Goal: Navigation & Orientation: Find specific page/section

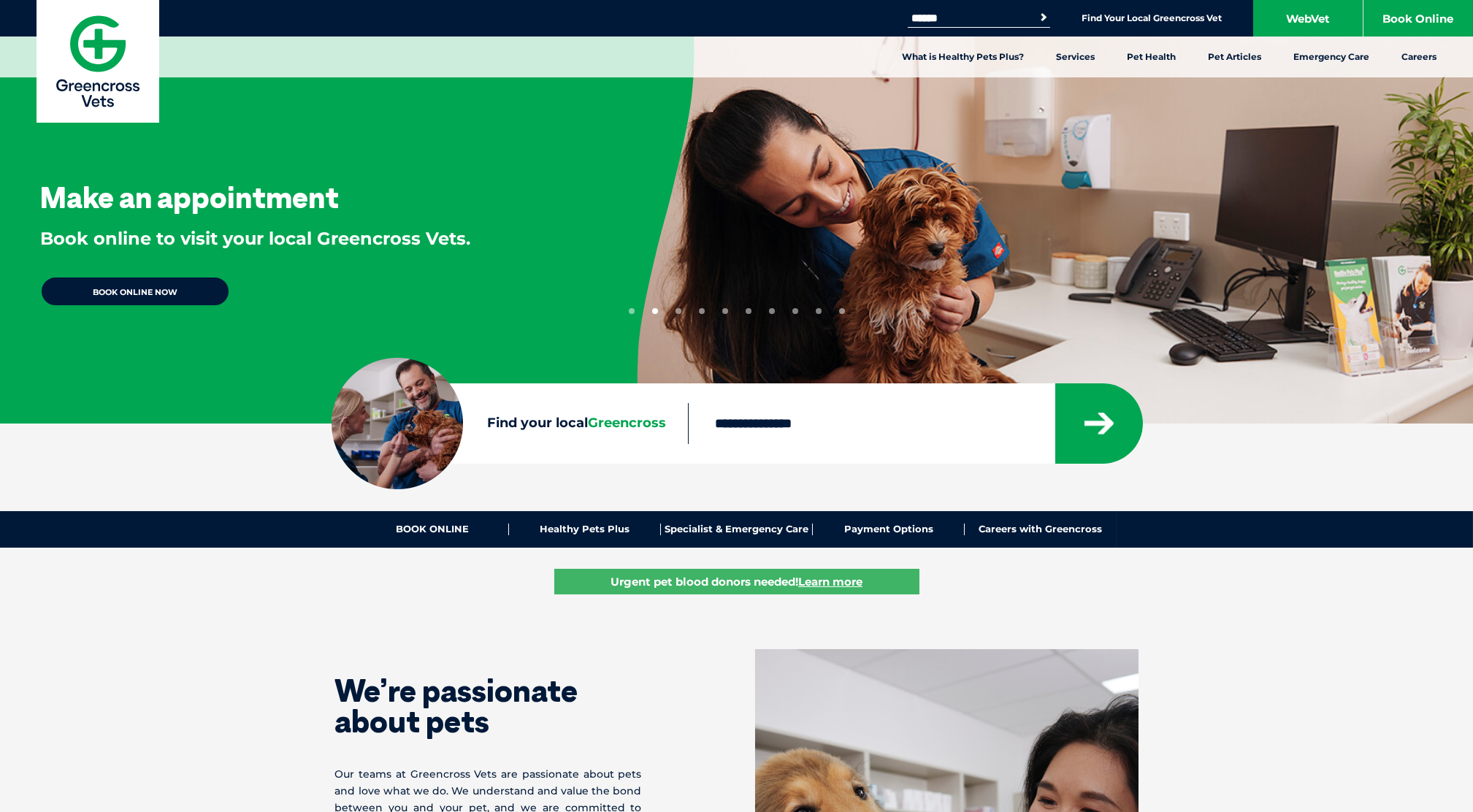
click at [678, 311] on button "3" at bounding box center [678, 311] width 6 height 6
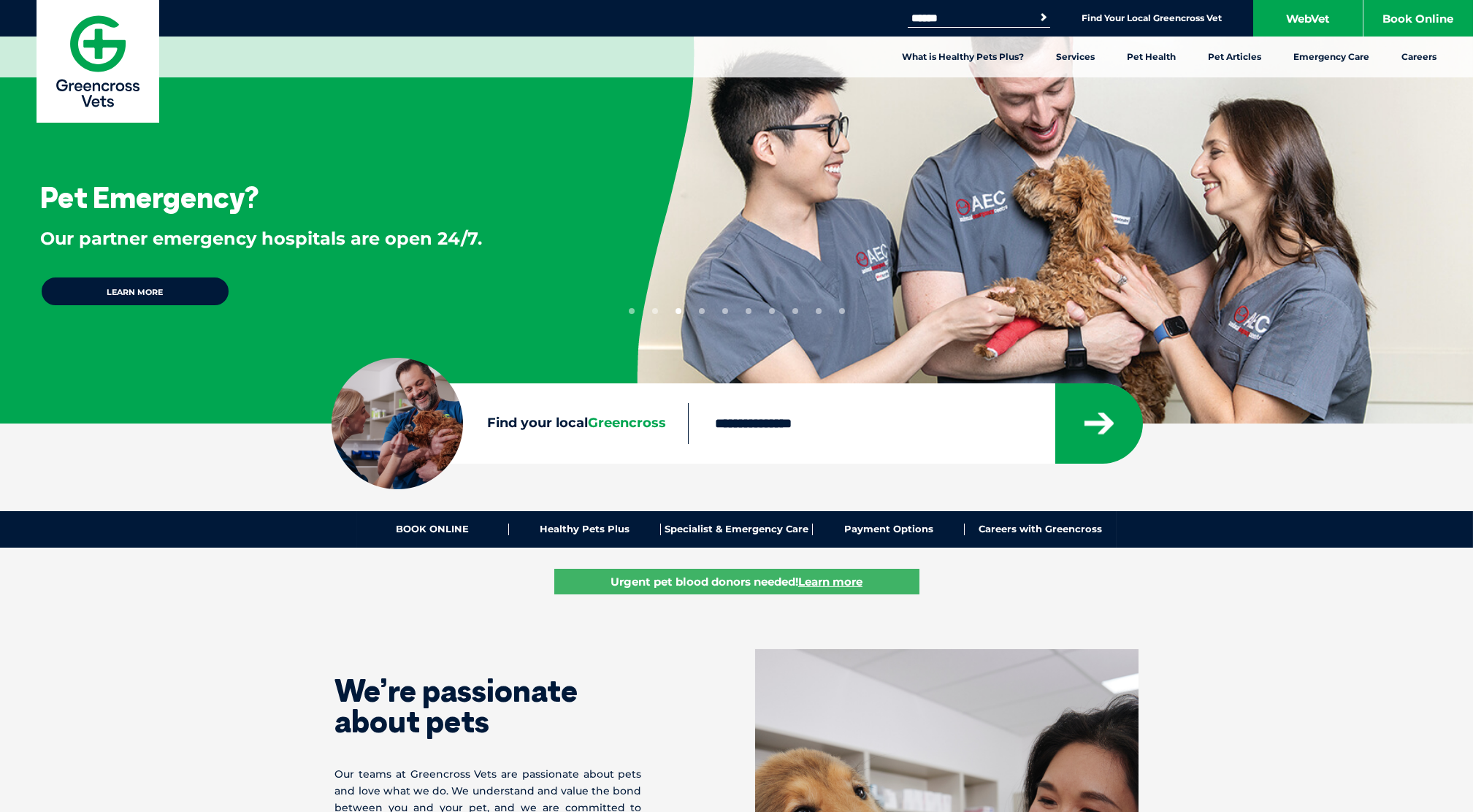
click at [702, 310] on button "4" at bounding box center [702, 311] width 6 height 6
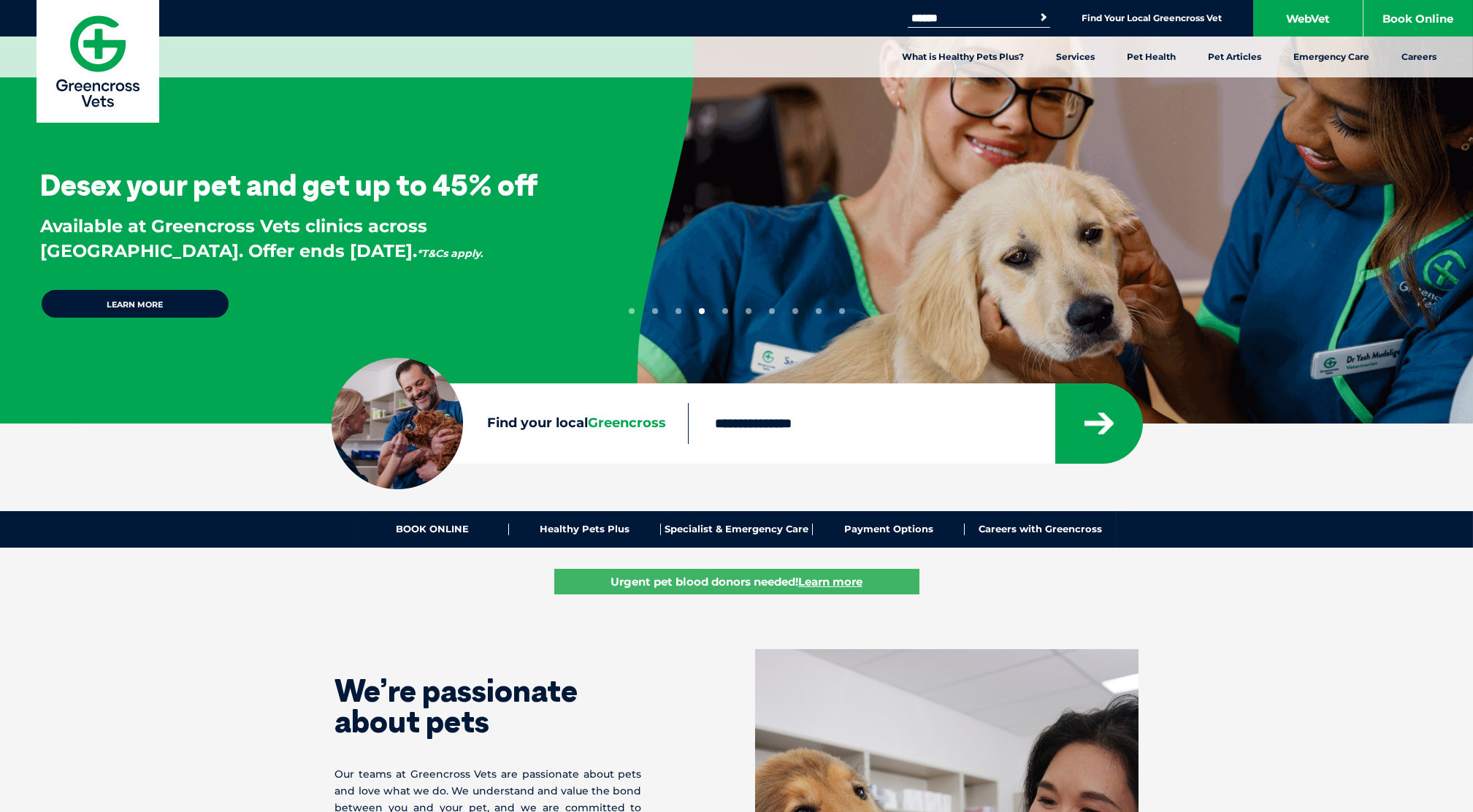
click at [725, 313] on button "5" at bounding box center [725, 311] width 6 height 6
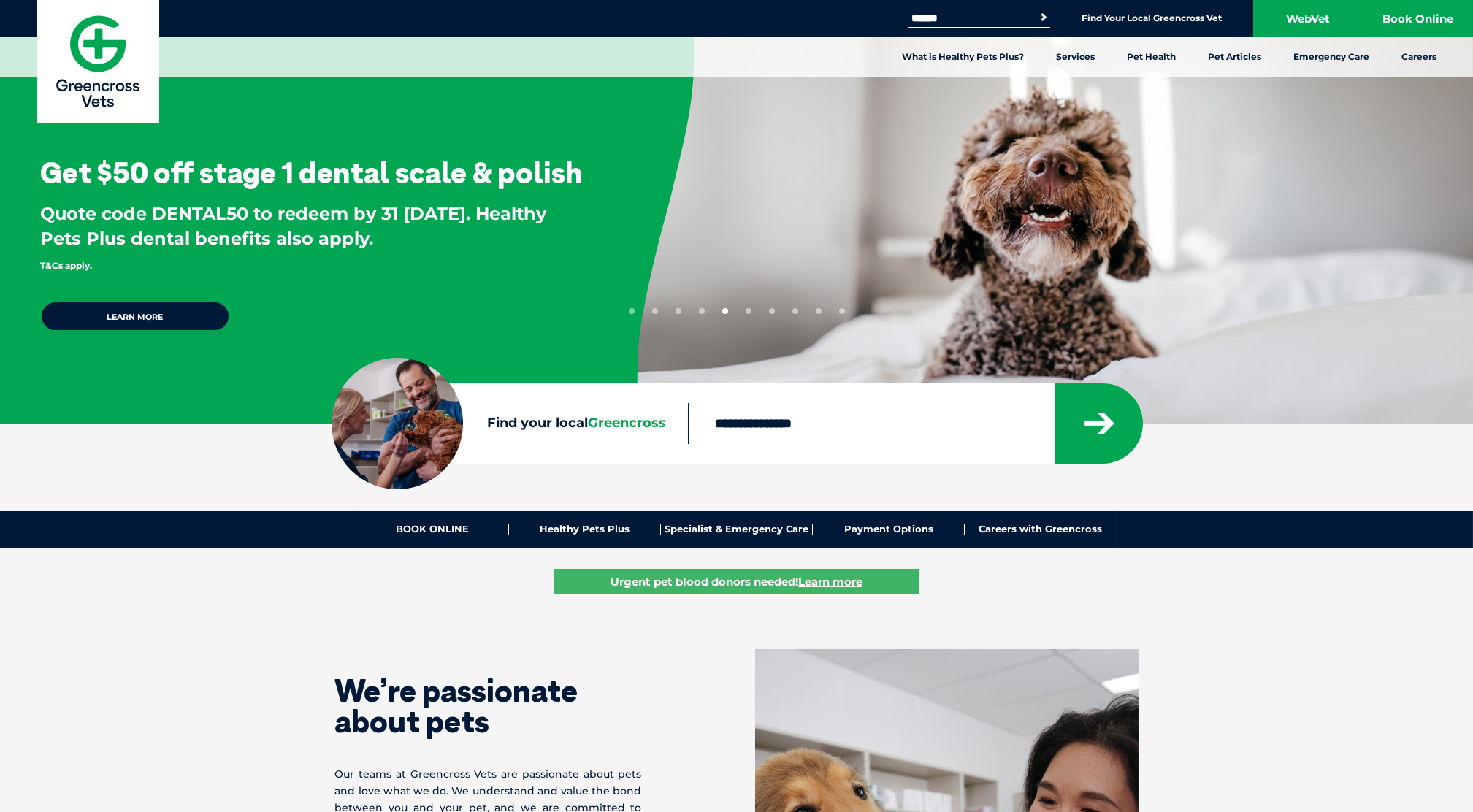
click at [748, 313] on button "6" at bounding box center [748, 311] width 6 height 6
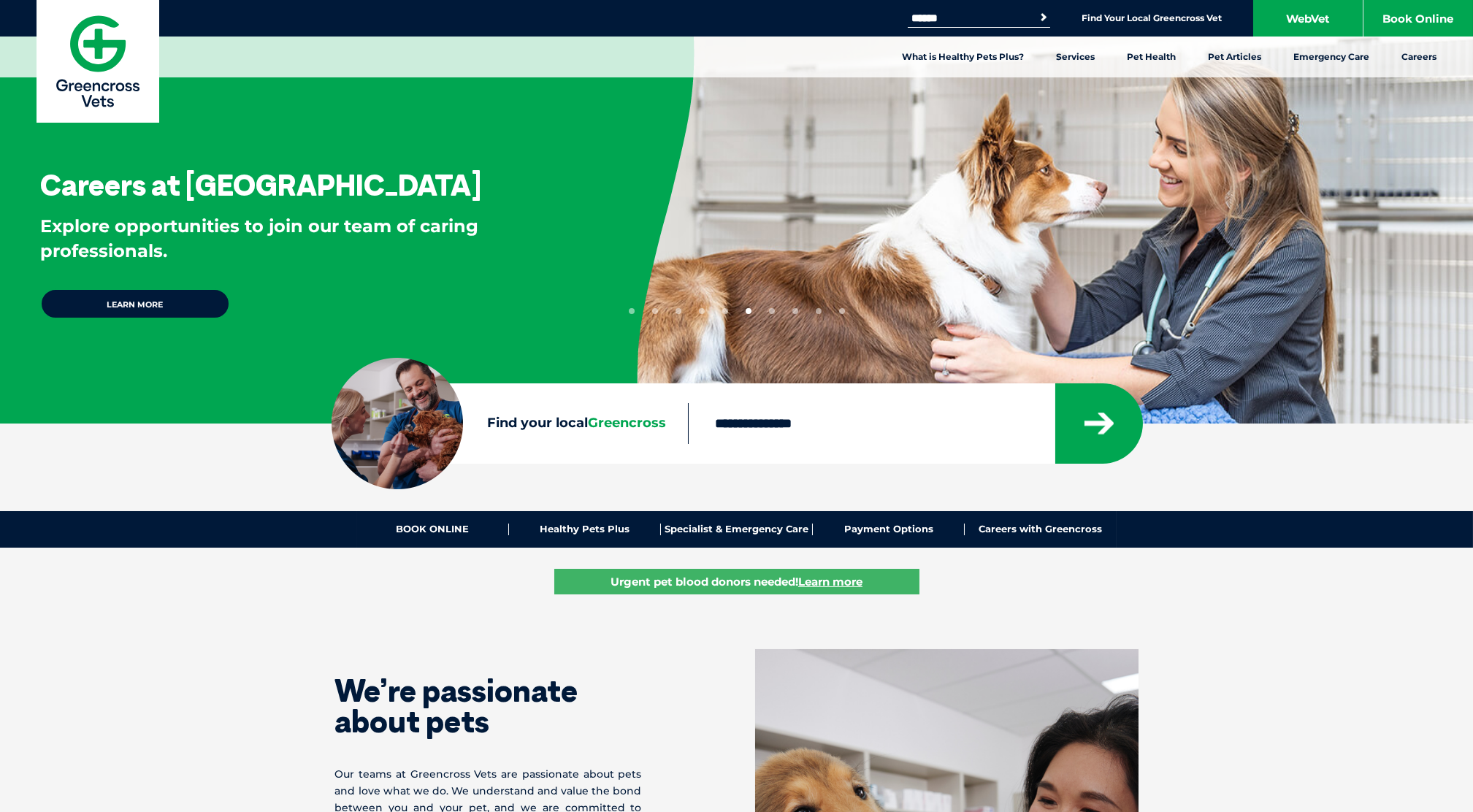
click at [771, 312] on button "7" at bounding box center [771, 311] width 6 height 6
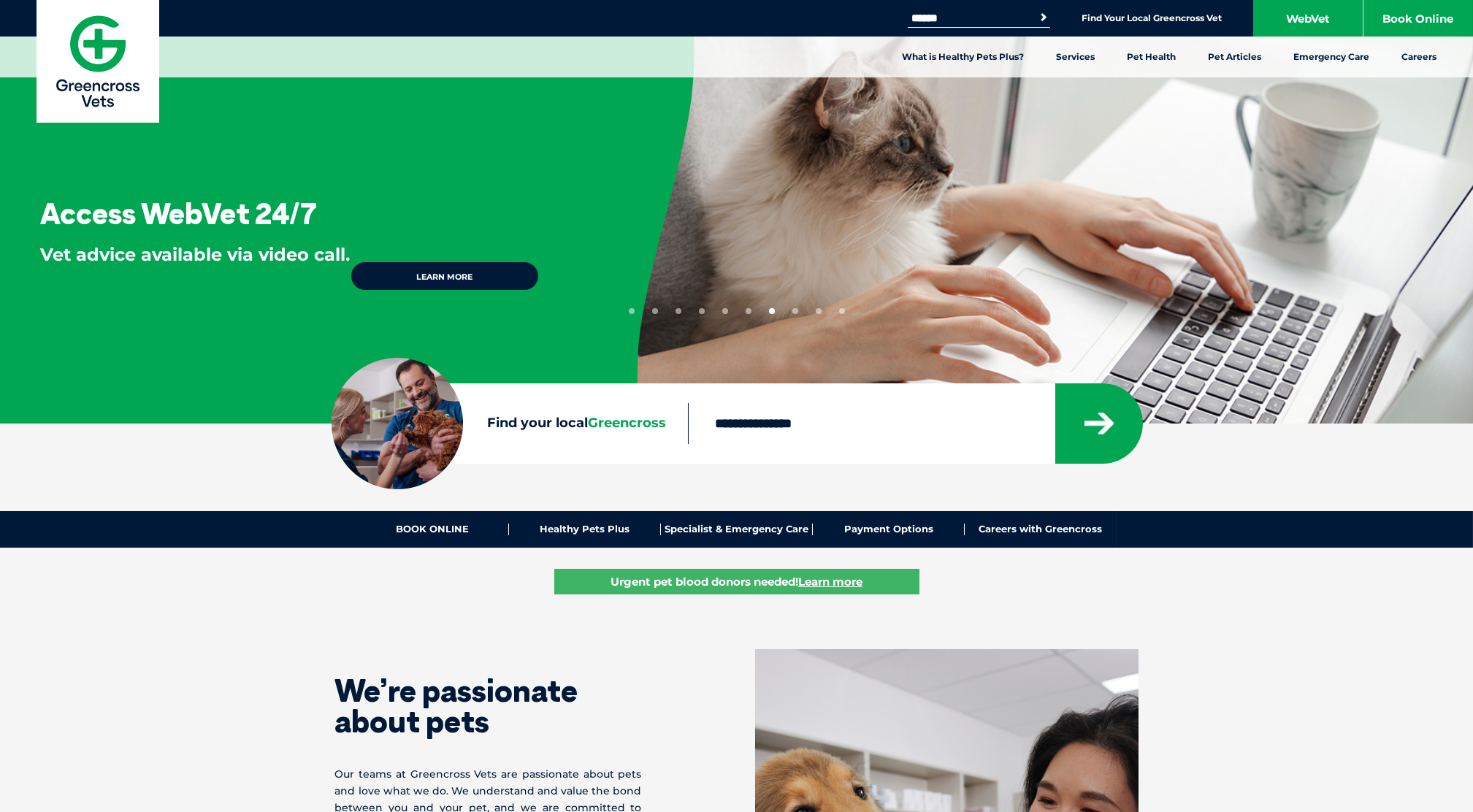
click at [795, 311] on button "8" at bounding box center [795, 311] width 6 height 6
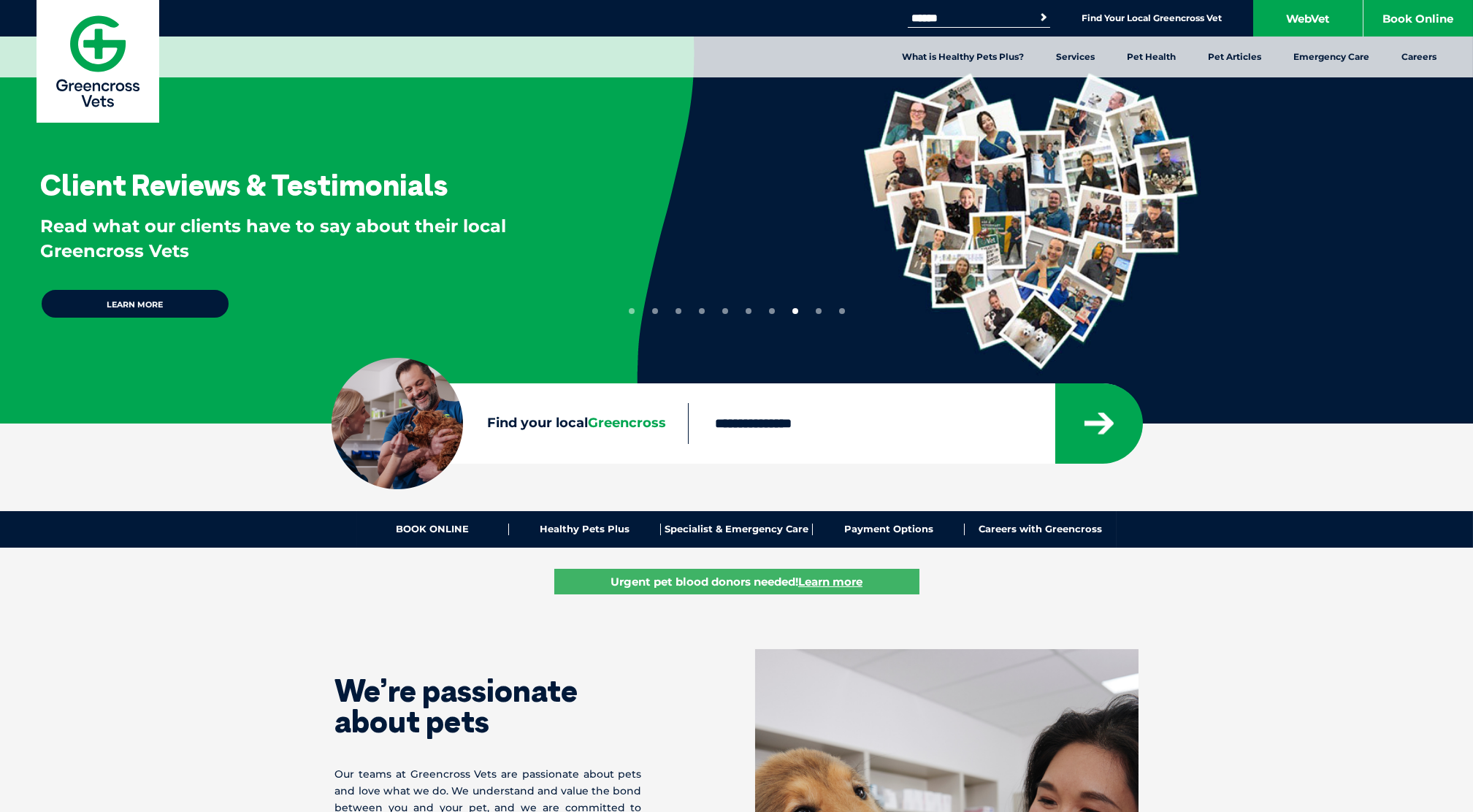
click at [820, 313] on button "9" at bounding box center [818, 311] width 6 height 6
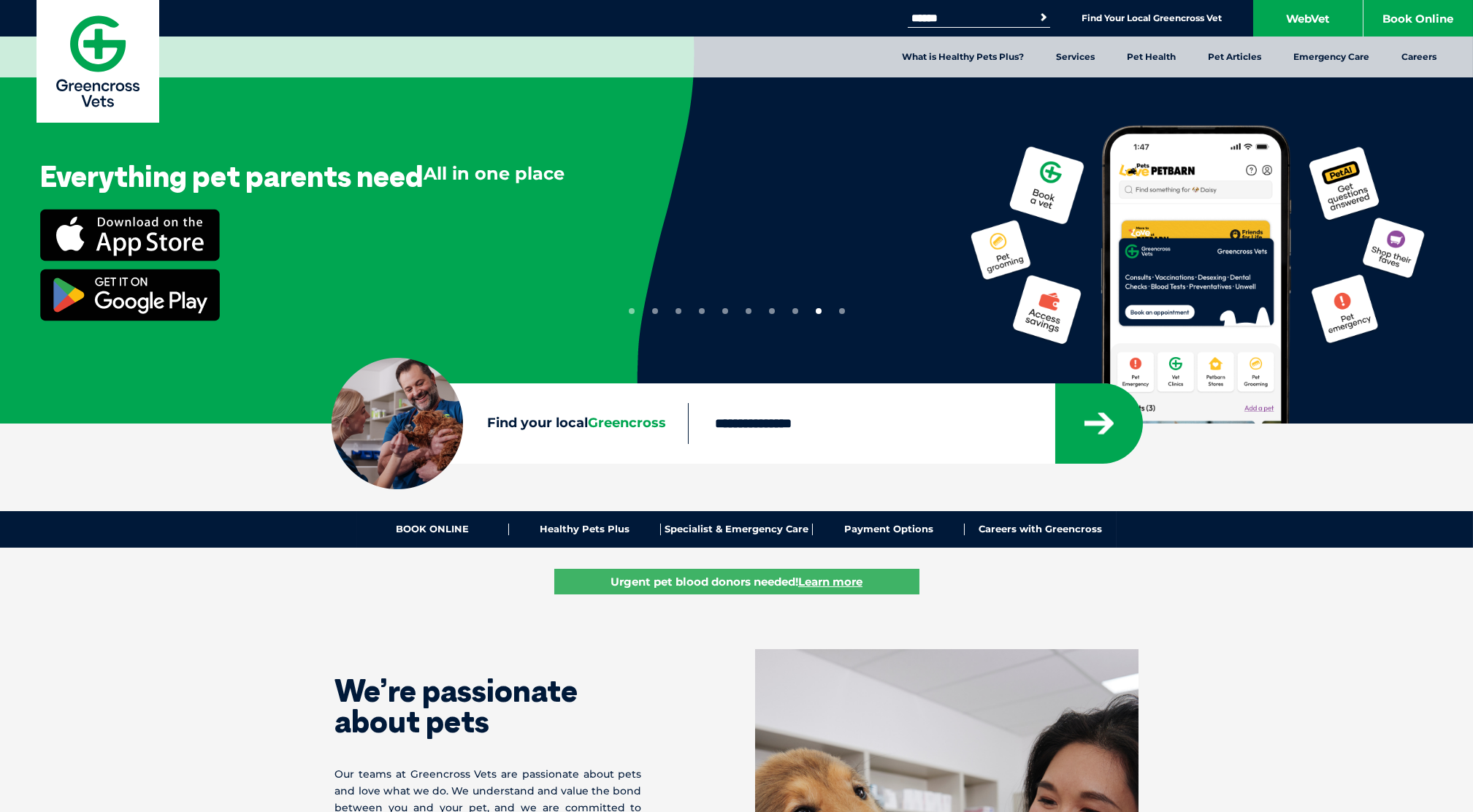
click at [840, 310] on button "10" at bounding box center [841, 311] width 6 height 6
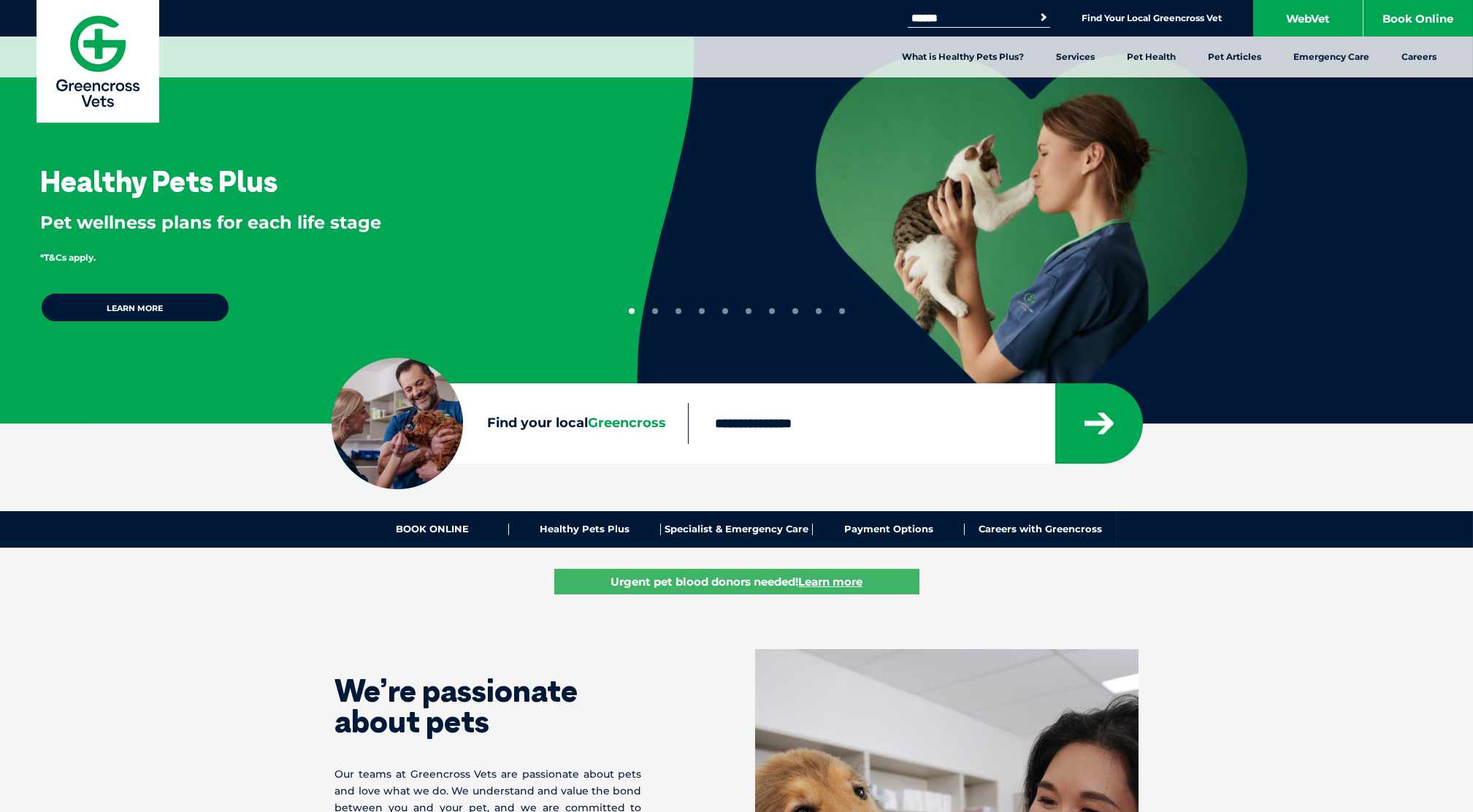
click at [95, 33] on img at bounding box center [97, 61] width 122 height 122
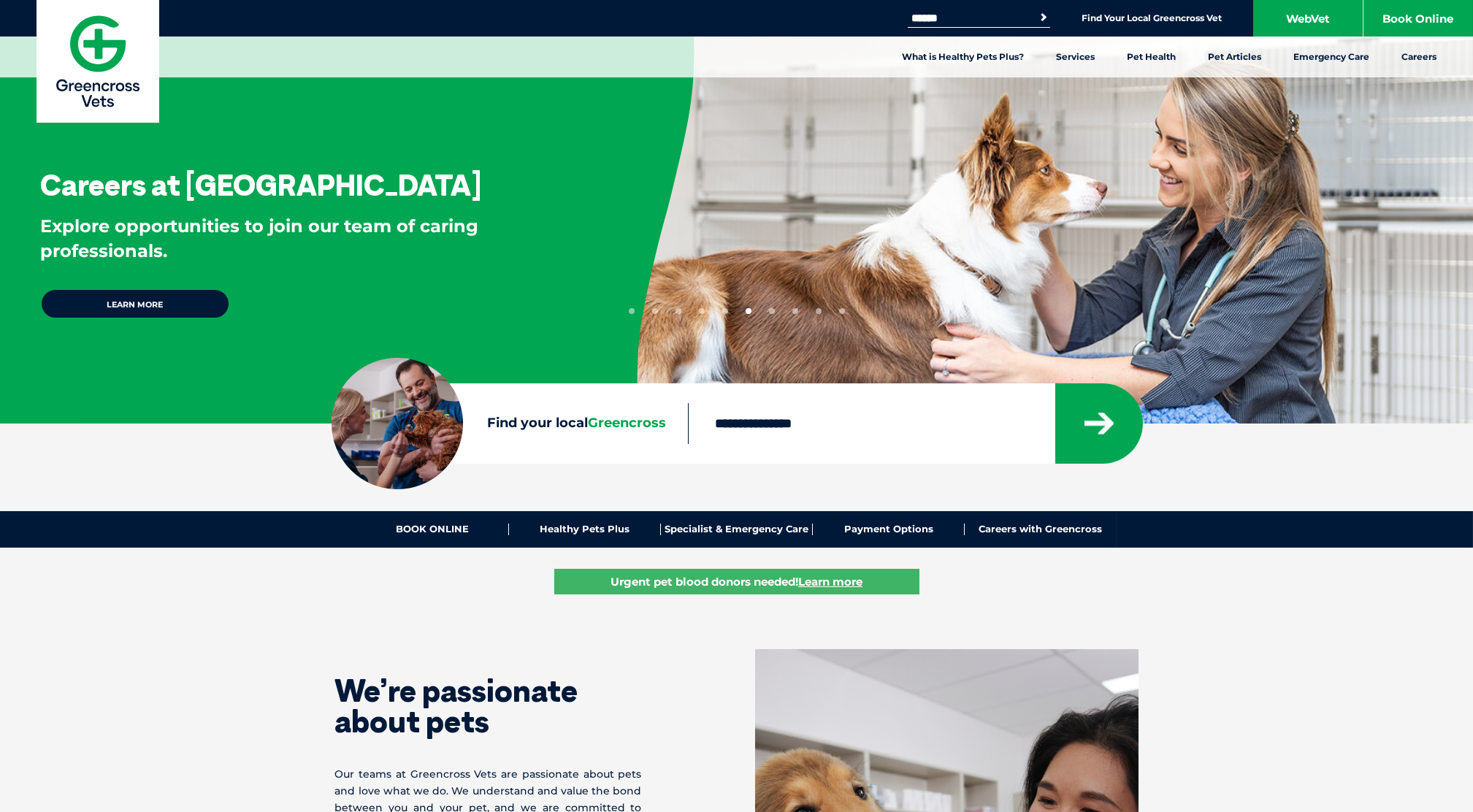
click at [631, 311] on button "1" at bounding box center [632, 311] width 6 height 6
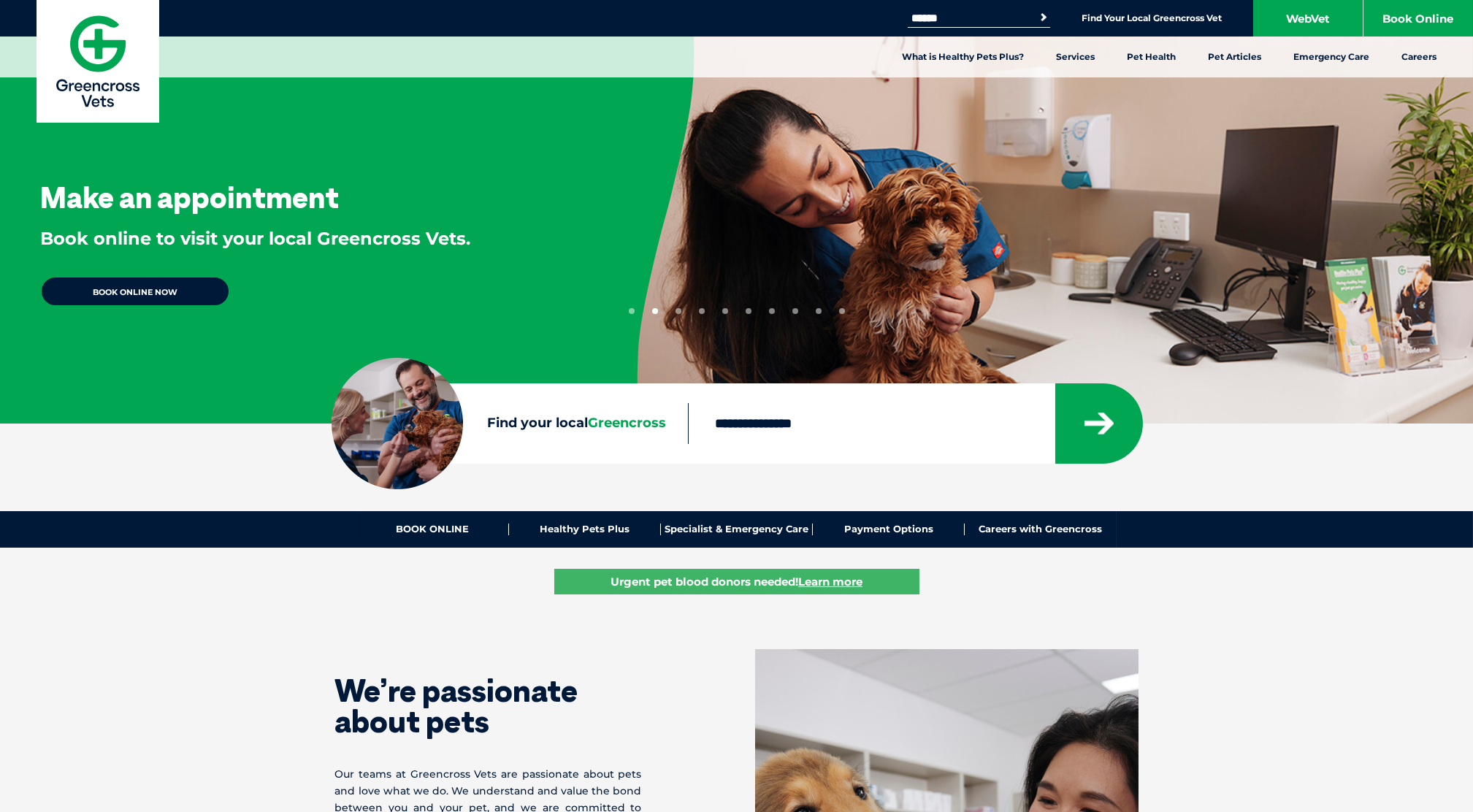
click at [633, 308] on button "1" at bounding box center [632, 311] width 6 height 6
click at [629, 311] on button "1" at bounding box center [632, 311] width 6 height 6
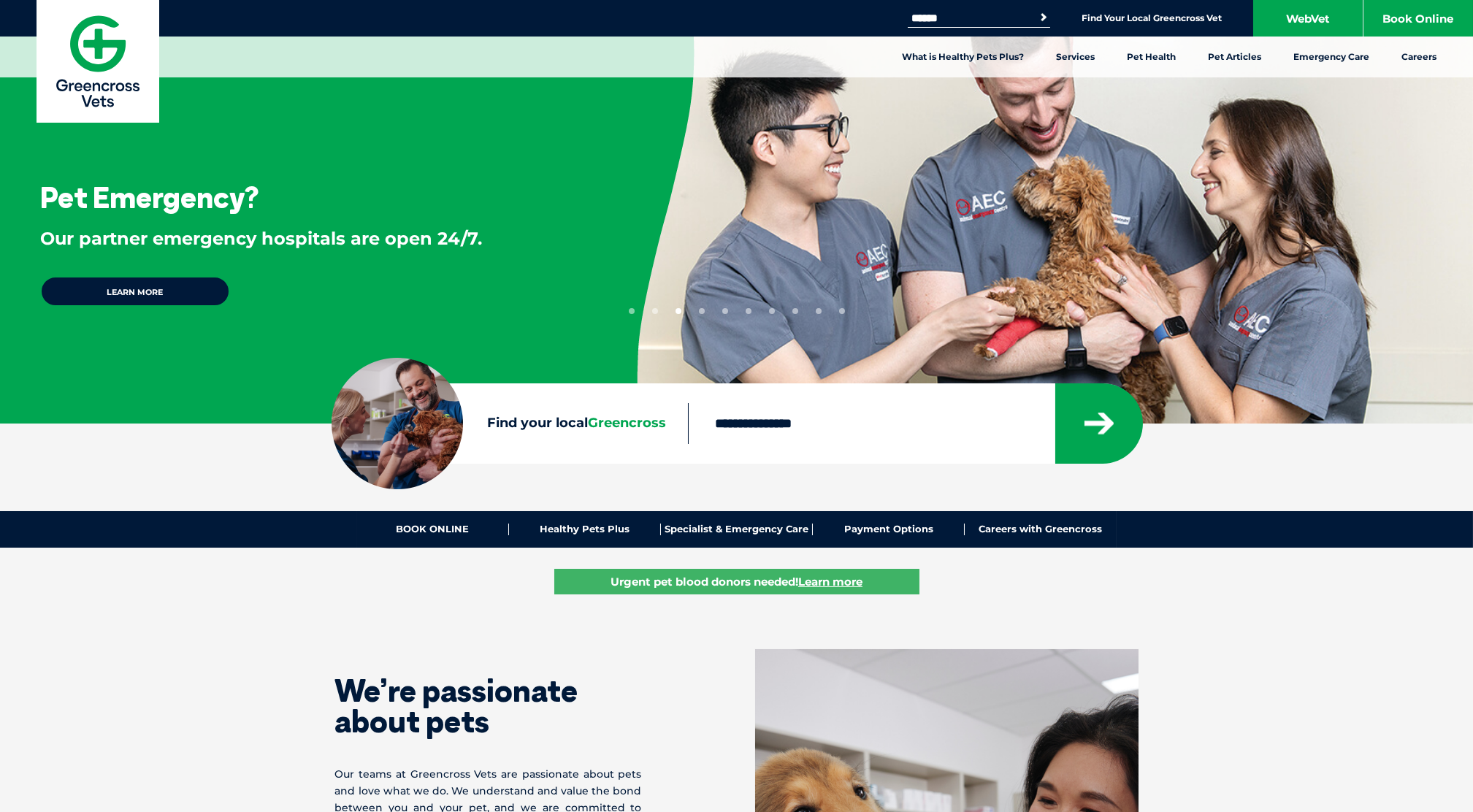
click at [632, 313] on button "1" at bounding box center [632, 311] width 6 height 6
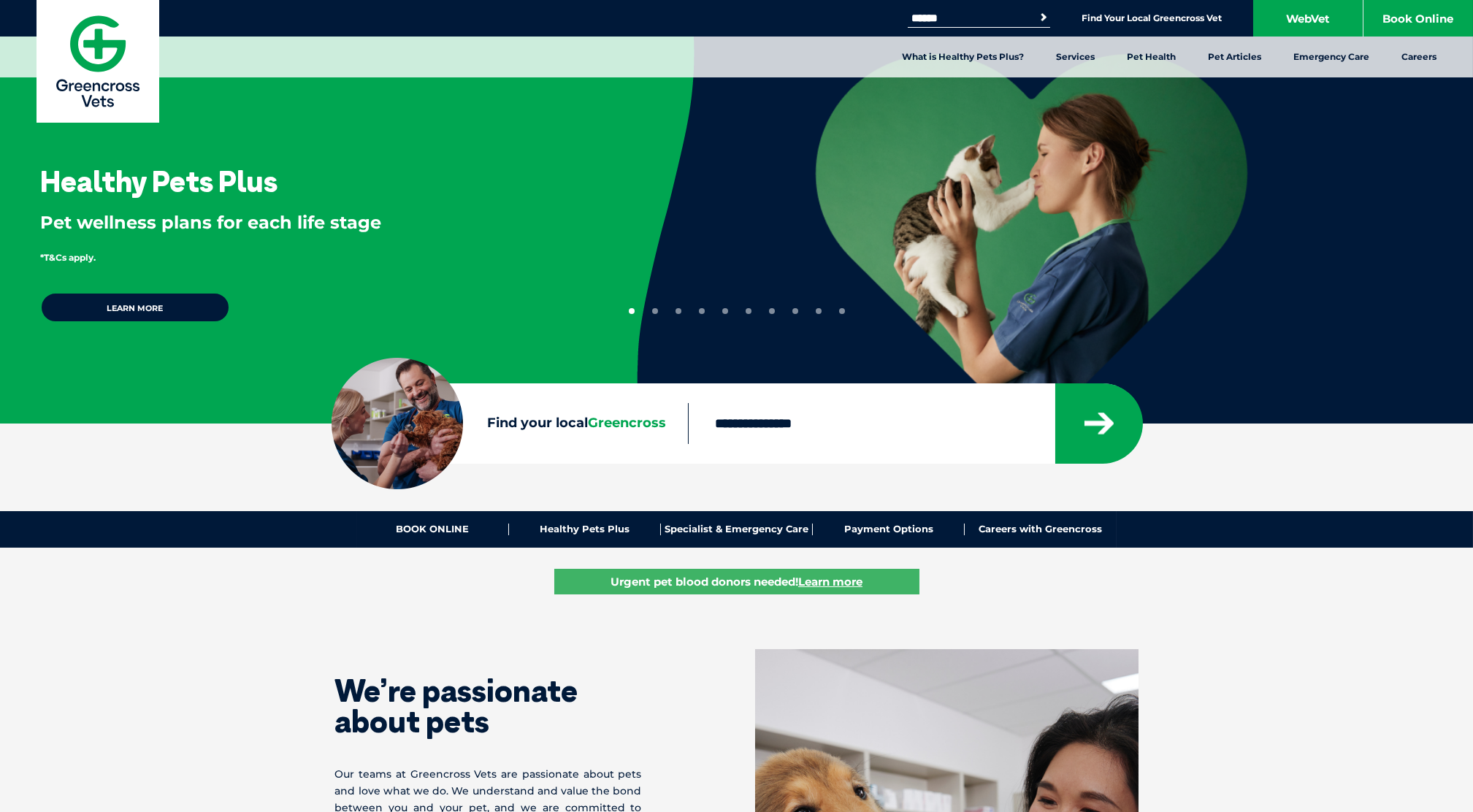
click at [653, 313] on button "2" at bounding box center [655, 311] width 6 height 6
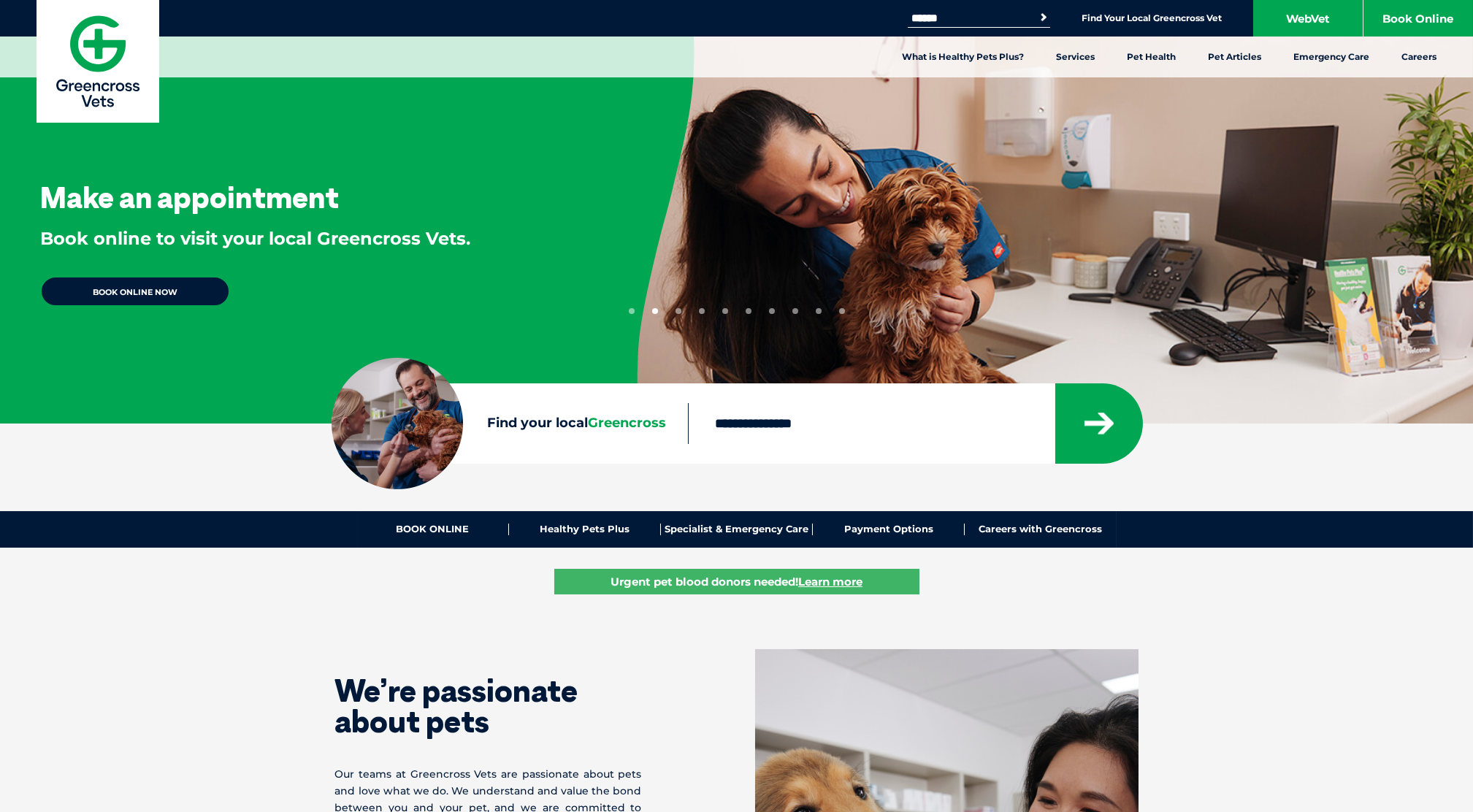
click at [678, 311] on button "3" at bounding box center [678, 311] width 6 height 6
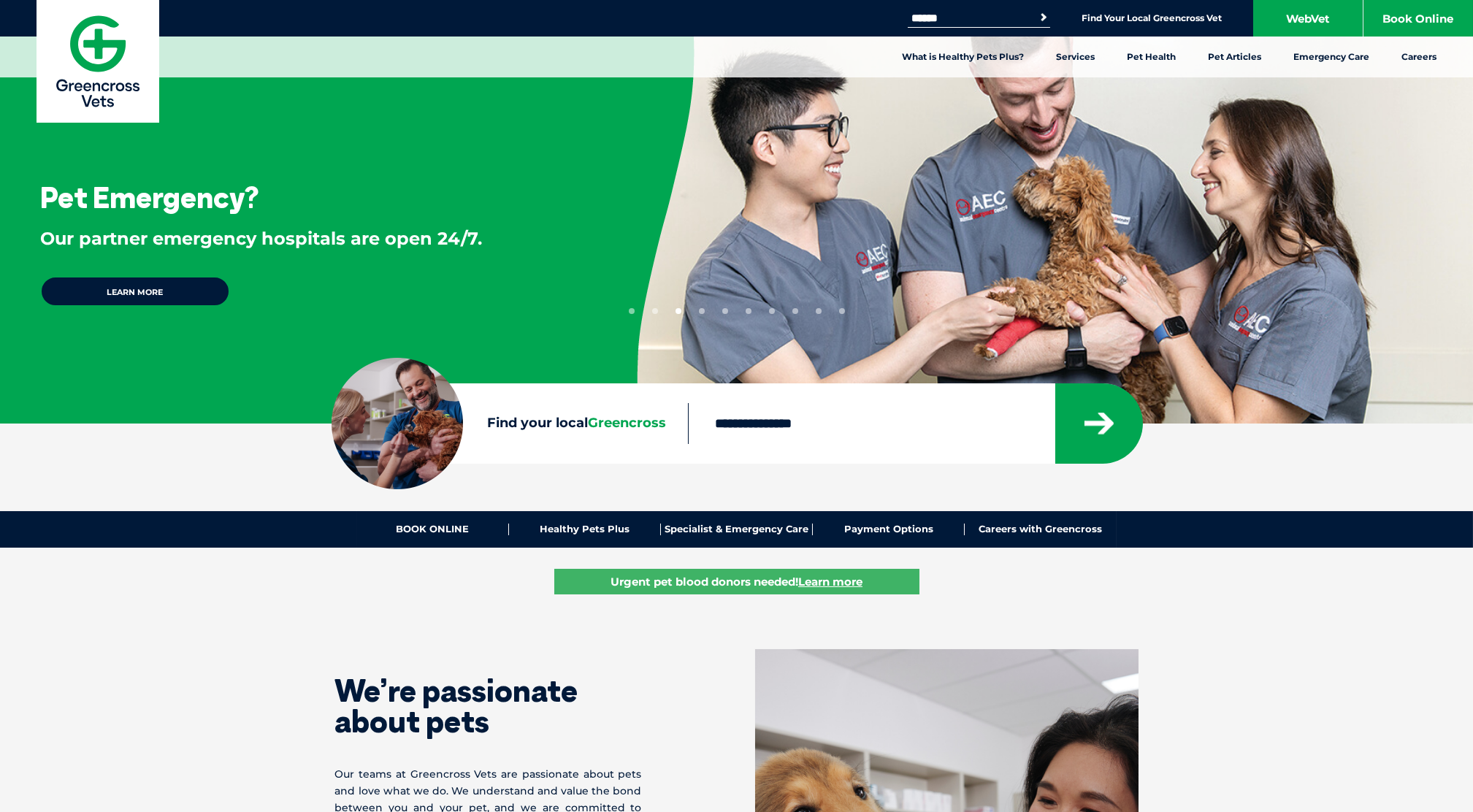
click at [703, 312] on button "4" at bounding box center [702, 311] width 6 height 6
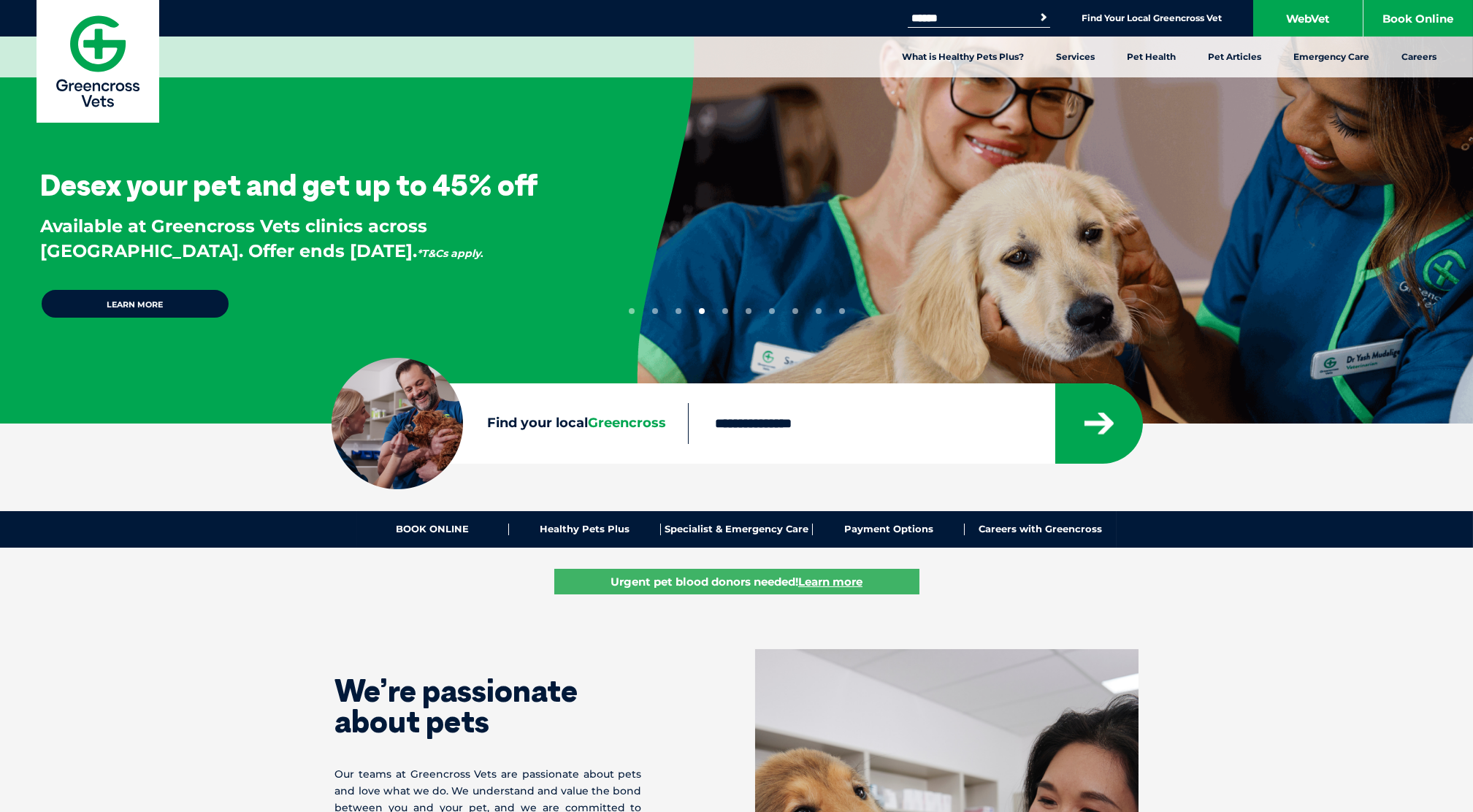
click at [725, 312] on button "5" at bounding box center [725, 311] width 6 height 6
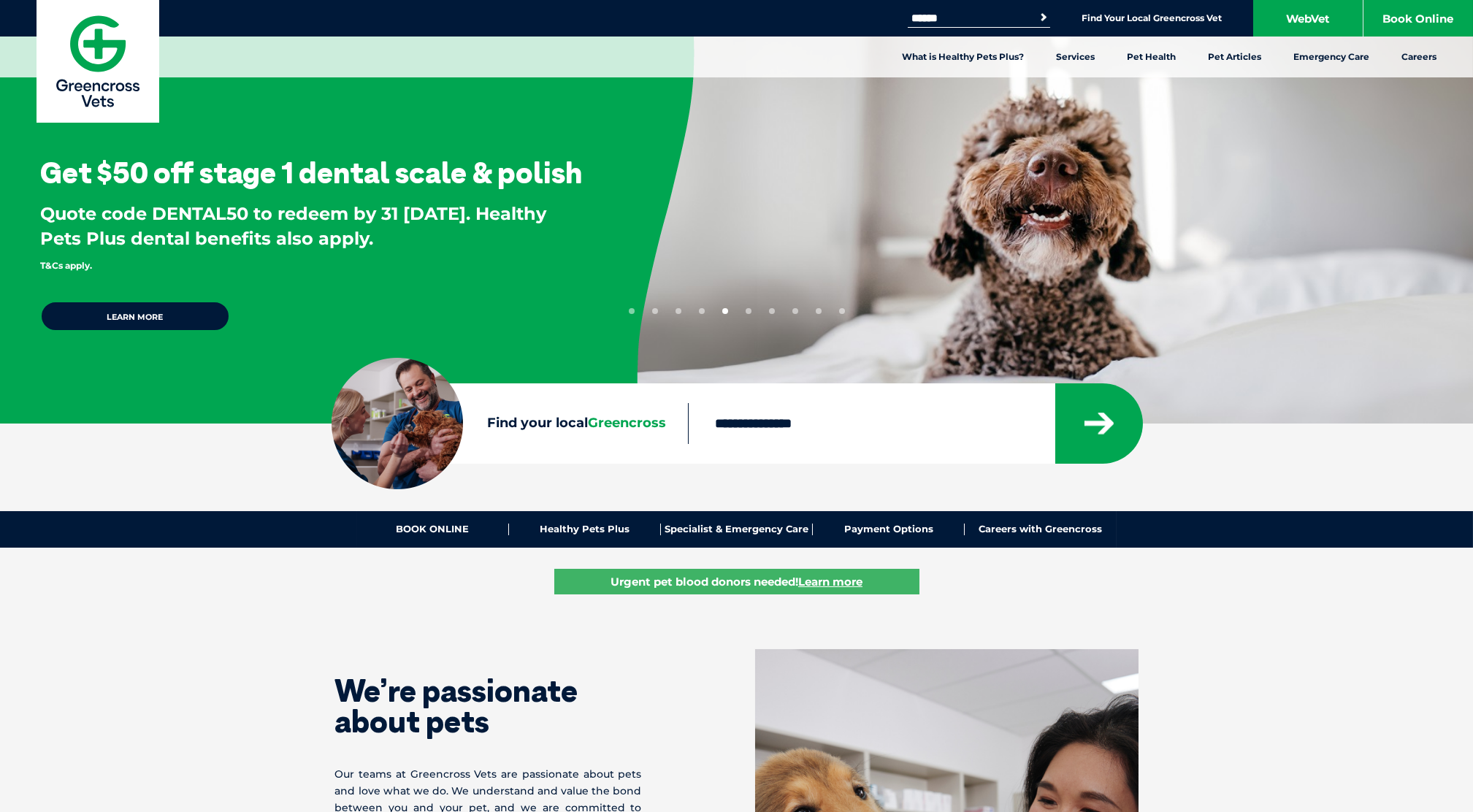
click at [746, 308] on button "6" at bounding box center [748, 311] width 6 height 6
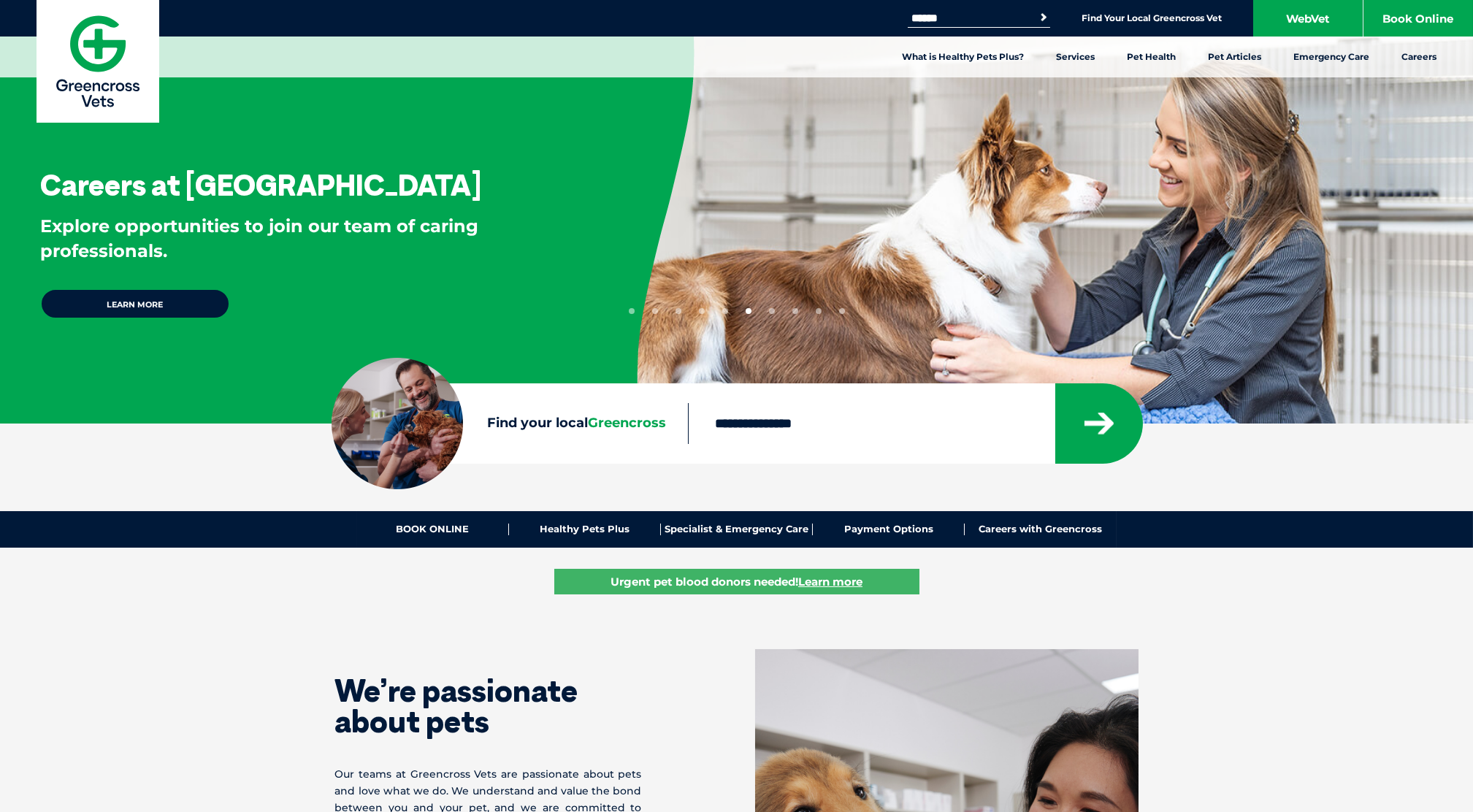
click at [771, 310] on button "7" at bounding box center [771, 311] width 6 height 6
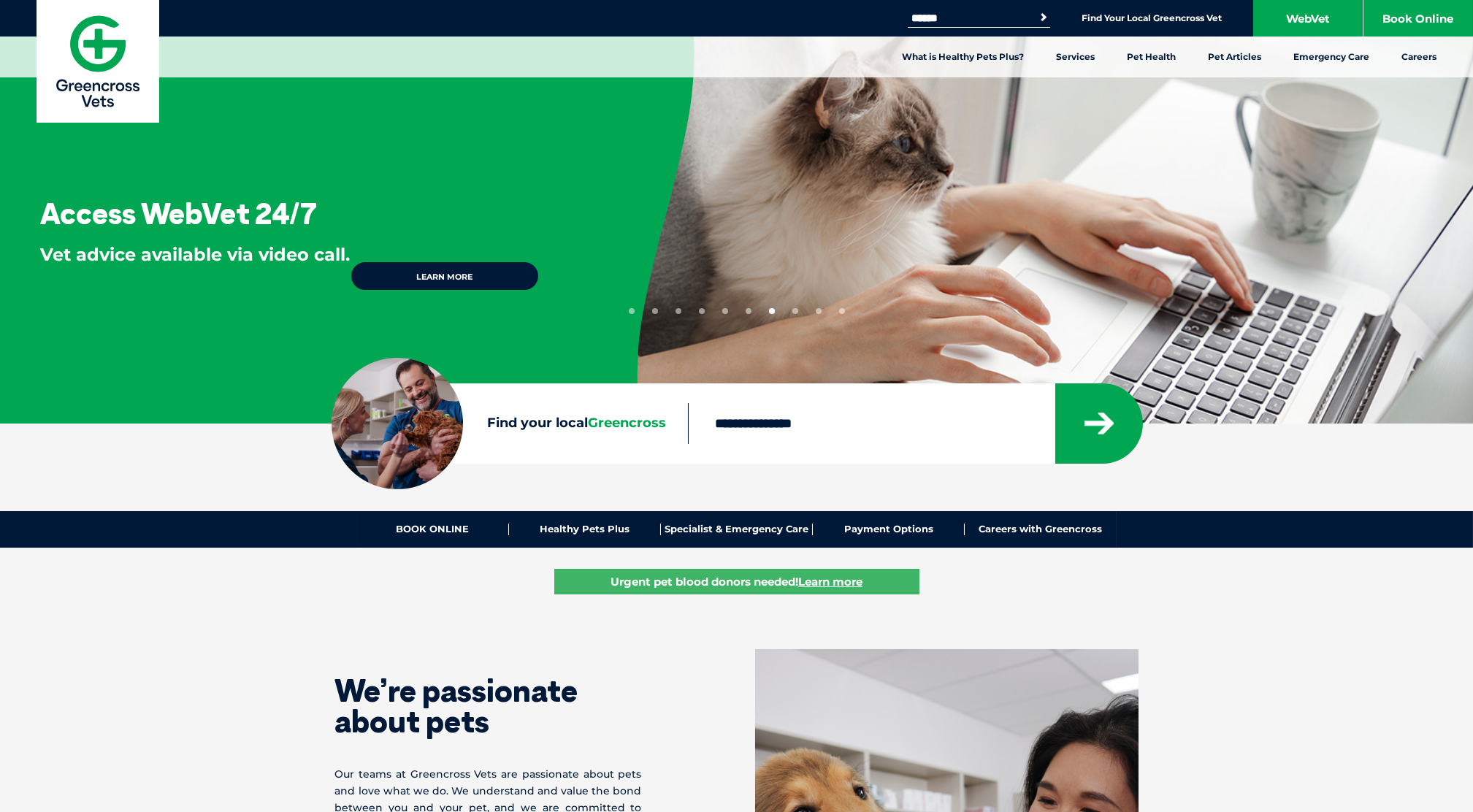
click at [793, 311] on button "8" at bounding box center [795, 311] width 6 height 6
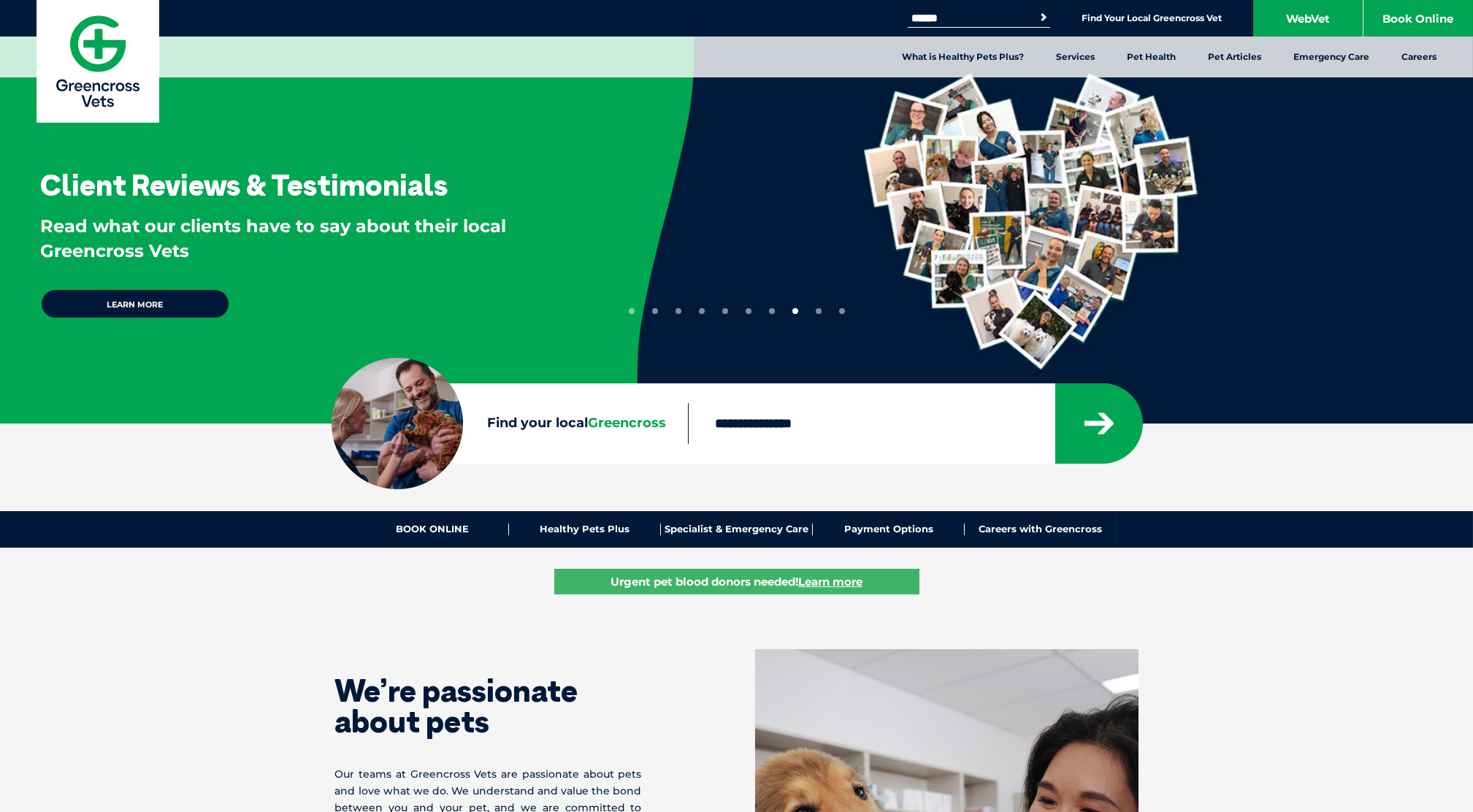
click at [819, 312] on button "9" at bounding box center [818, 311] width 6 height 6
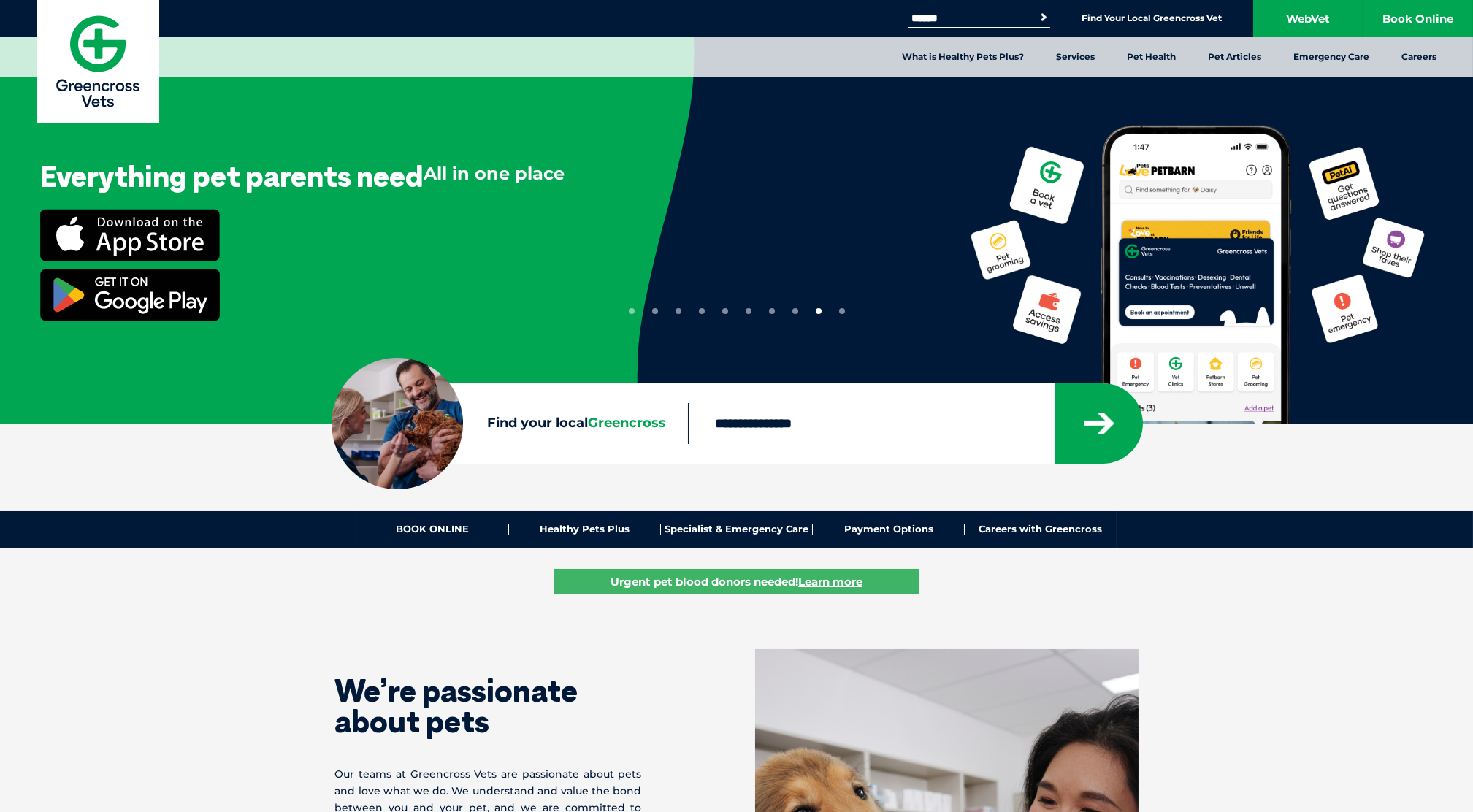
click at [842, 313] on button "10" at bounding box center [841, 311] width 6 height 6
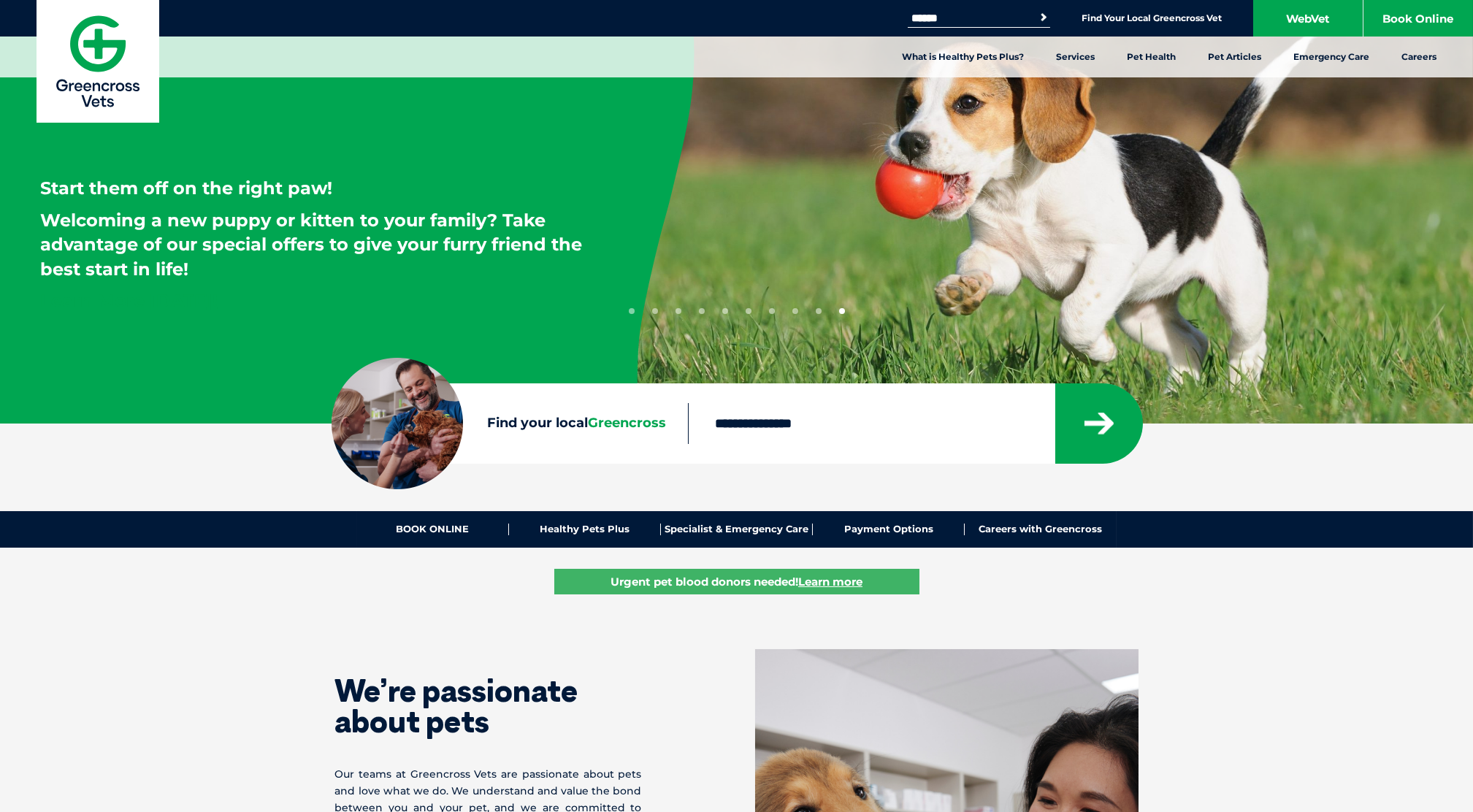
click at [632, 312] on button "1" at bounding box center [632, 311] width 6 height 6
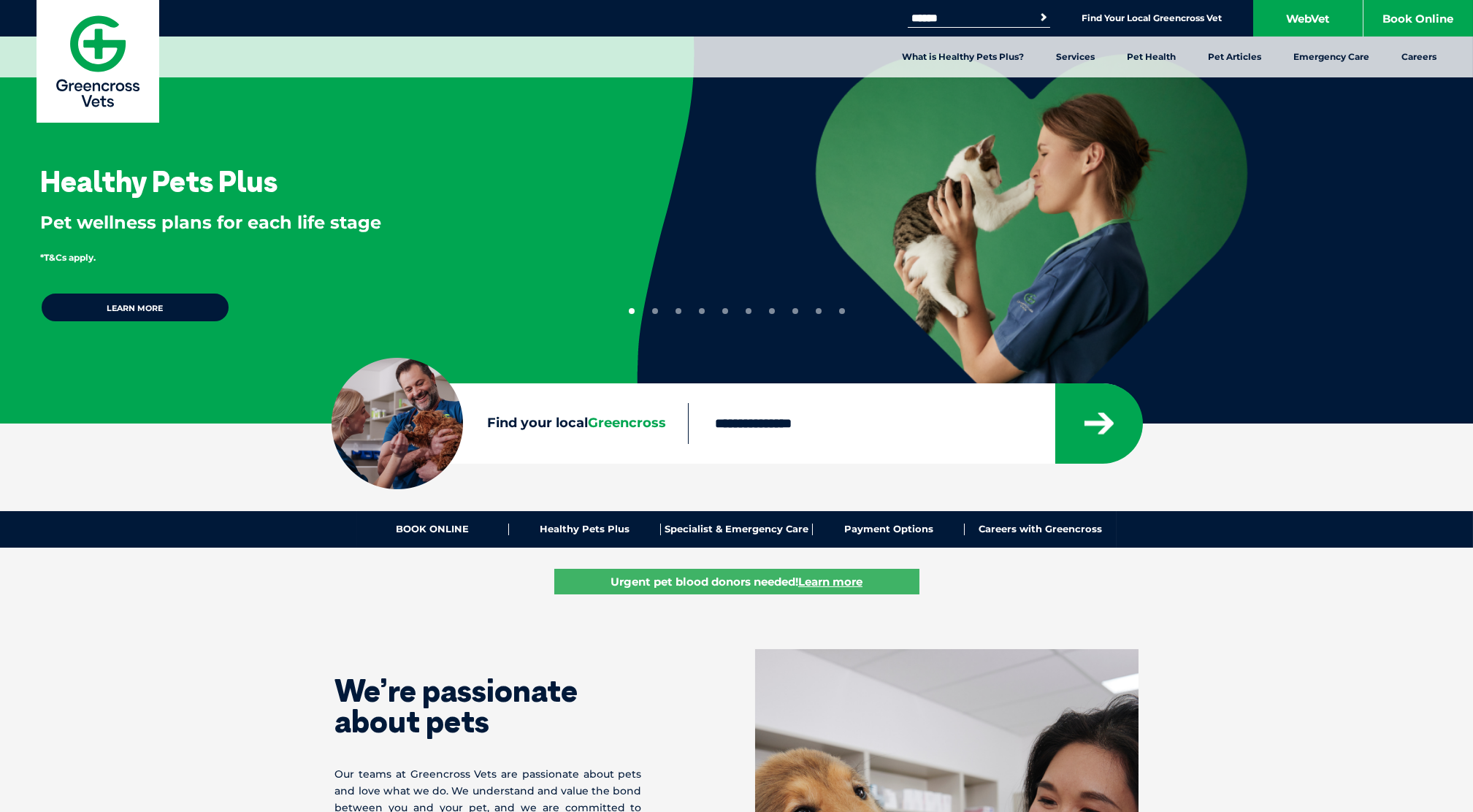
click at [167, 305] on link "Learn more" at bounding box center [135, 307] width 190 height 31
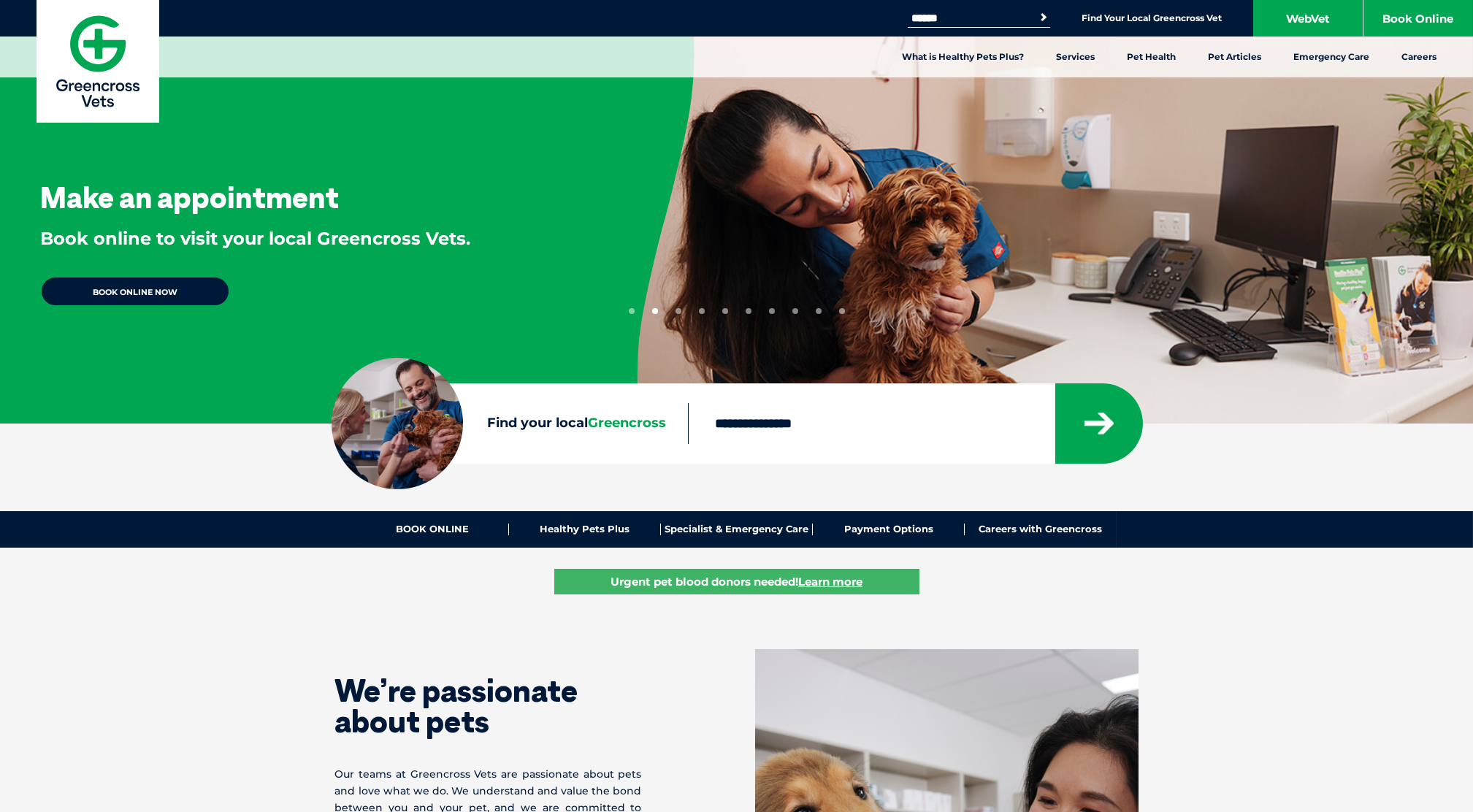
click at [185, 290] on link "BOOK ONLINE NOW" at bounding box center [135, 291] width 190 height 31
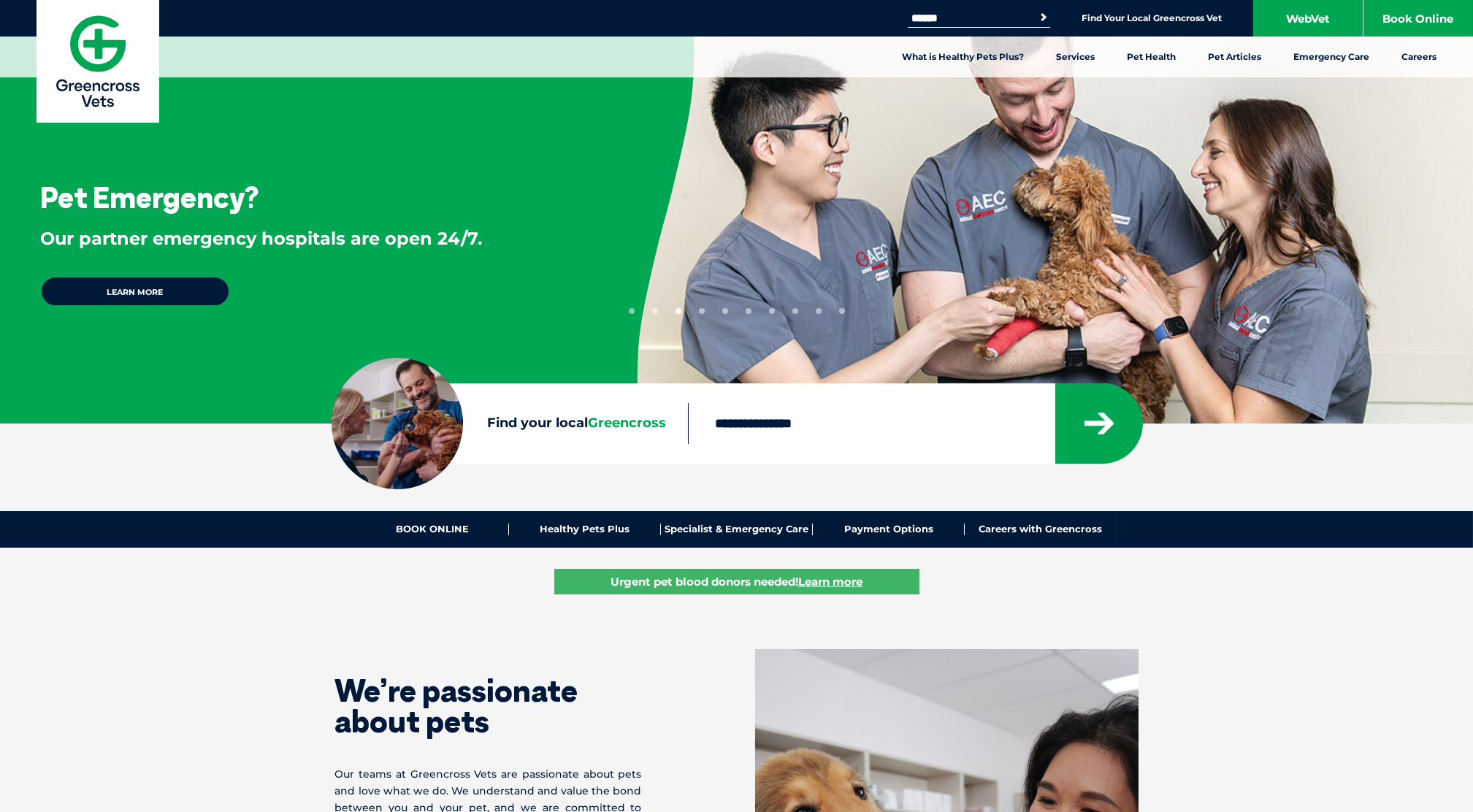
click at [118, 293] on link "Learn more" at bounding box center [135, 291] width 190 height 31
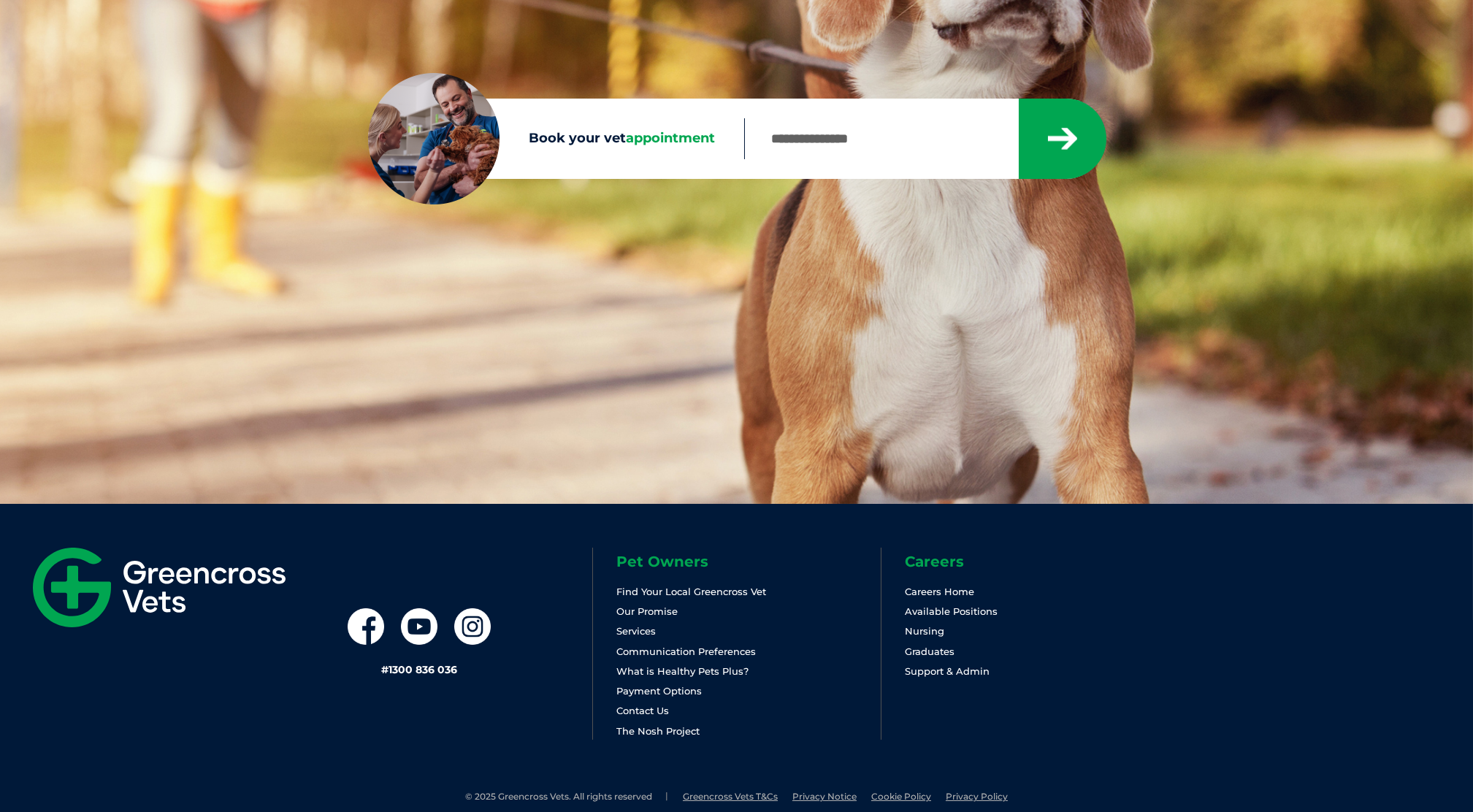
scroll to position [310, 0]
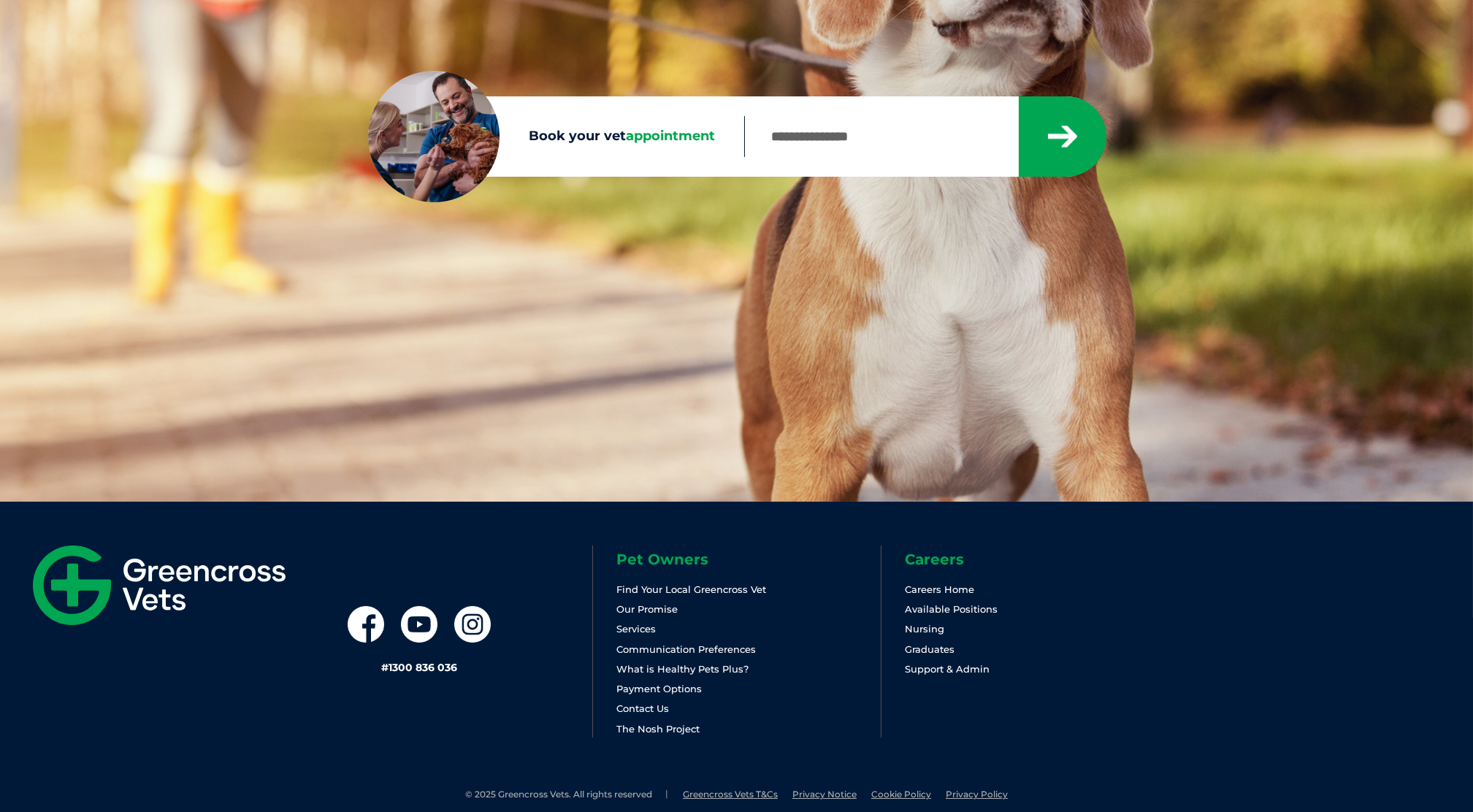
click at [857, 149] on input "Book your vet appointment" at bounding box center [880, 136] width 274 height 41
click at [650, 135] on span "appointment" at bounding box center [670, 135] width 89 height 16
click at [744, 135] on input "Book your vet appointment" at bounding box center [880, 136] width 274 height 41
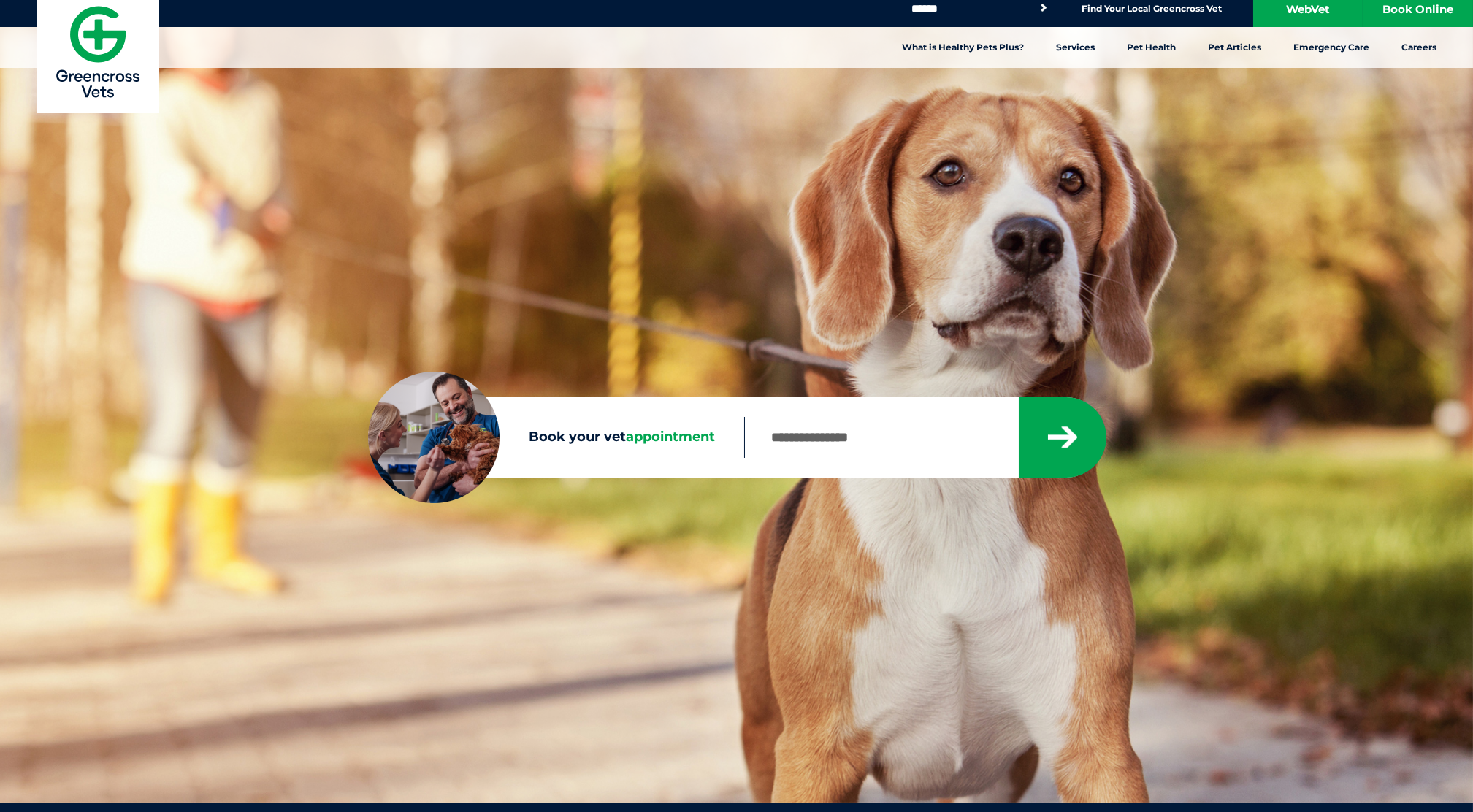
scroll to position [0, 0]
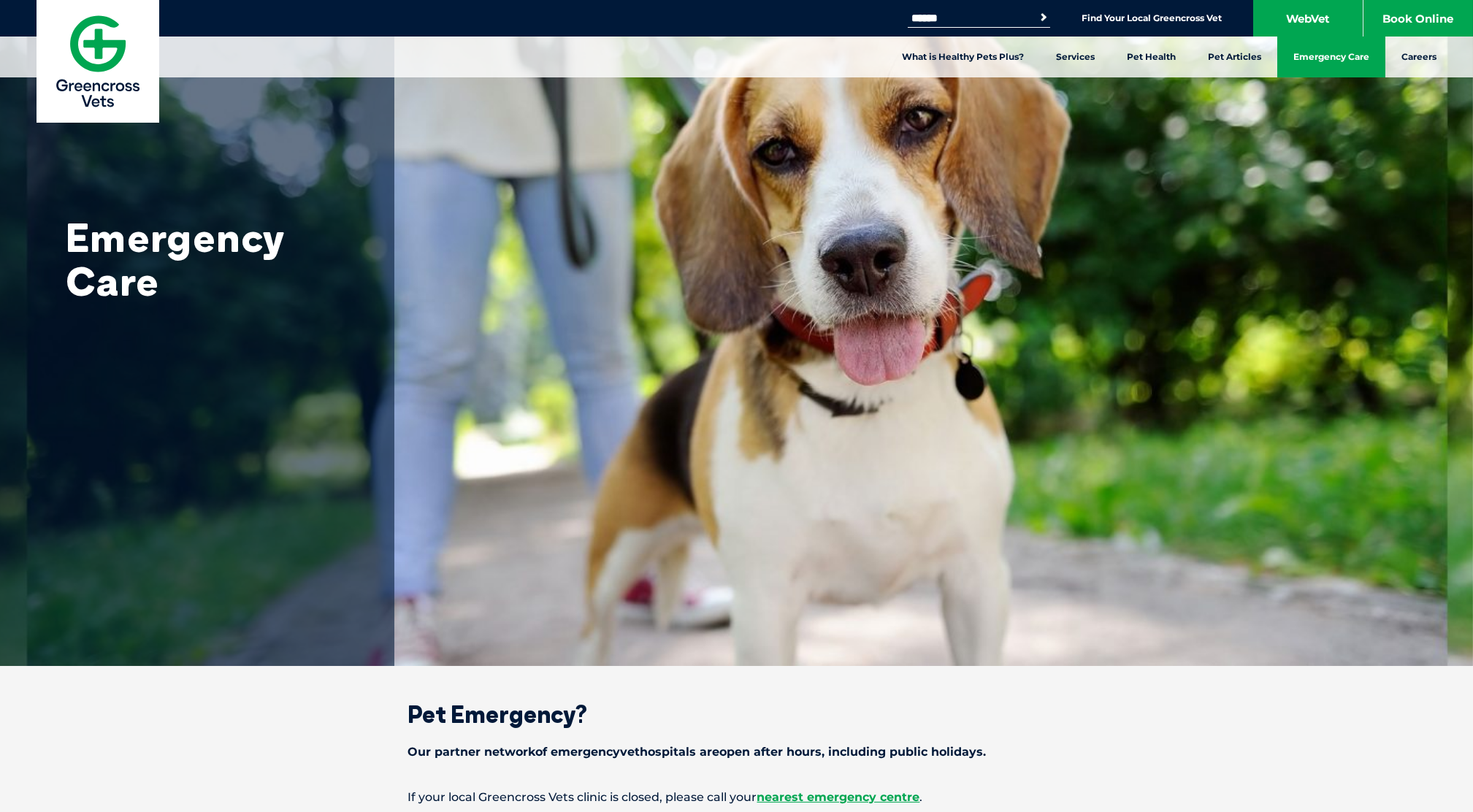
click at [112, 68] on img at bounding box center [97, 61] width 122 height 122
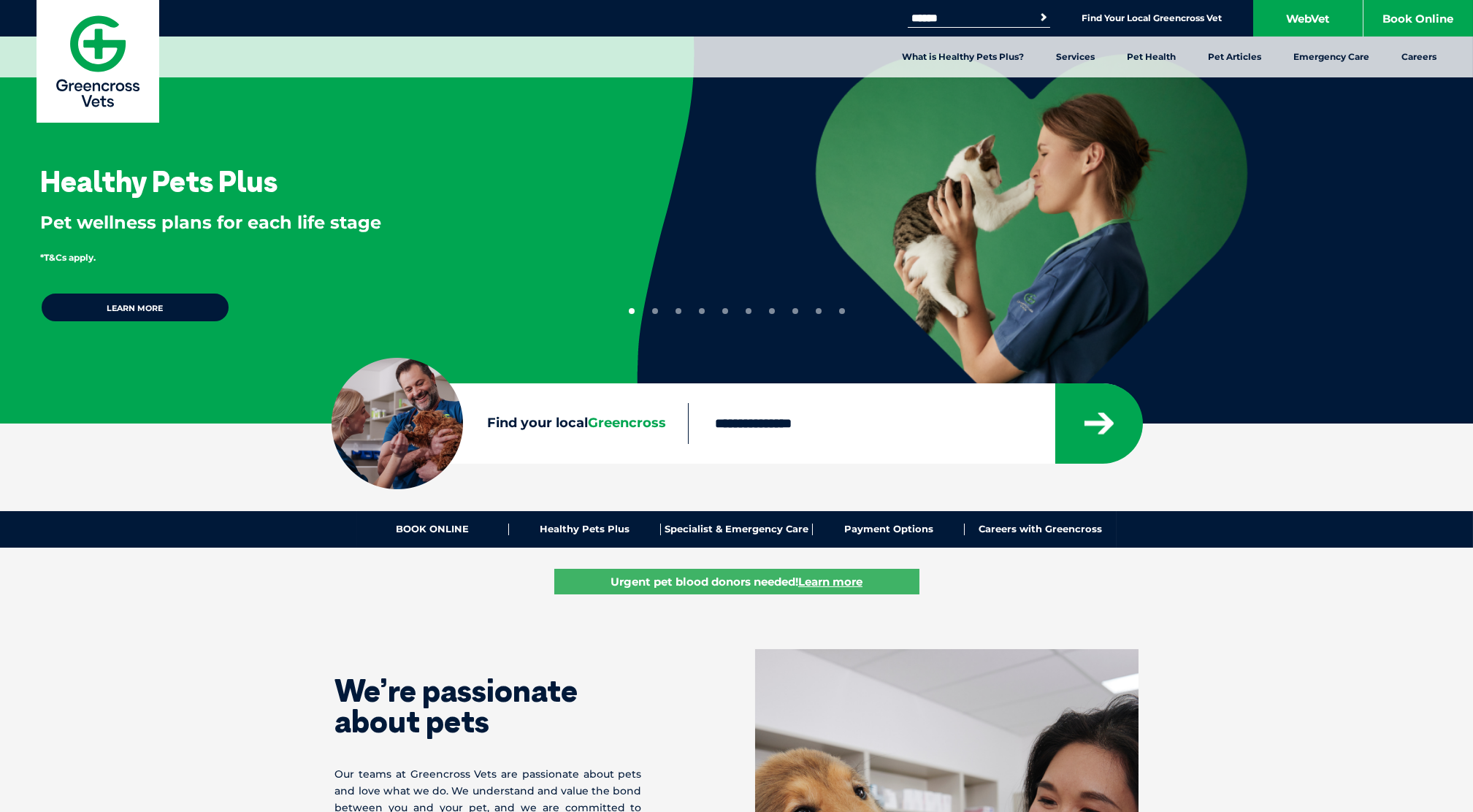
click at [701, 312] on button "4" at bounding box center [702, 311] width 6 height 6
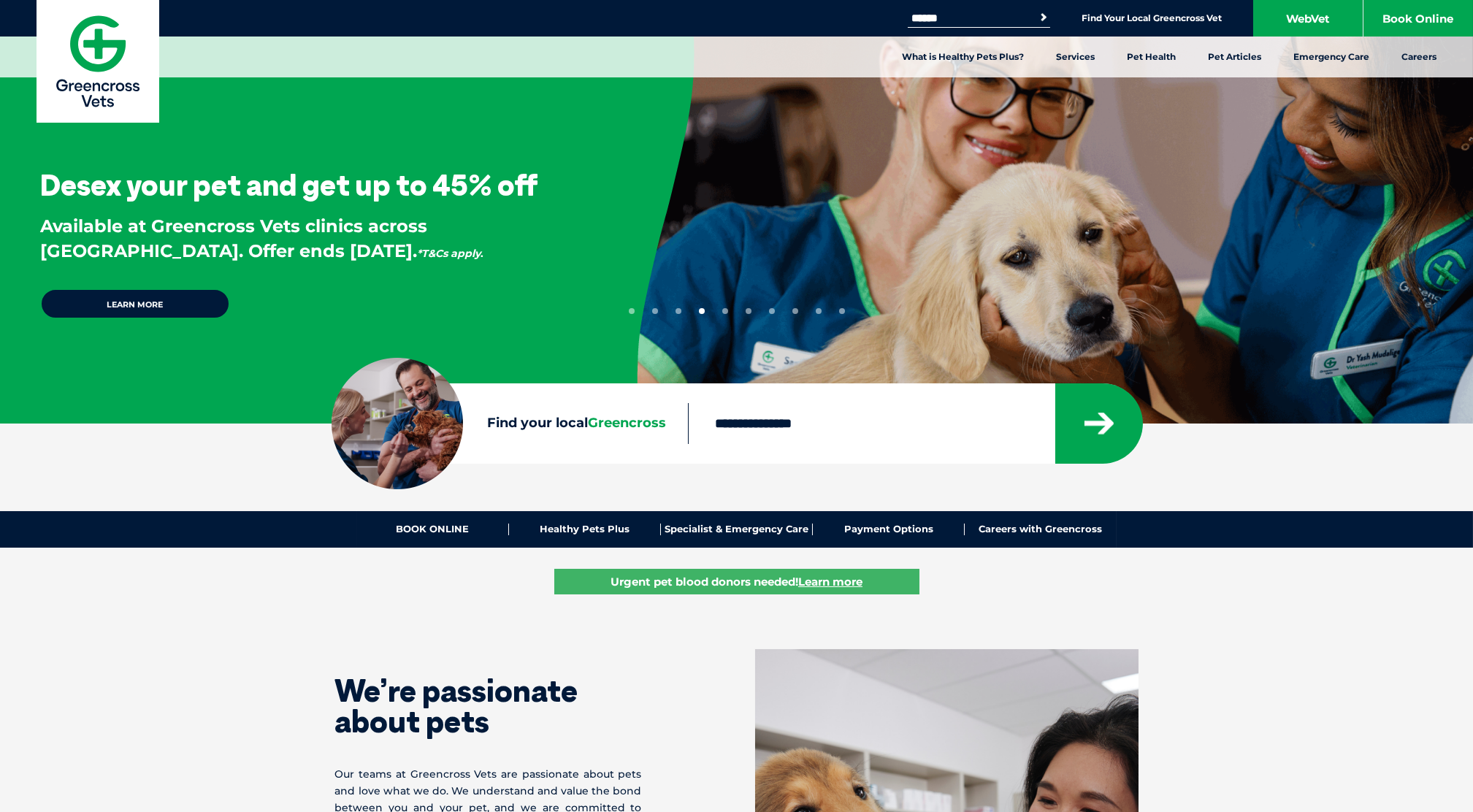
click at [725, 312] on button "5" at bounding box center [725, 311] width 6 height 6
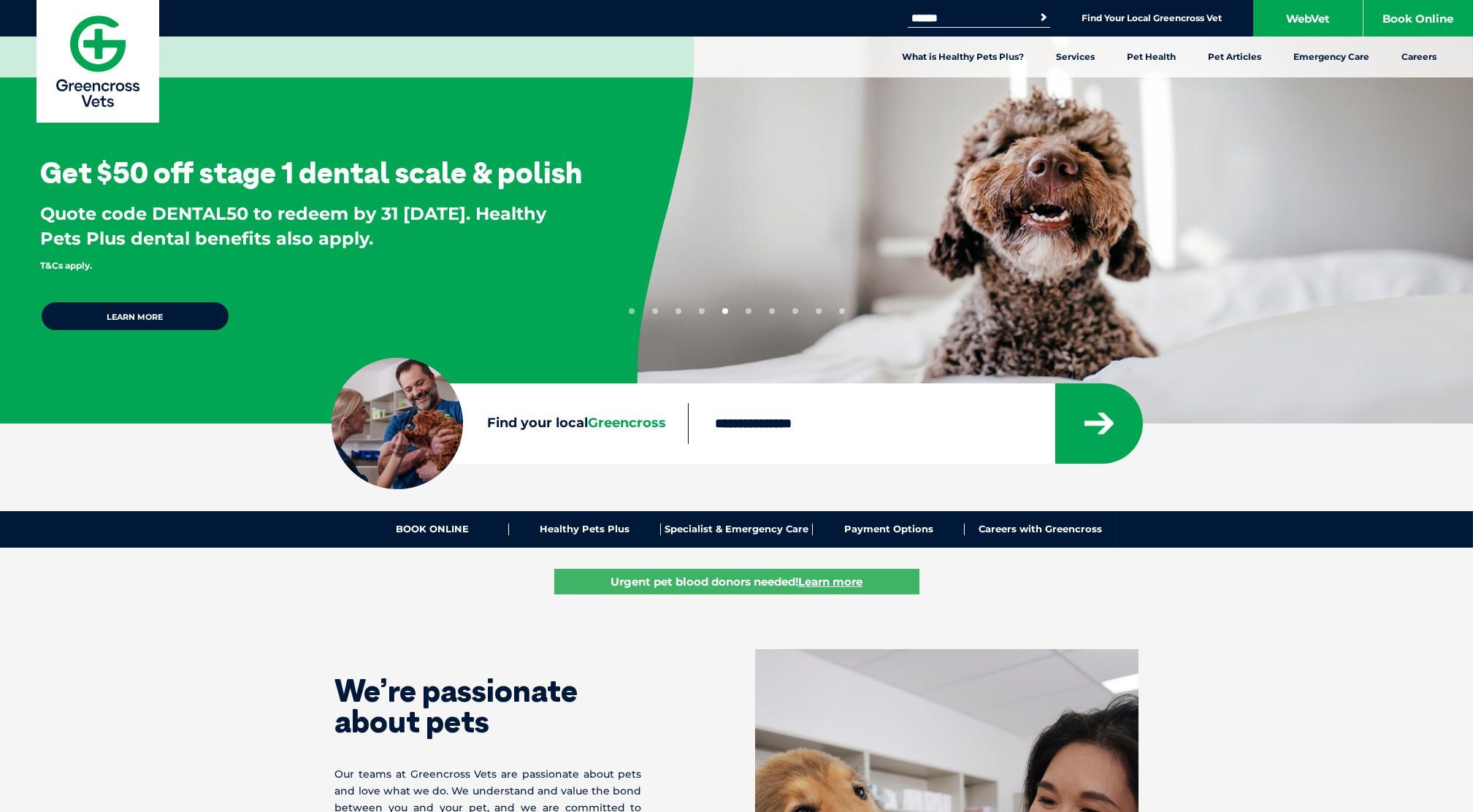
click at [748, 312] on button "6" at bounding box center [748, 311] width 6 height 6
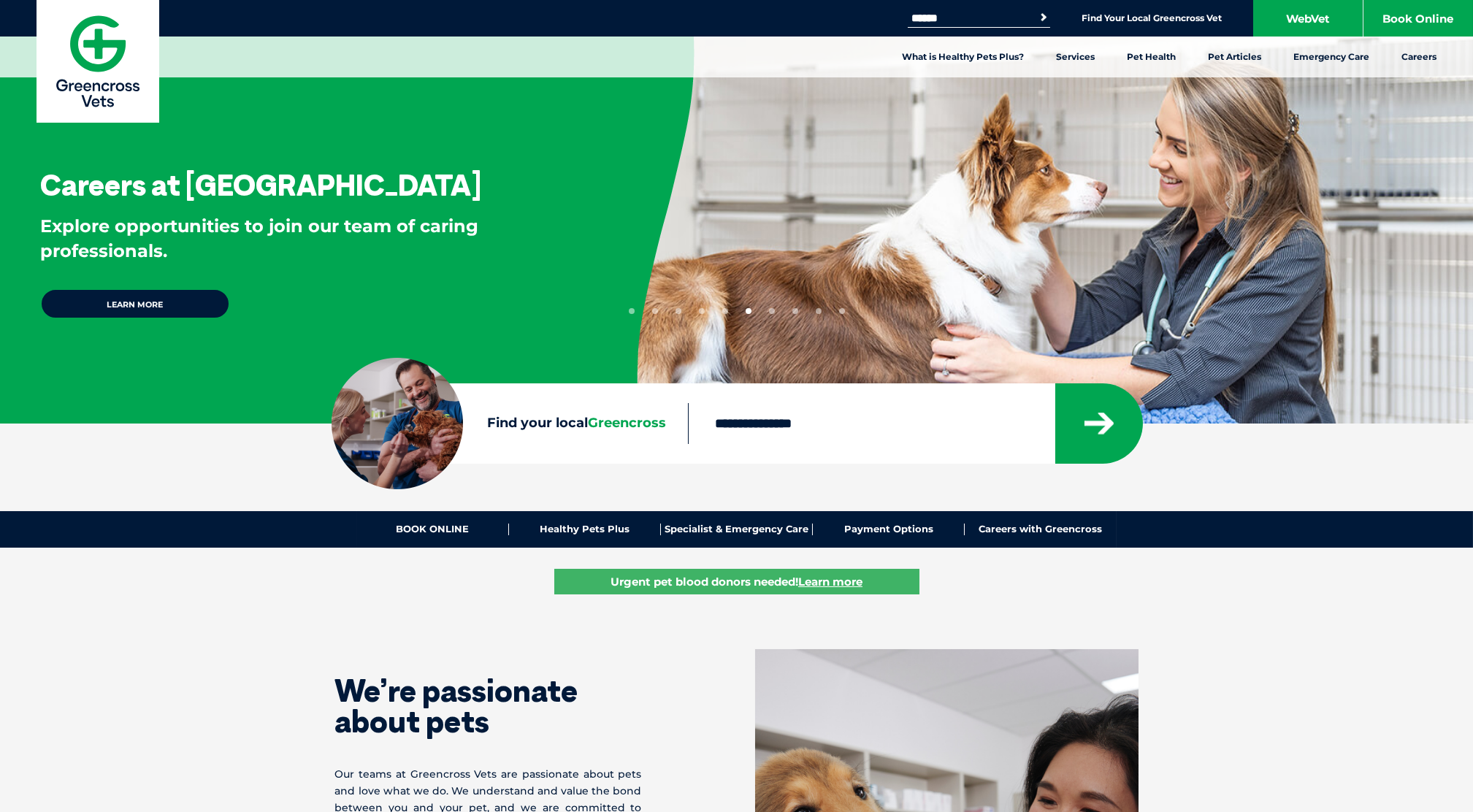
click at [772, 312] on button "7" at bounding box center [771, 311] width 6 height 6
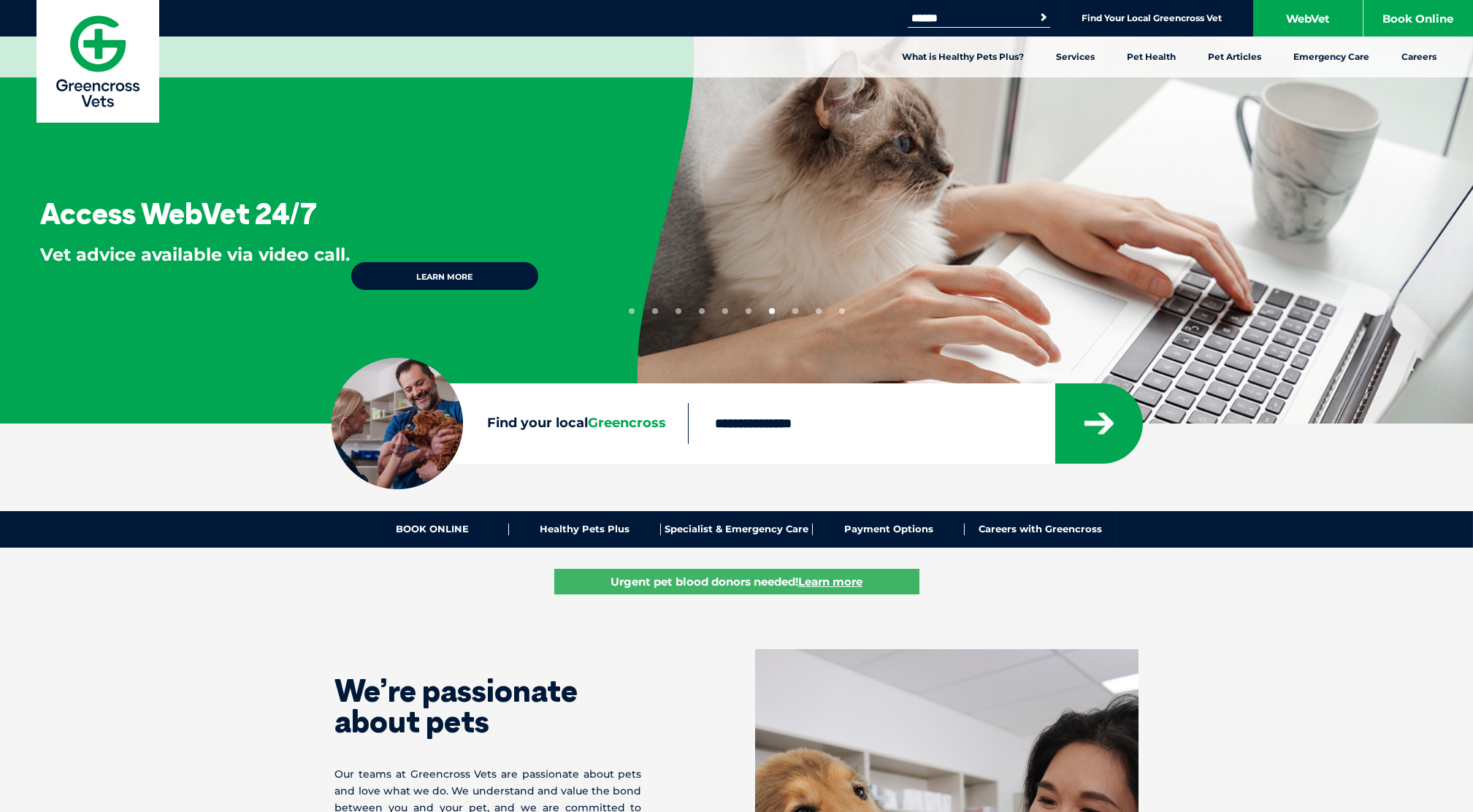
click at [796, 312] on button "8" at bounding box center [795, 311] width 6 height 6
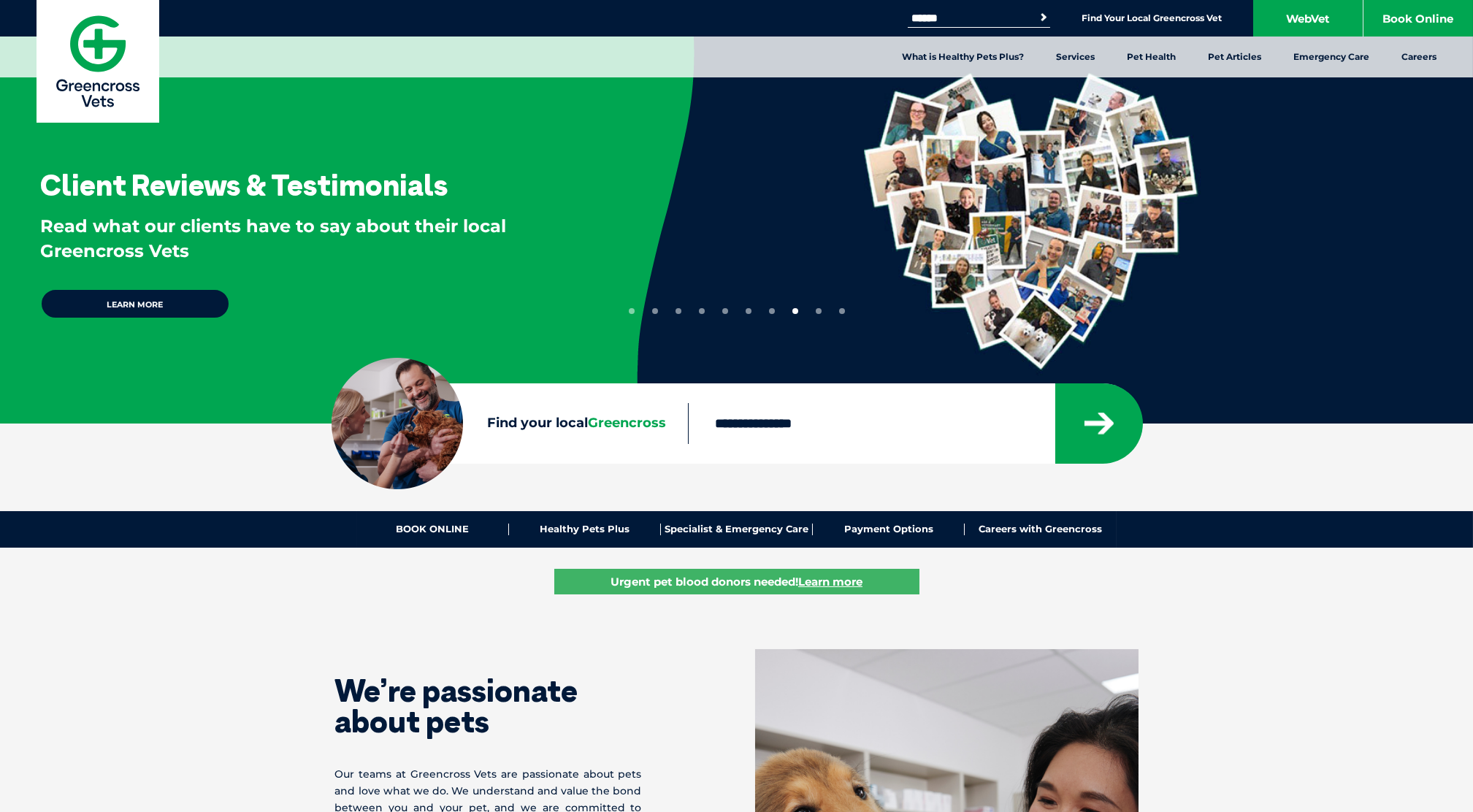
click at [820, 311] on button "9" at bounding box center [818, 311] width 6 height 6
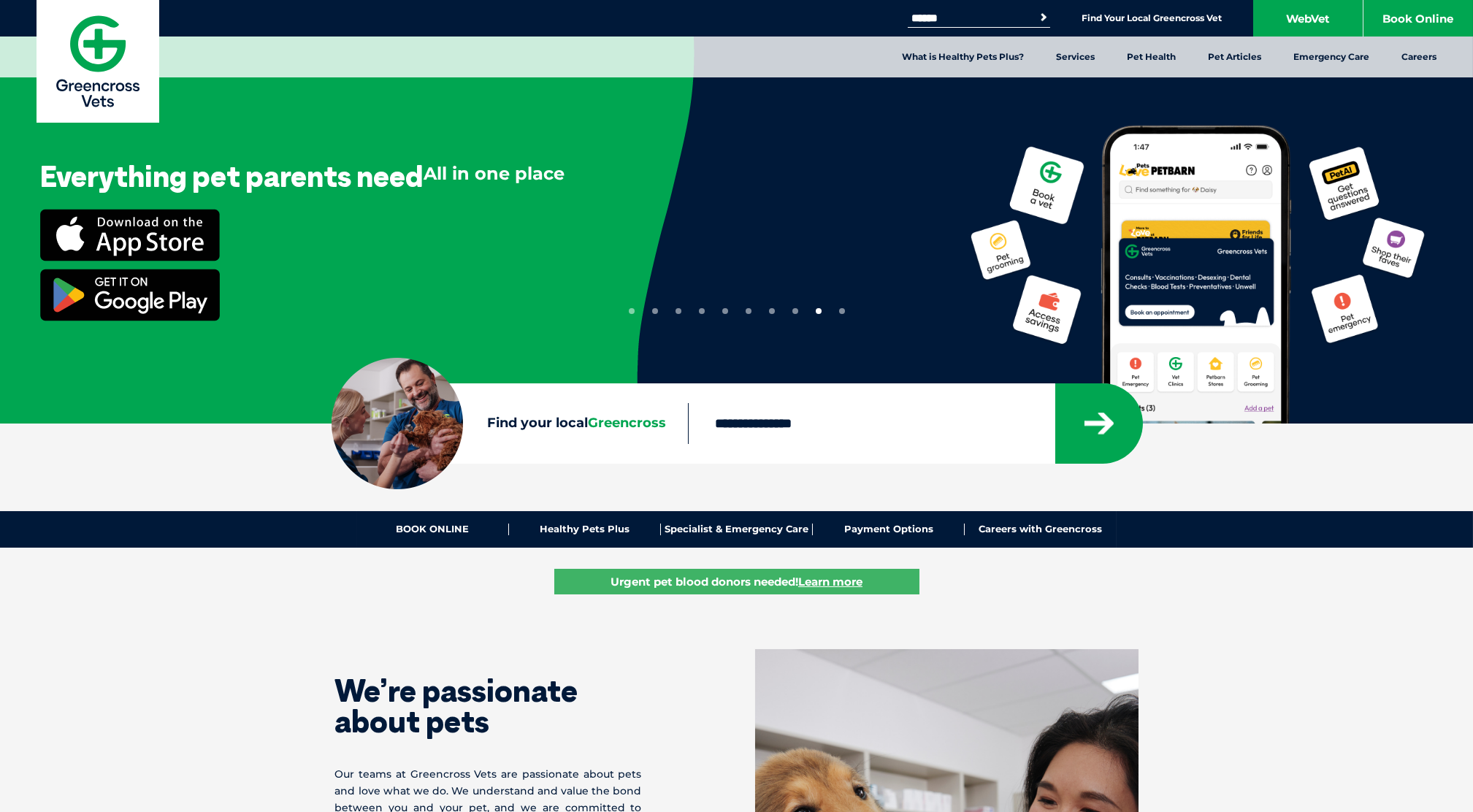
click at [1232, 205] on div "Everything pet parents need All in one place" at bounding box center [736, 219] width 1473 height 438
click at [148, 230] on img at bounding box center [129, 235] width 180 height 52
click at [841, 312] on button "10" at bounding box center [841, 311] width 6 height 6
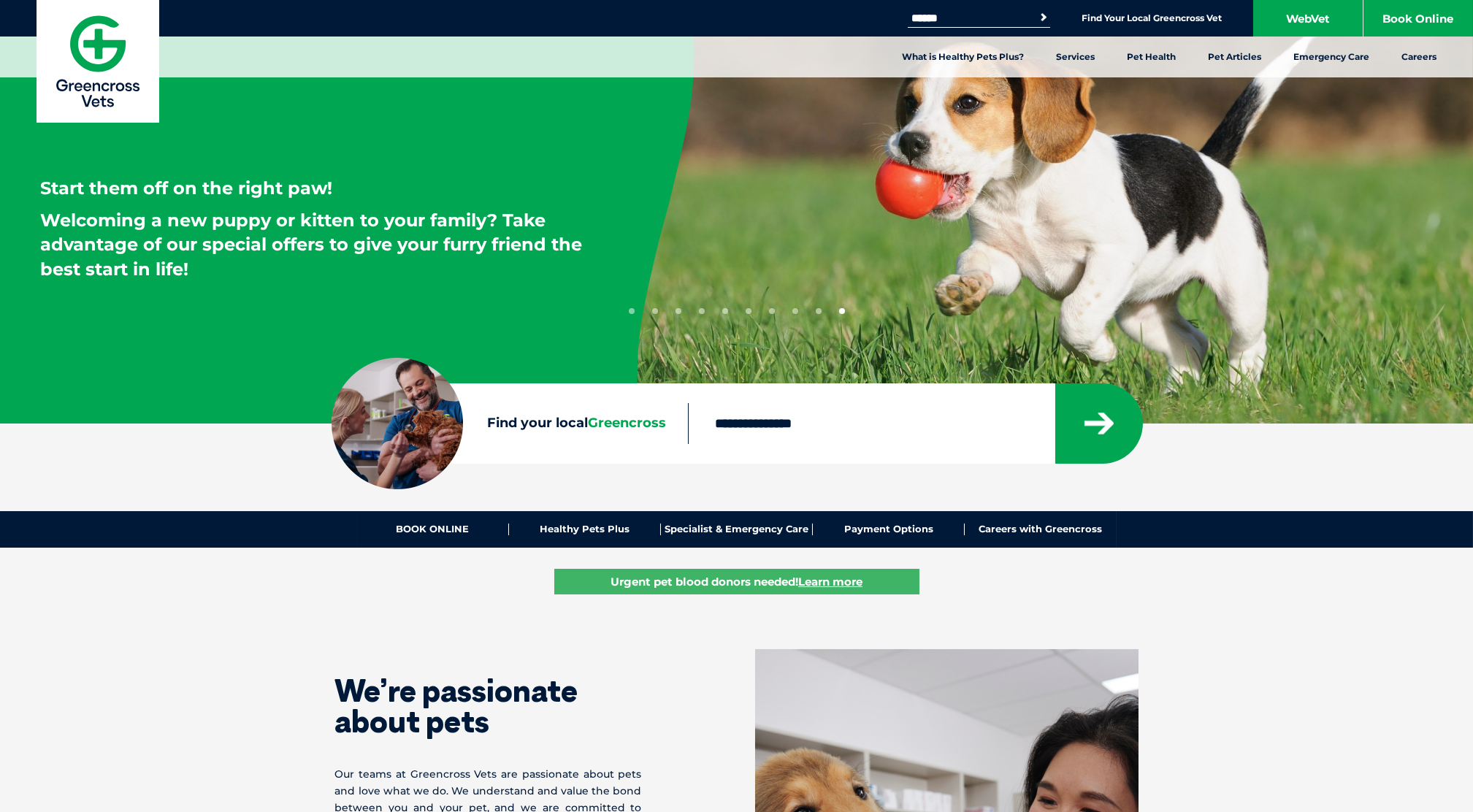
click at [77, 55] on img at bounding box center [97, 61] width 122 height 122
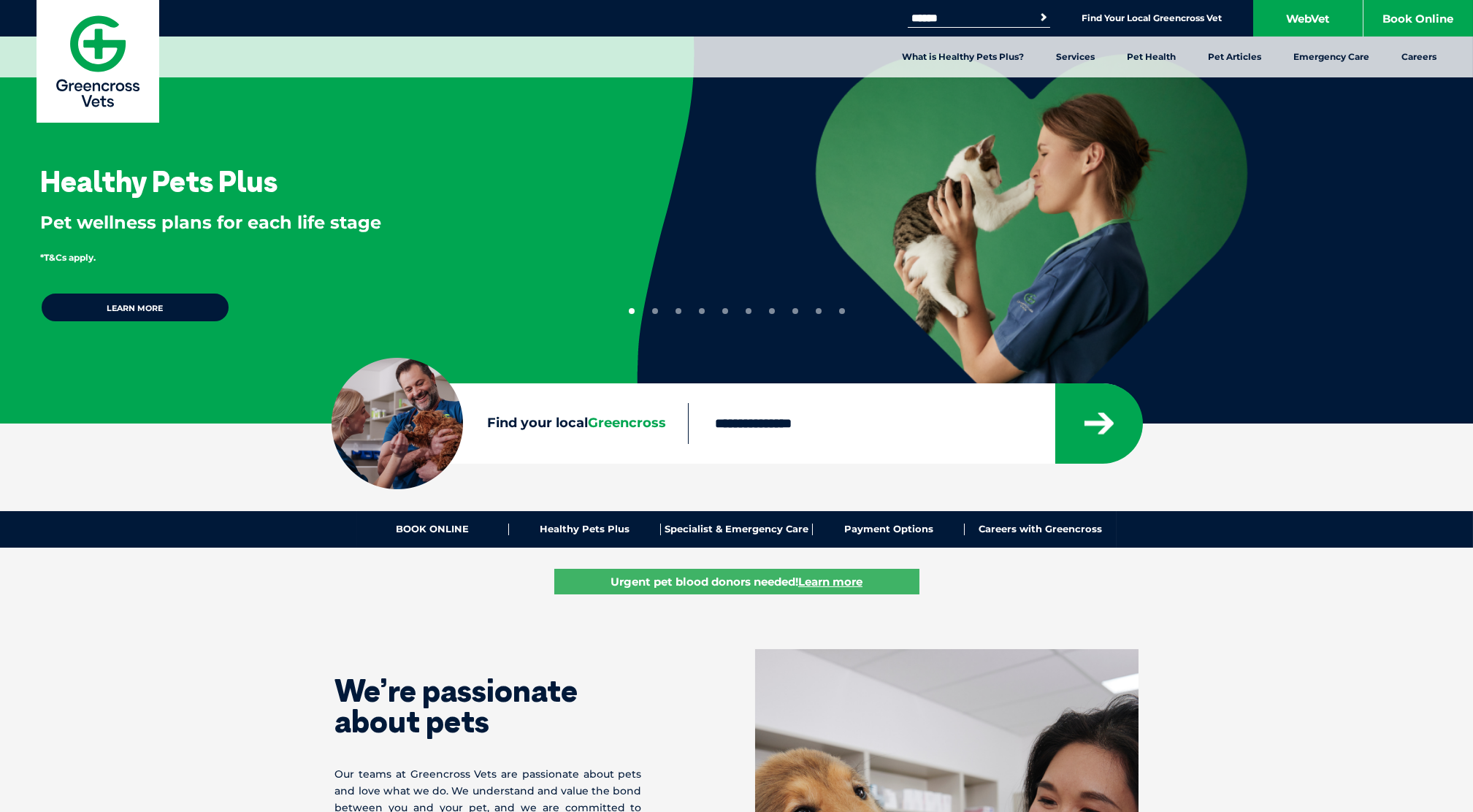
click at [964, 56] on link "What is Healthy Pets Plus?" at bounding box center [963, 57] width 154 height 41
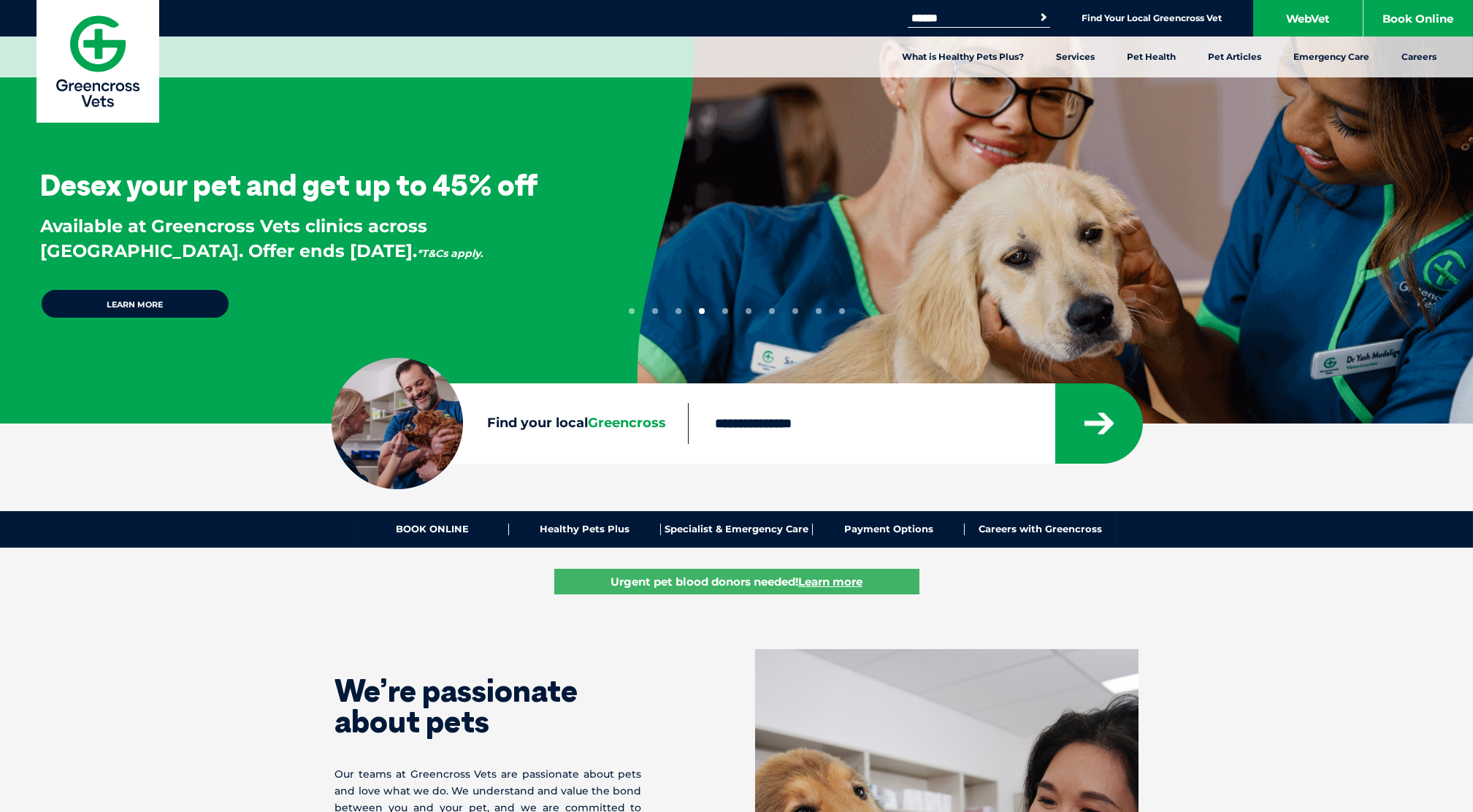
click at [632, 308] on button "1" at bounding box center [632, 311] width 6 height 6
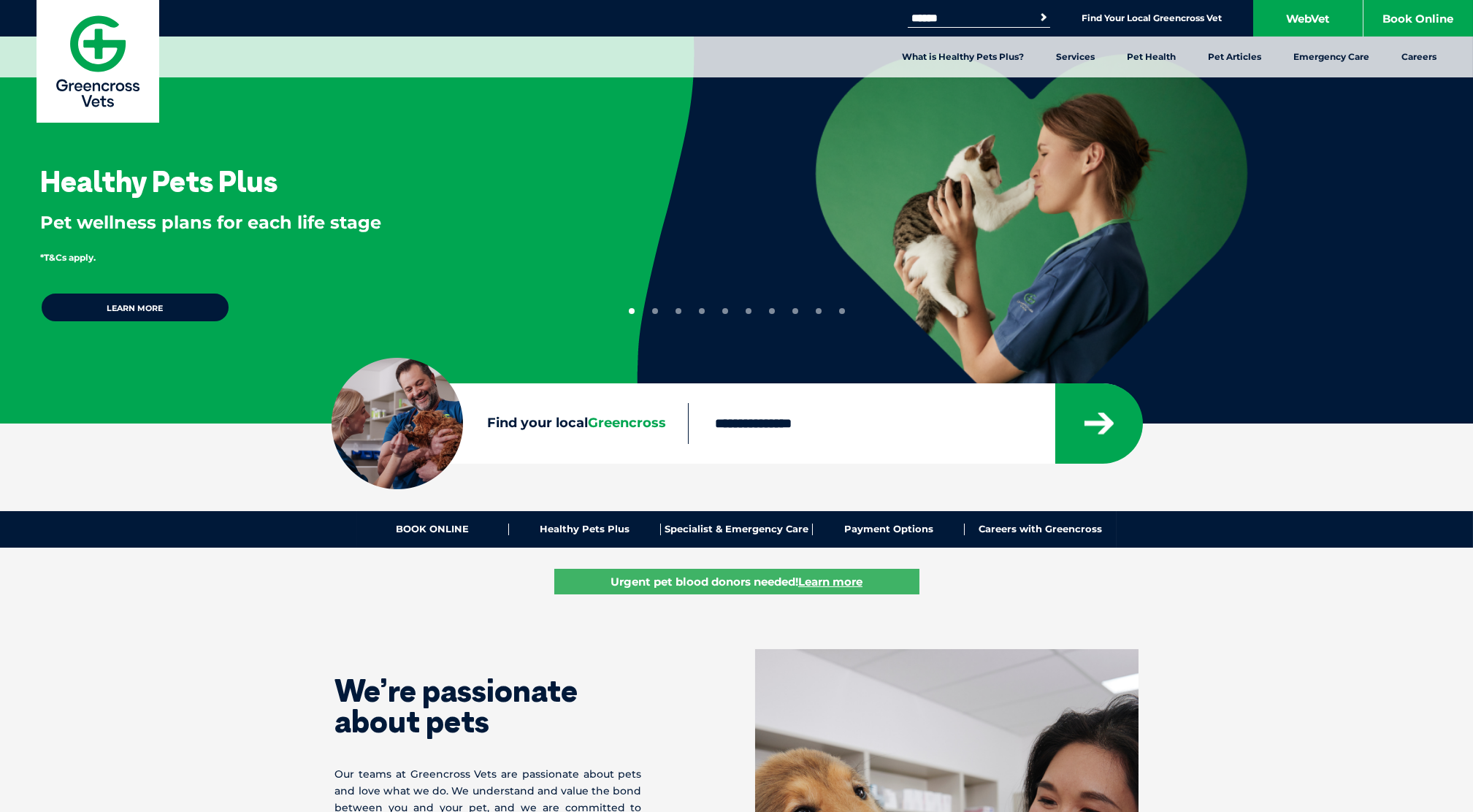
click at [652, 310] on button "2" at bounding box center [655, 311] width 6 height 6
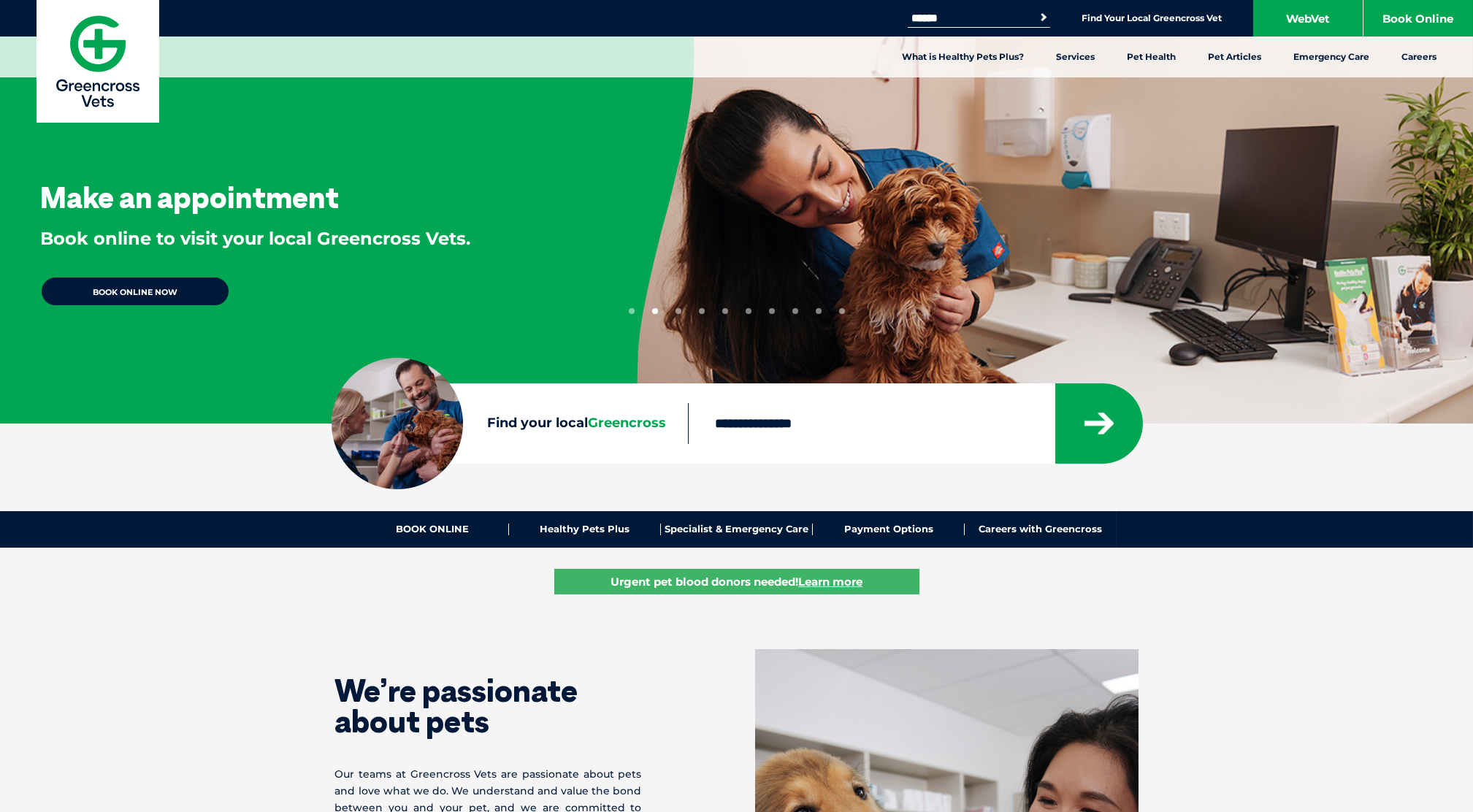
click at [678, 311] on button "3" at bounding box center [678, 311] width 6 height 6
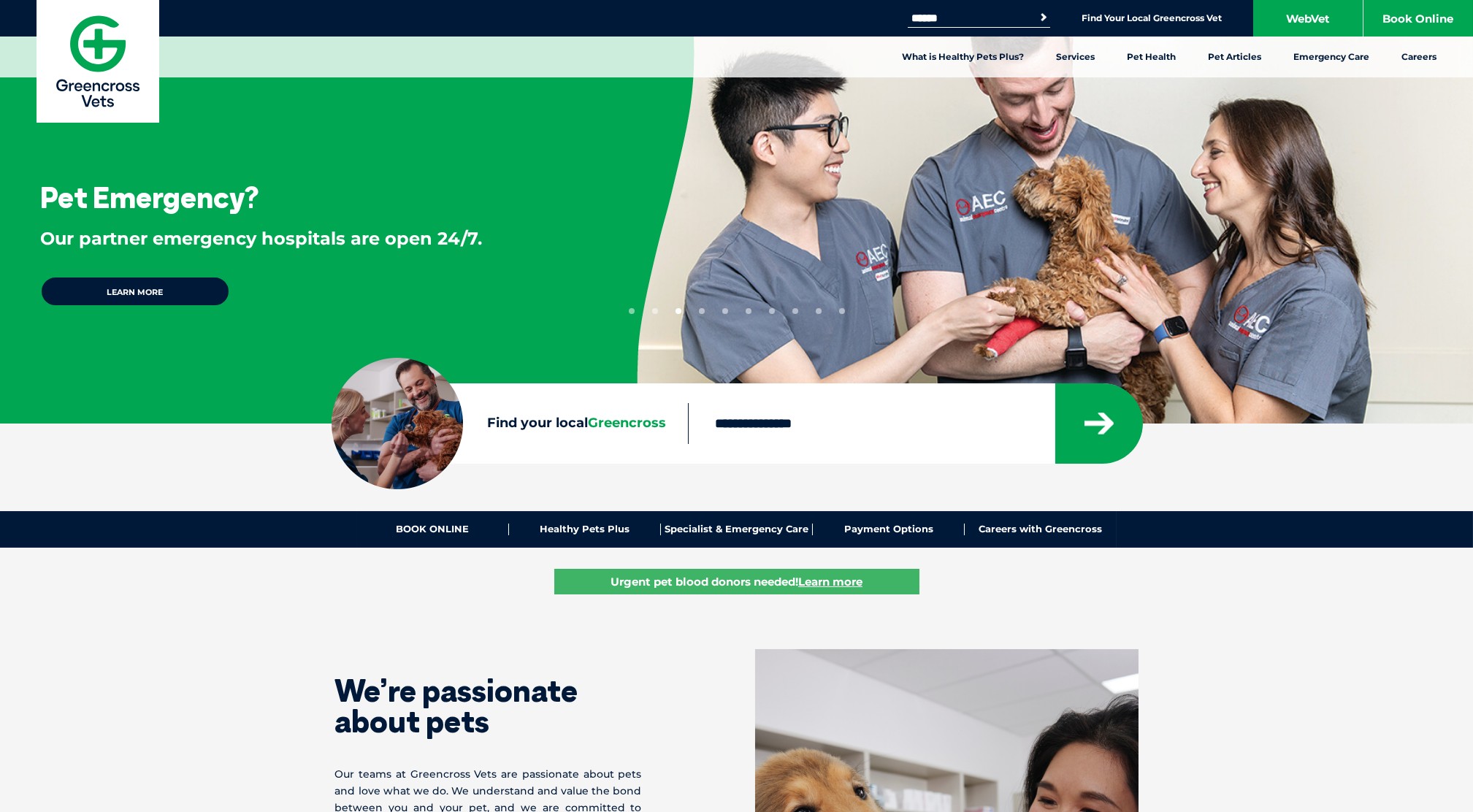
click at [702, 310] on button "4" at bounding box center [702, 311] width 6 height 6
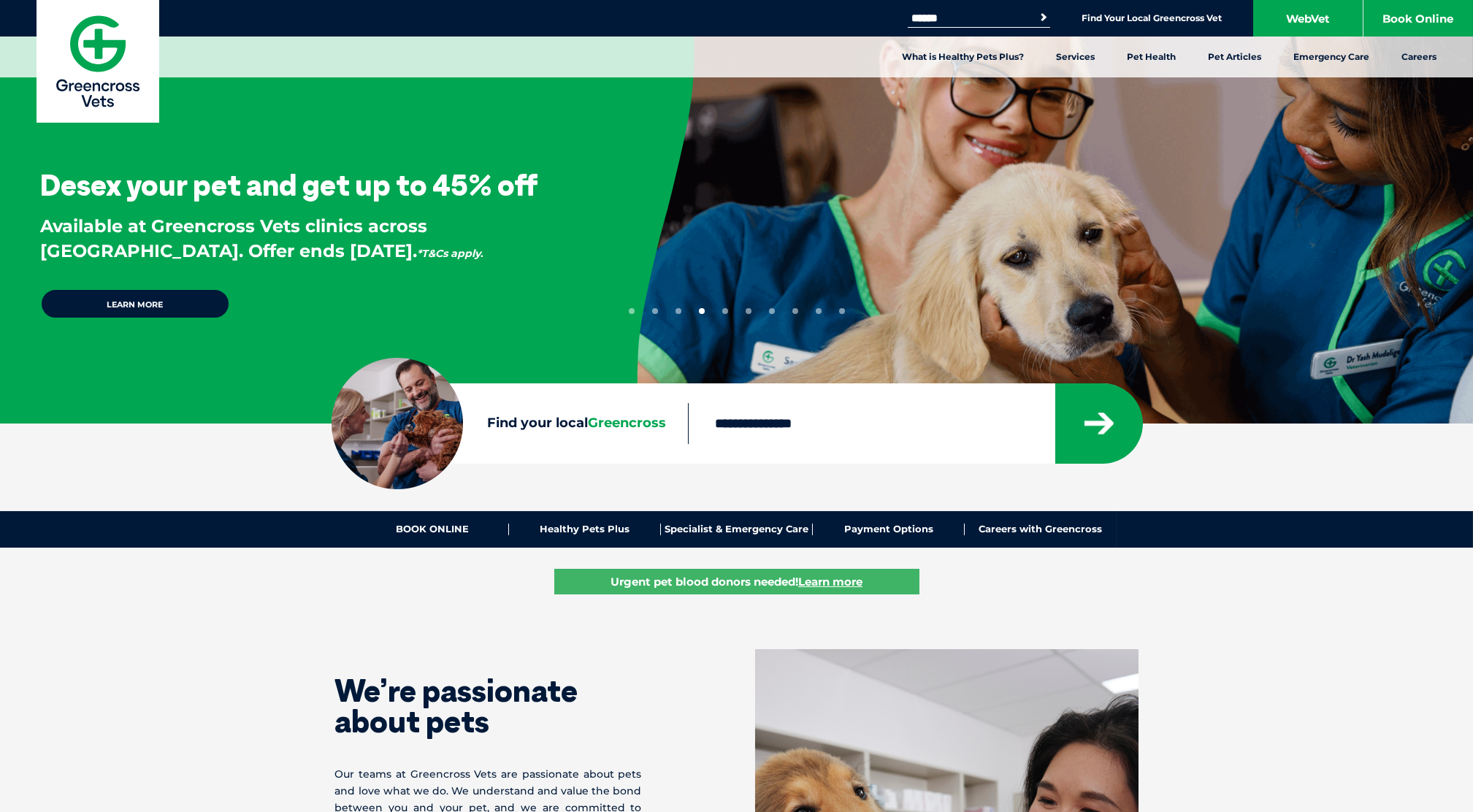
click at [725, 310] on button "5" at bounding box center [725, 311] width 6 height 6
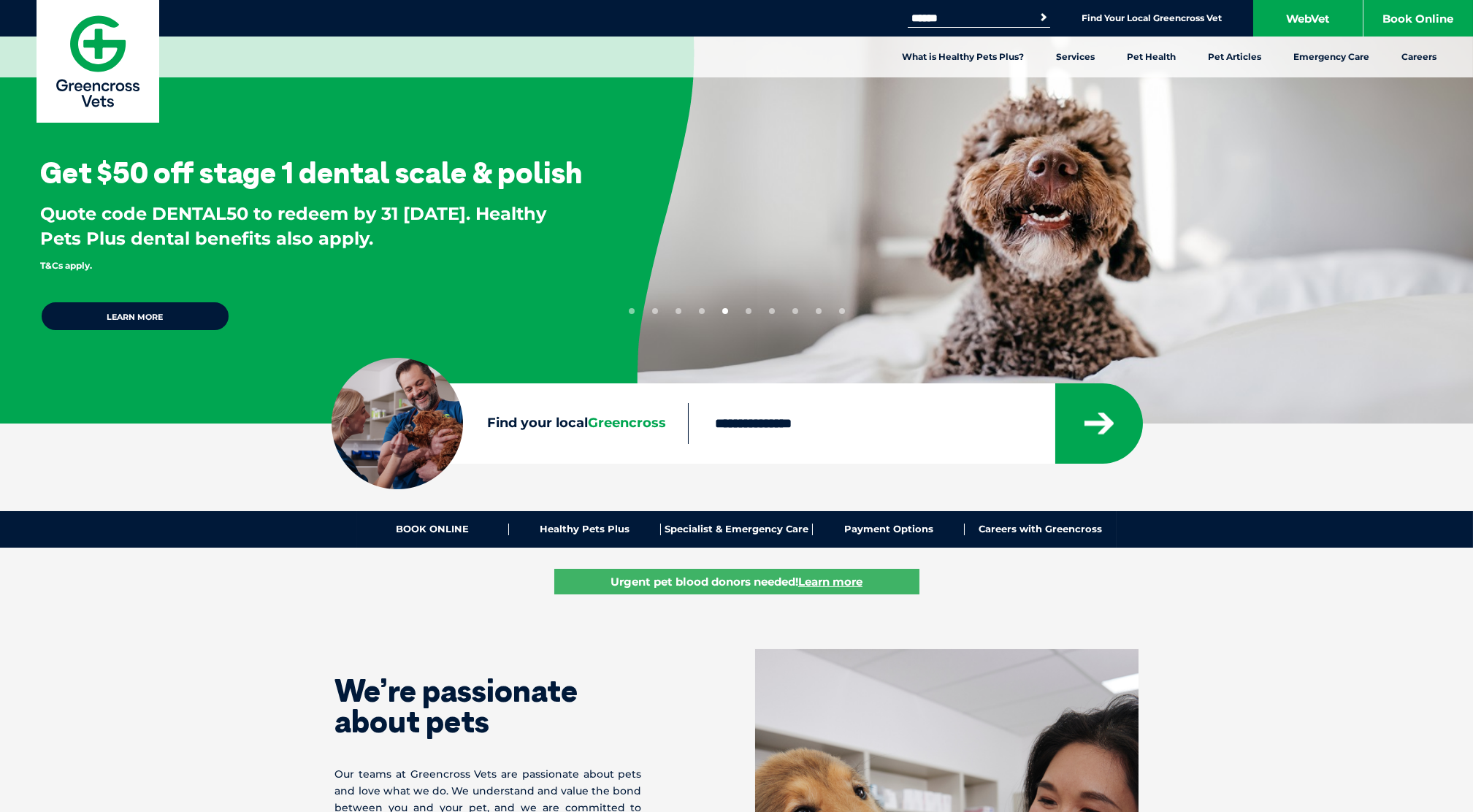
click at [748, 311] on button "6" at bounding box center [748, 311] width 6 height 6
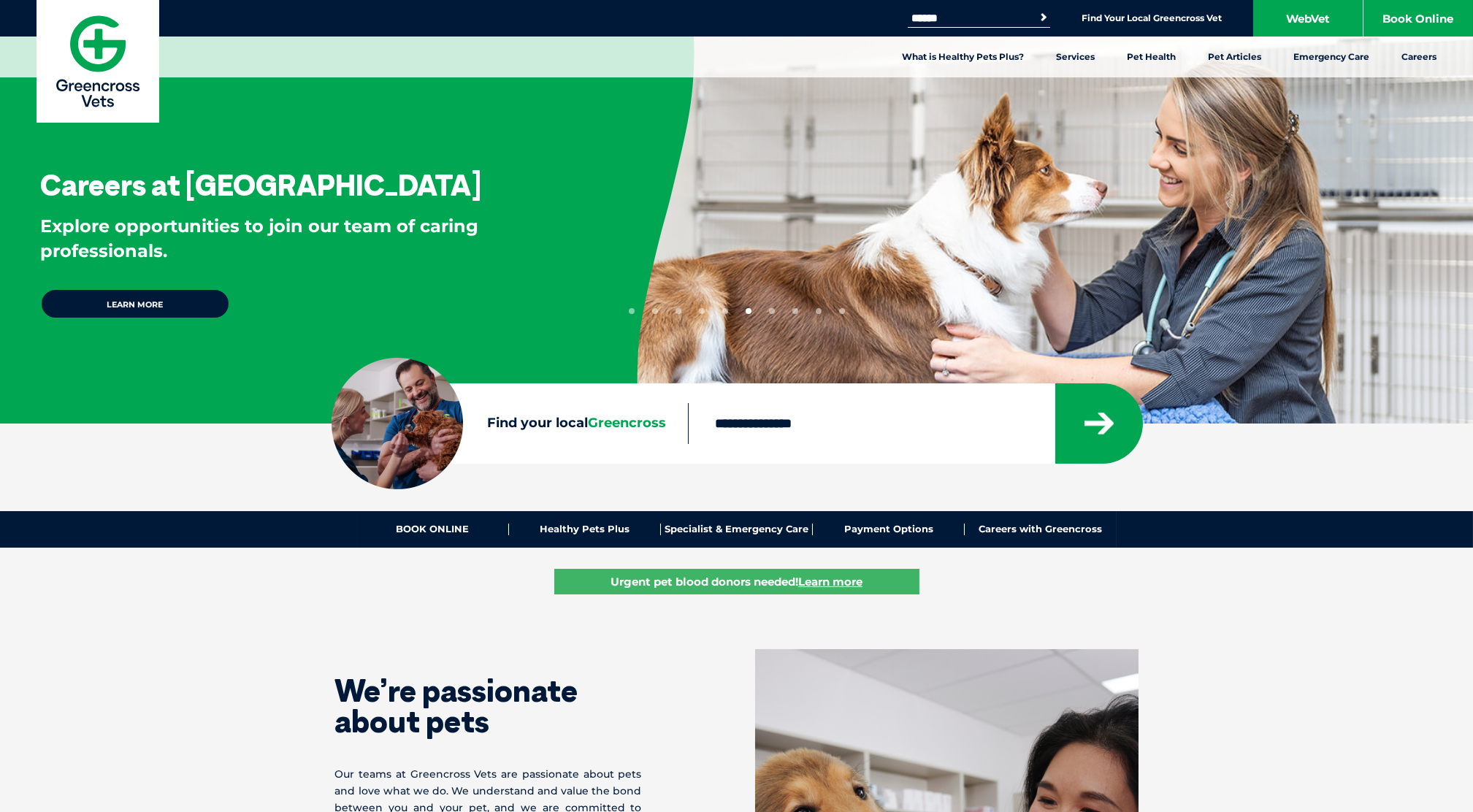
click at [770, 311] on button "7" at bounding box center [771, 311] width 6 height 6
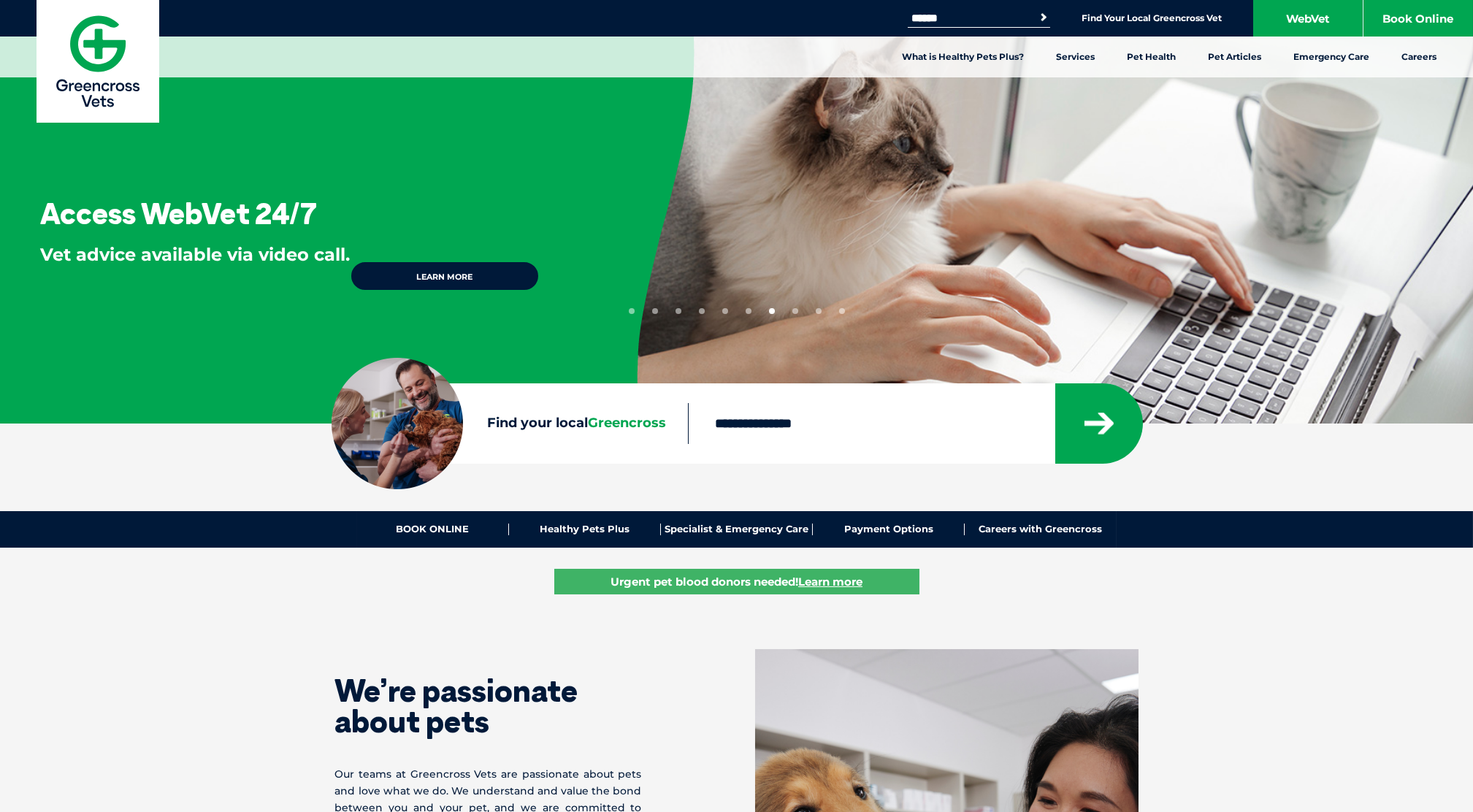
click at [795, 311] on button "8" at bounding box center [795, 311] width 6 height 6
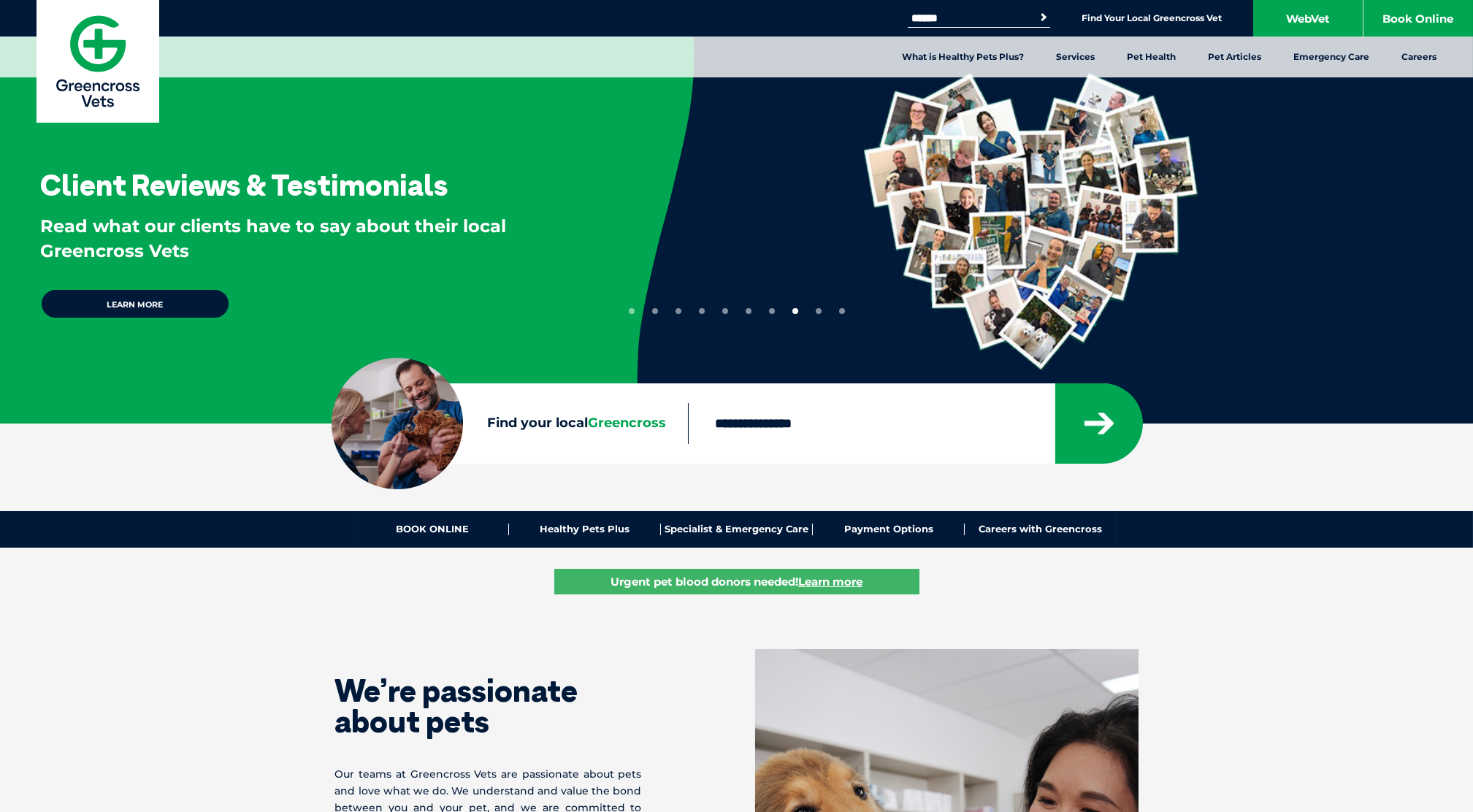
click at [818, 312] on button "9" at bounding box center [818, 311] width 6 height 6
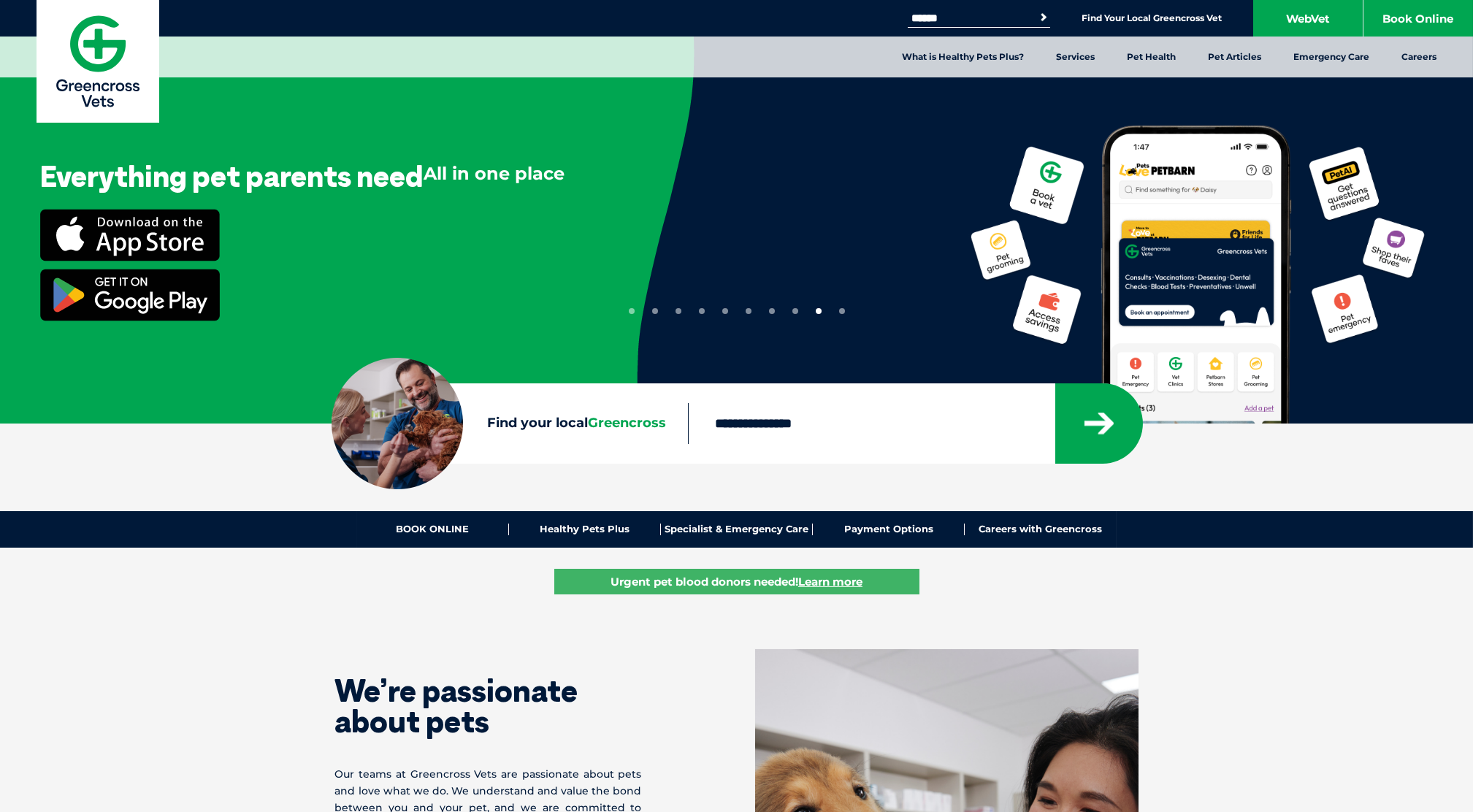
click at [844, 311] on button "10" at bounding box center [841, 311] width 6 height 6
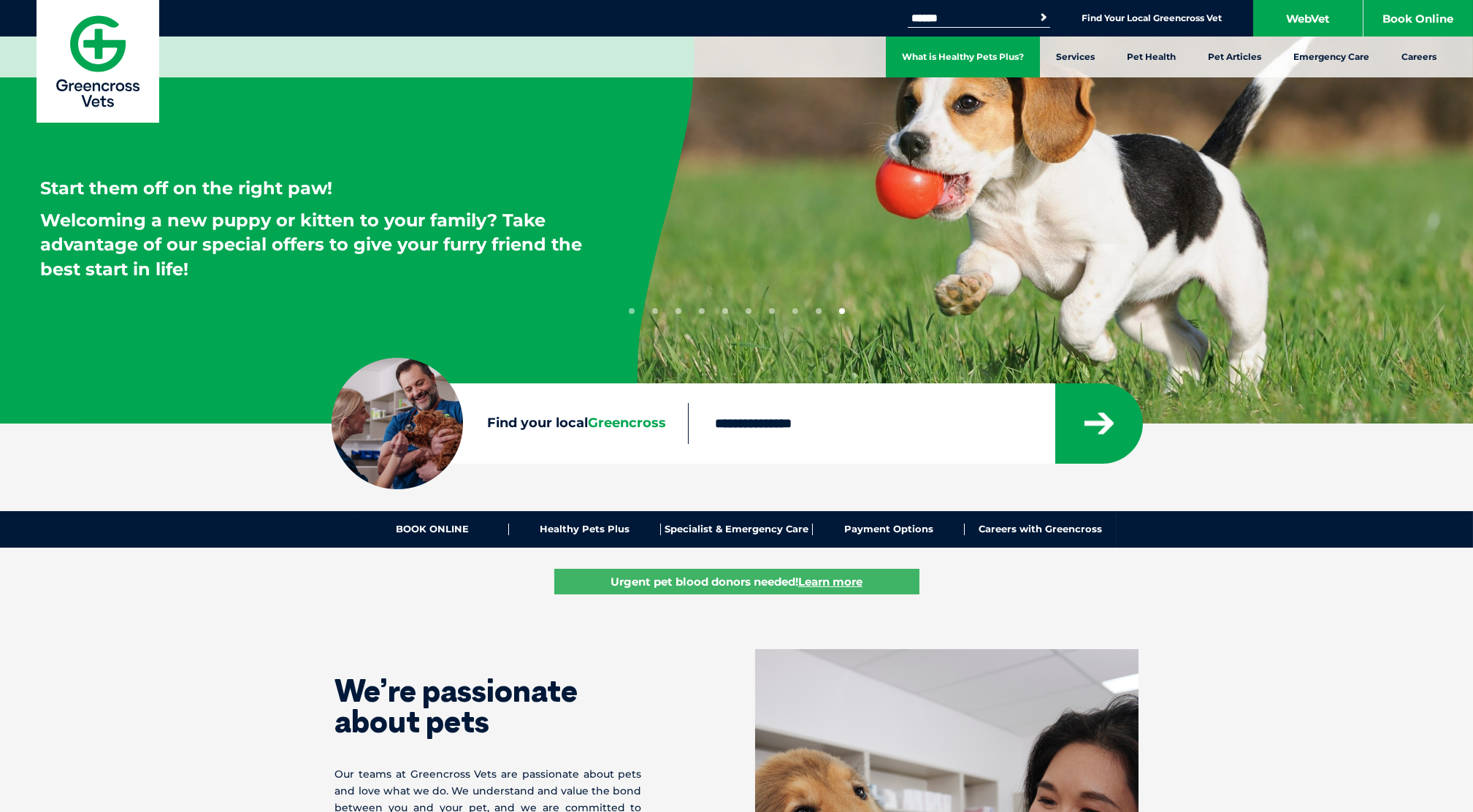
click at [966, 50] on link "What is Healthy Pets Plus?" at bounding box center [963, 57] width 154 height 41
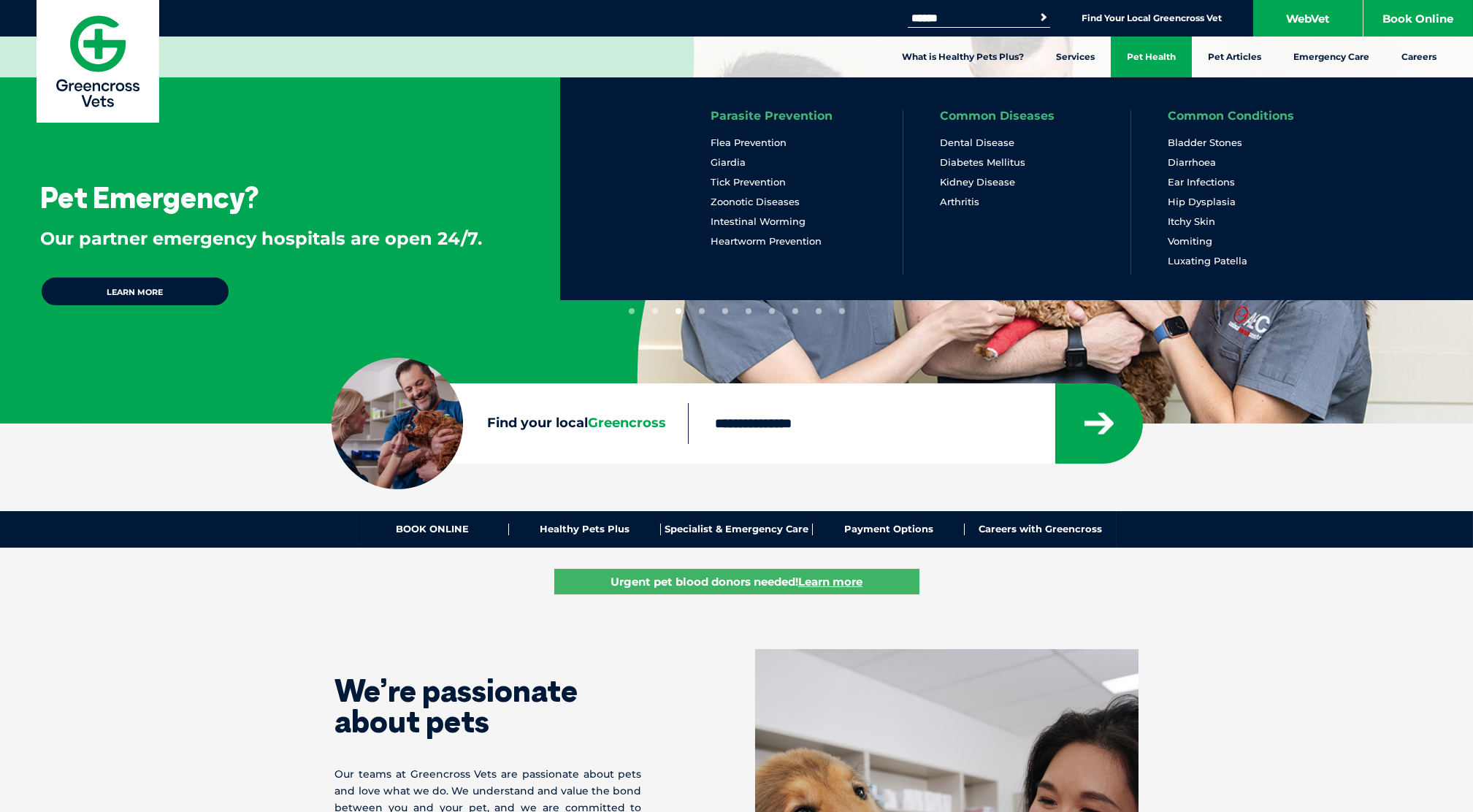
click at [1157, 56] on link "Pet Health" at bounding box center [1151, 57] width 81 height 41
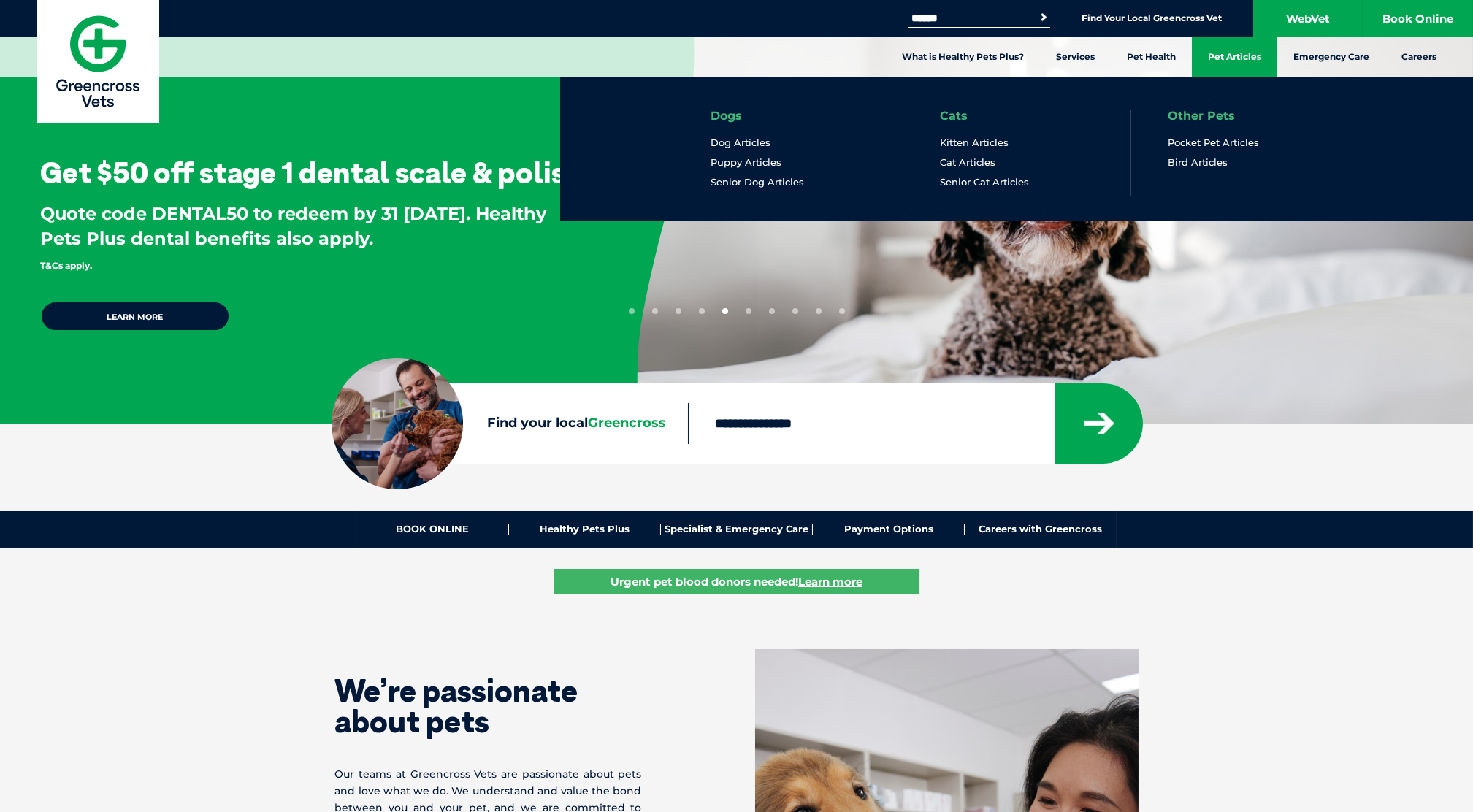
click at [1221, 56] on link "Pet Articles" at bounding box center [1234, 57] width 85 height 41
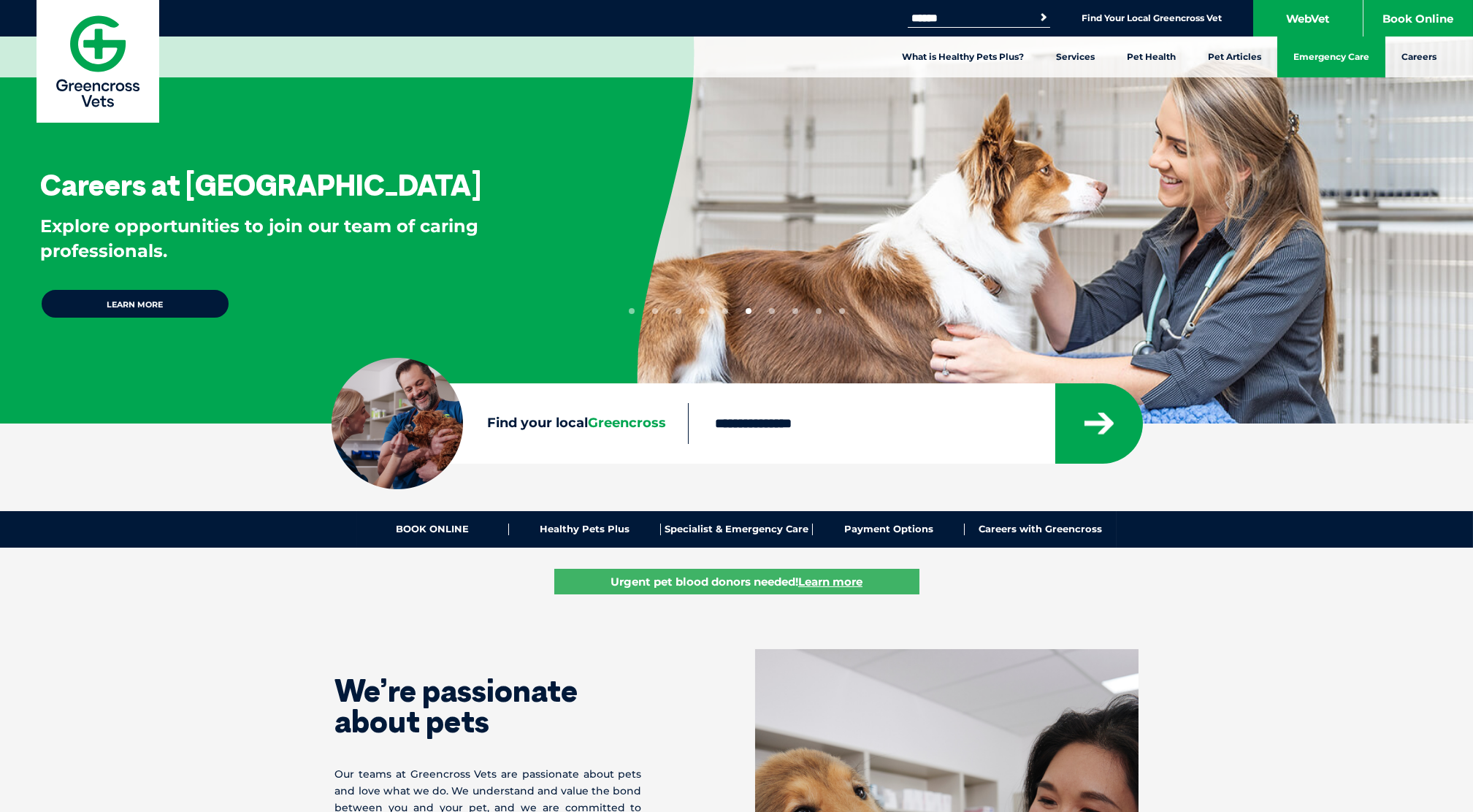
click at [1336, 56] on link "Emergency Care" at bounding box center [1331, 57] width 108 height 41
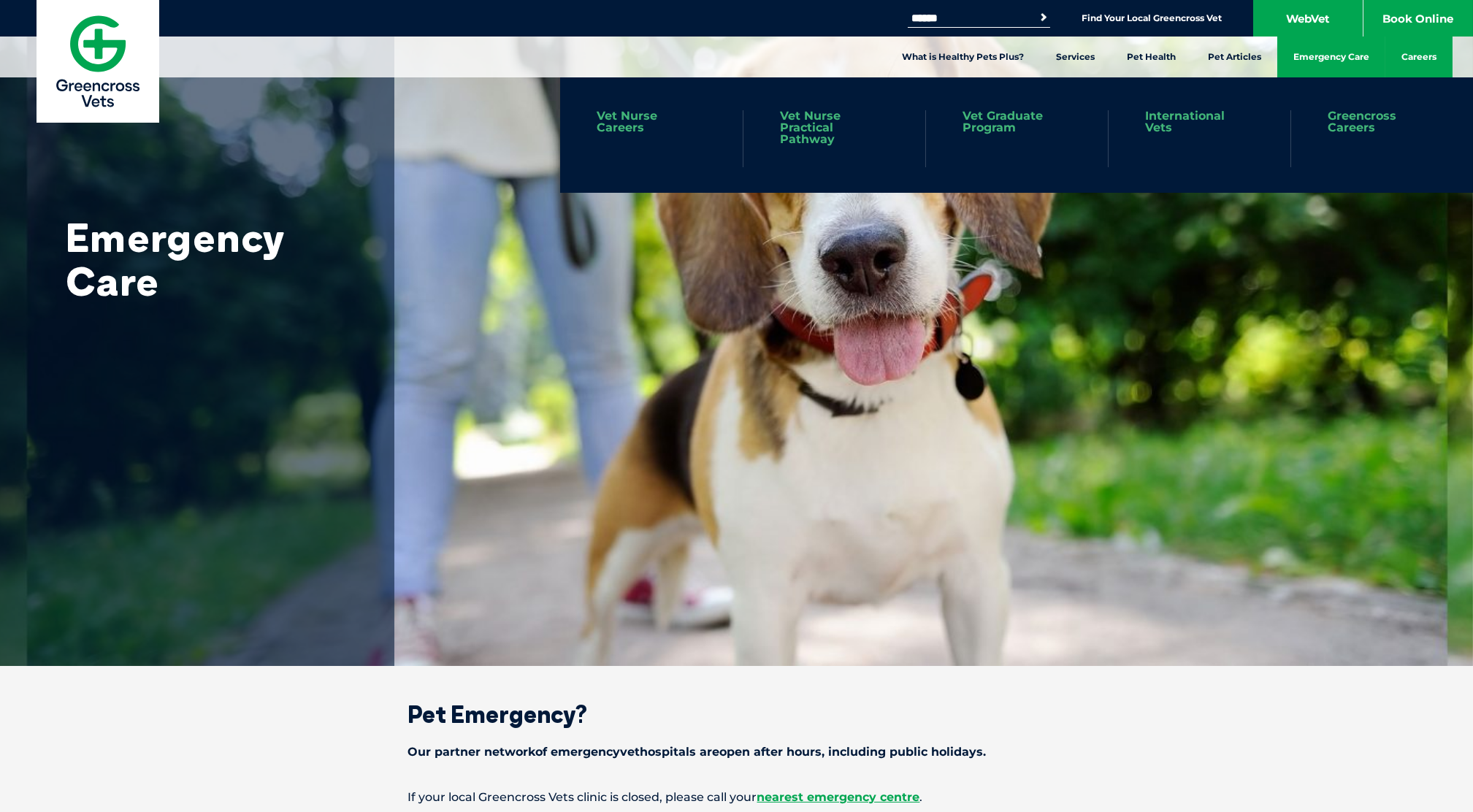
click at [1415, 71] on link "Careers" at bounding box center [1419, 57] width 67 height 41
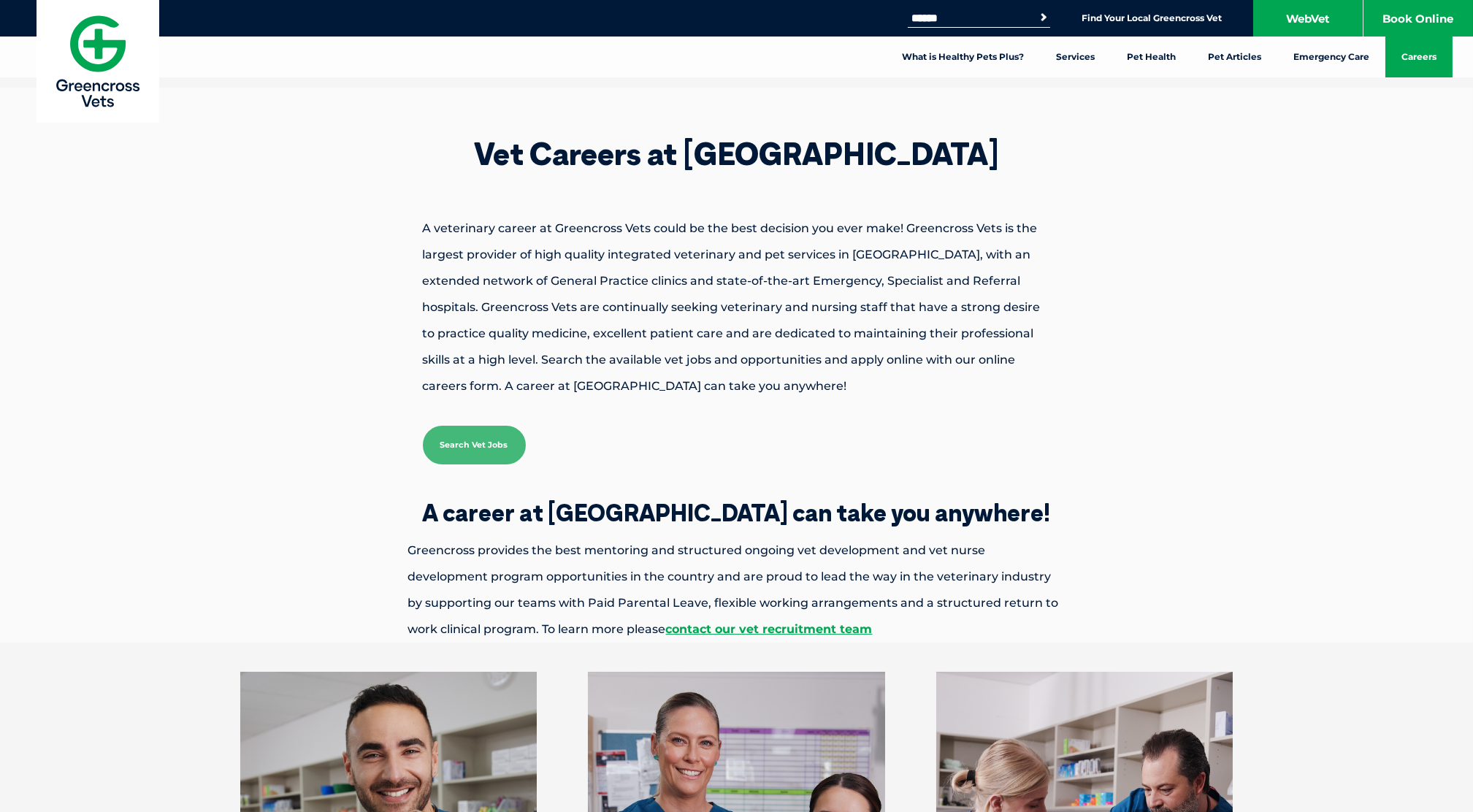
click at [97, 38] on img at bounding box center [97, 61] width 122 height 122
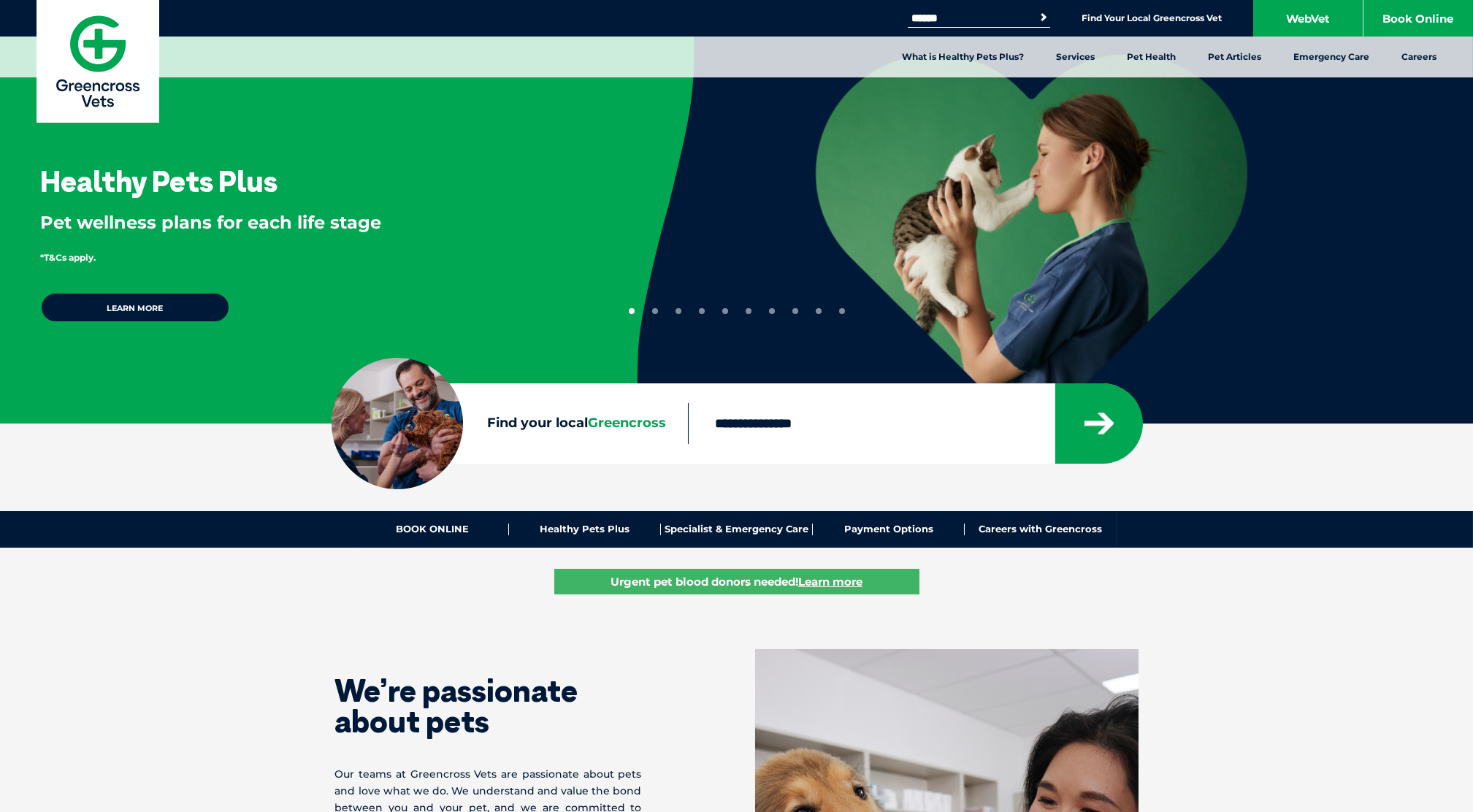
click at [96, 311] on link "Learn more" at bounding box center [135, 307] width 190 height 31
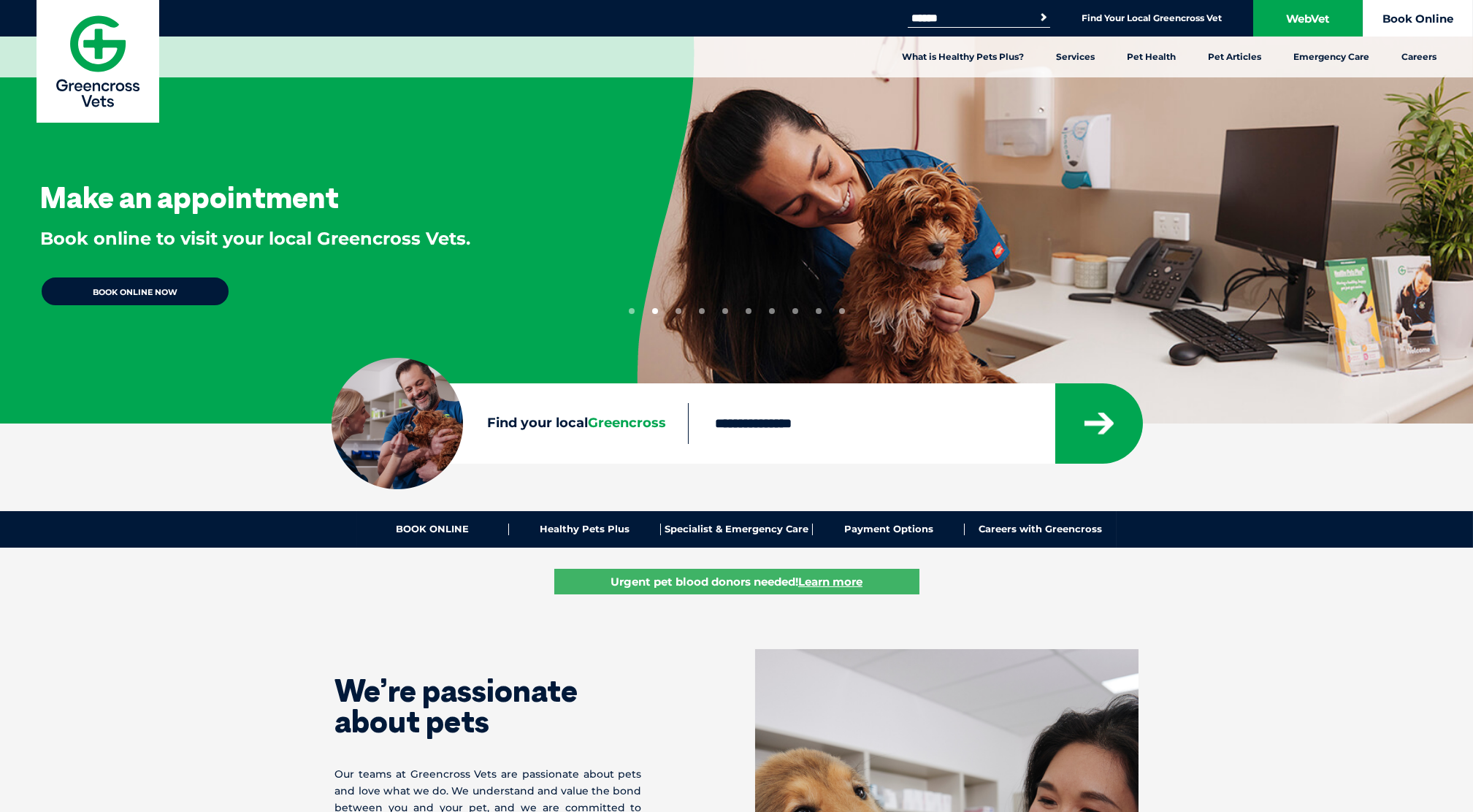
click at [1399, 20] on link "Book Online" at bounding box center [1418, 18] width 110 height 36
click at [97, 44] on img at bounding box center [97, 61] width 122 height 122
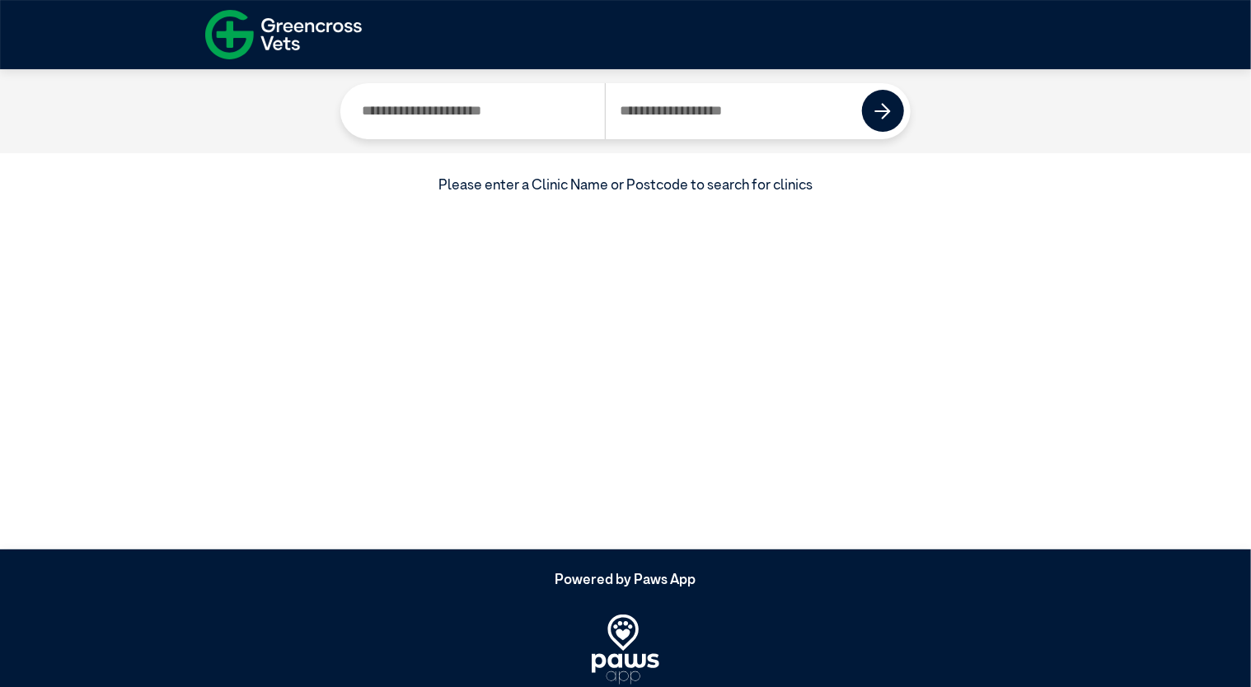
click at [506, 129] on input "Search by Clinic Name" at bounding box center [475, 111] width 257 height 56
click at [297, 34] on img at bounding box center [283, 34] width 157 height 61
click at [274, 28] on img at bounding box center [283, 34] width 157 height 61
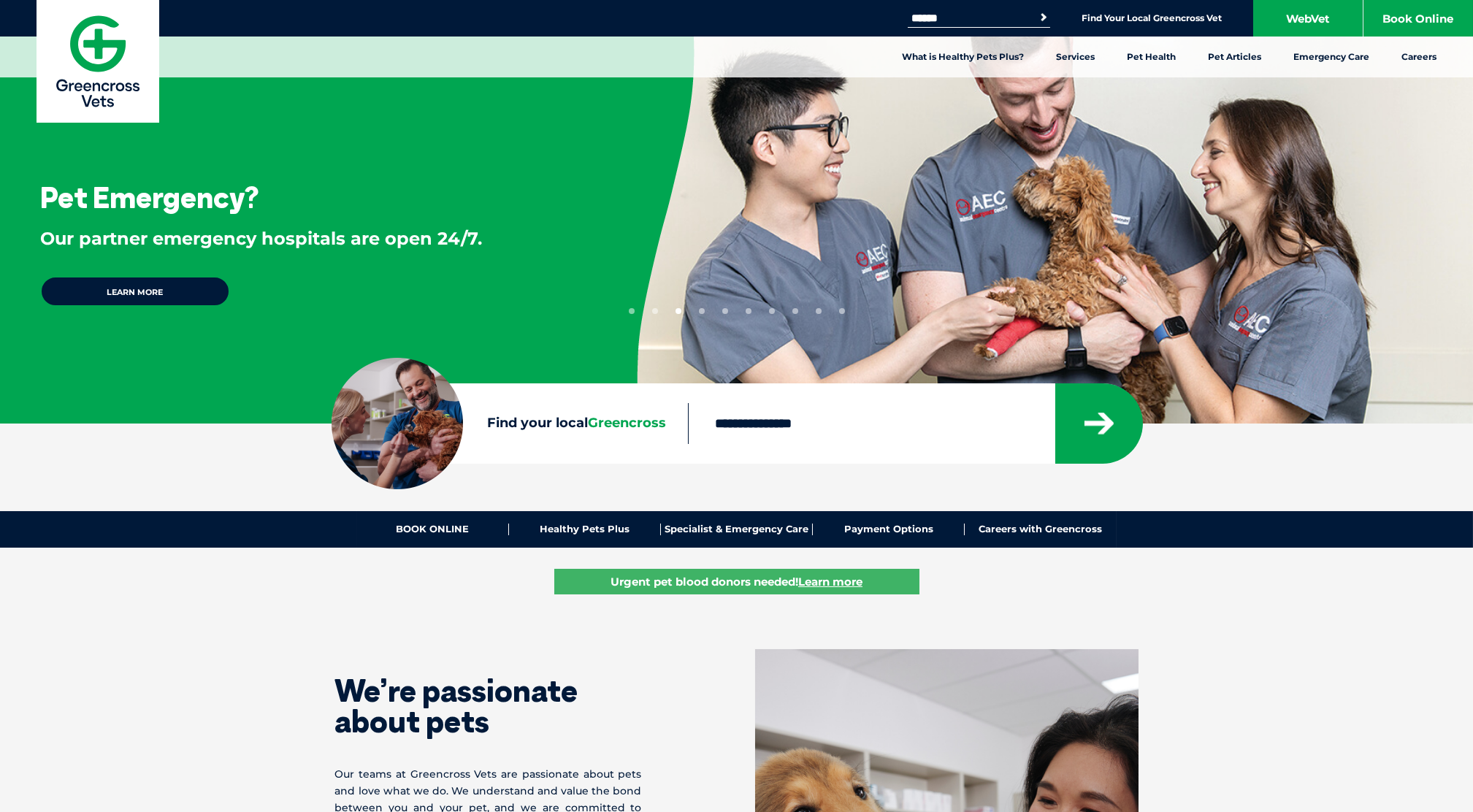
click at [631, 311] on button "1" at bounding box center [632, 311] width 6 height 6
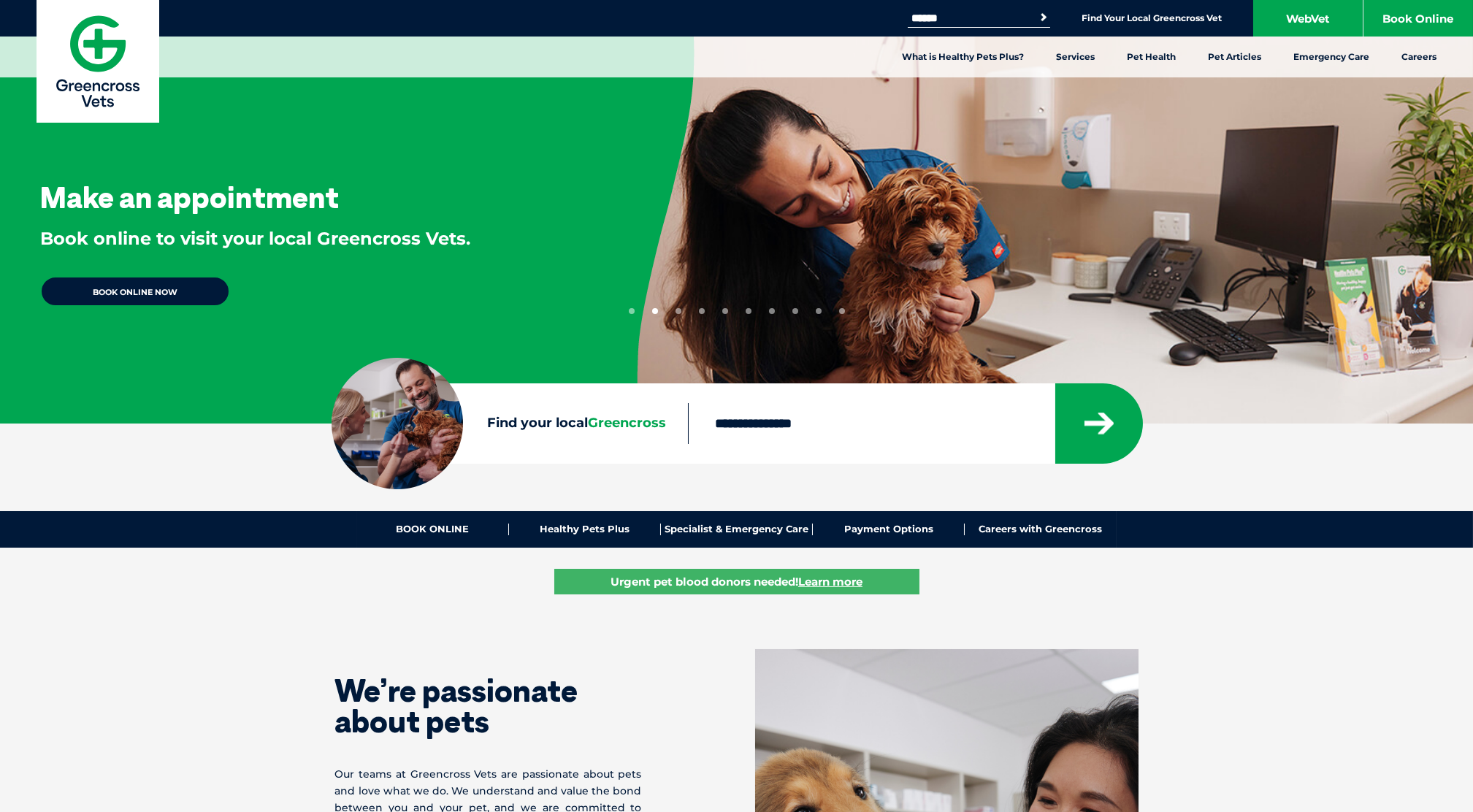
click at [652, 306] on li "2" at bounding box center [655, 307] width 6 height 12
click at [678, 312] on button "3" at bounding box center [678, 311] width 6 height 6
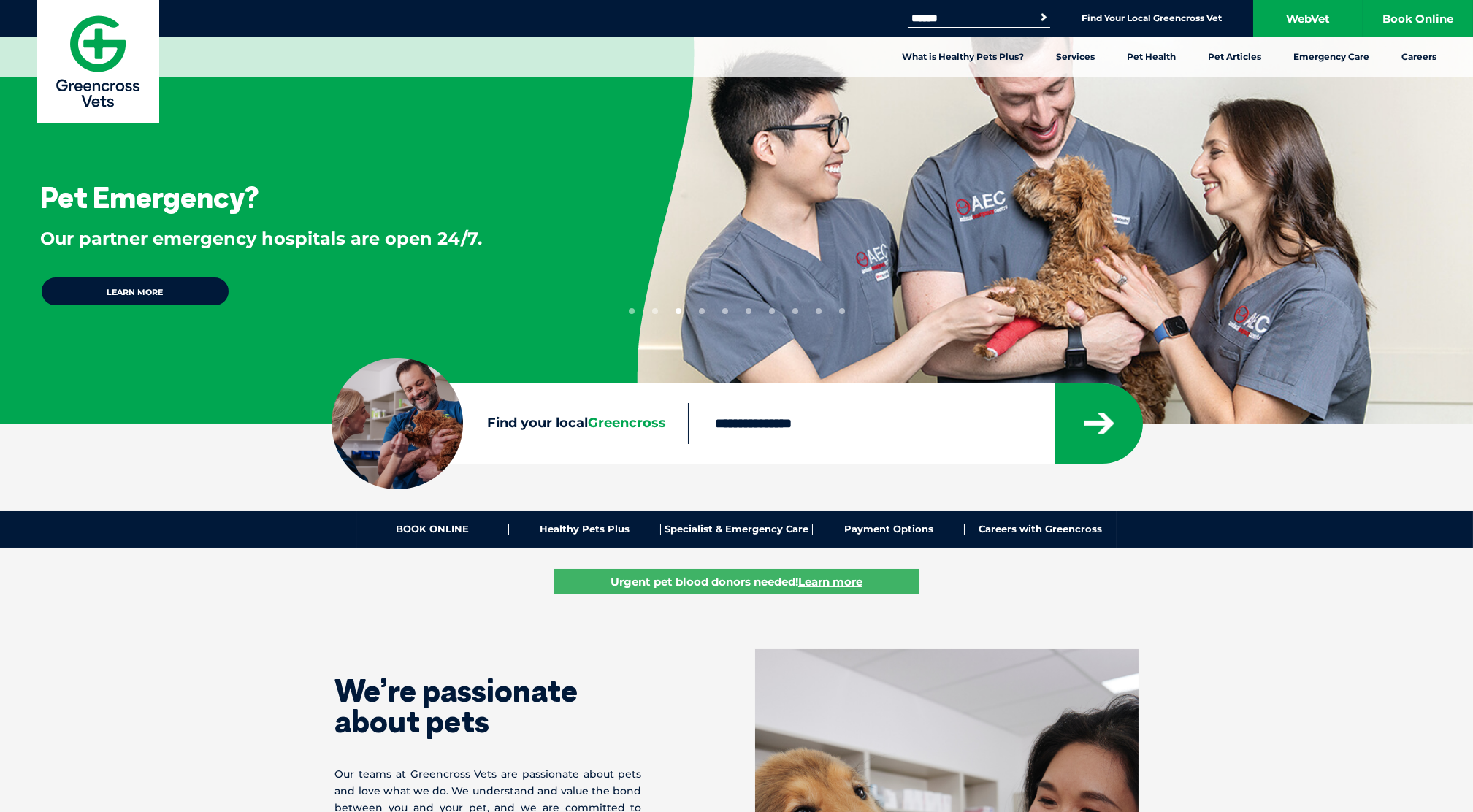
click at [700, 313] on button "4" at bounding box center [702, 311] width 6 height 6
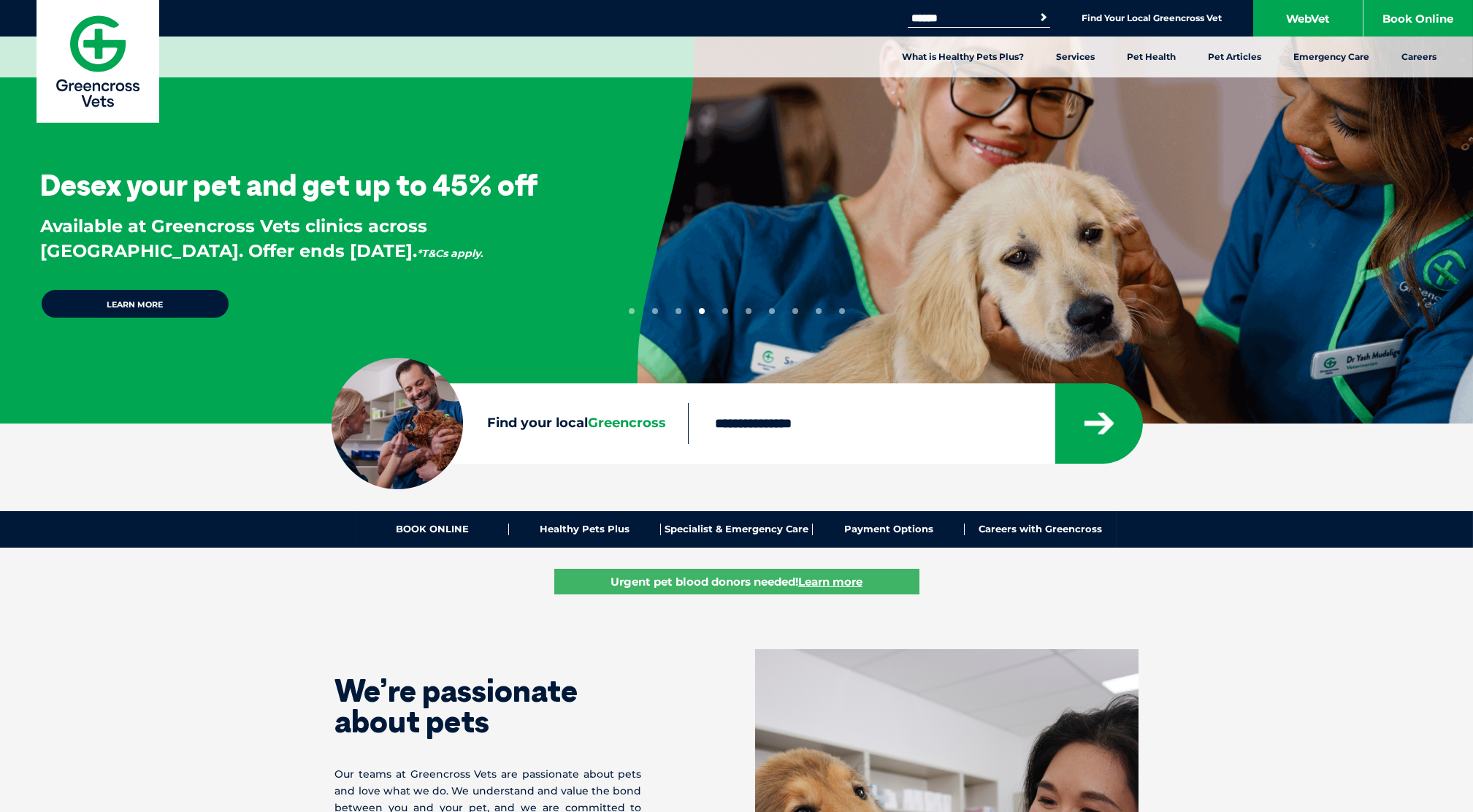
click at [725, 312] on button "5" at bounding box center [725, 311] width 6 height 6
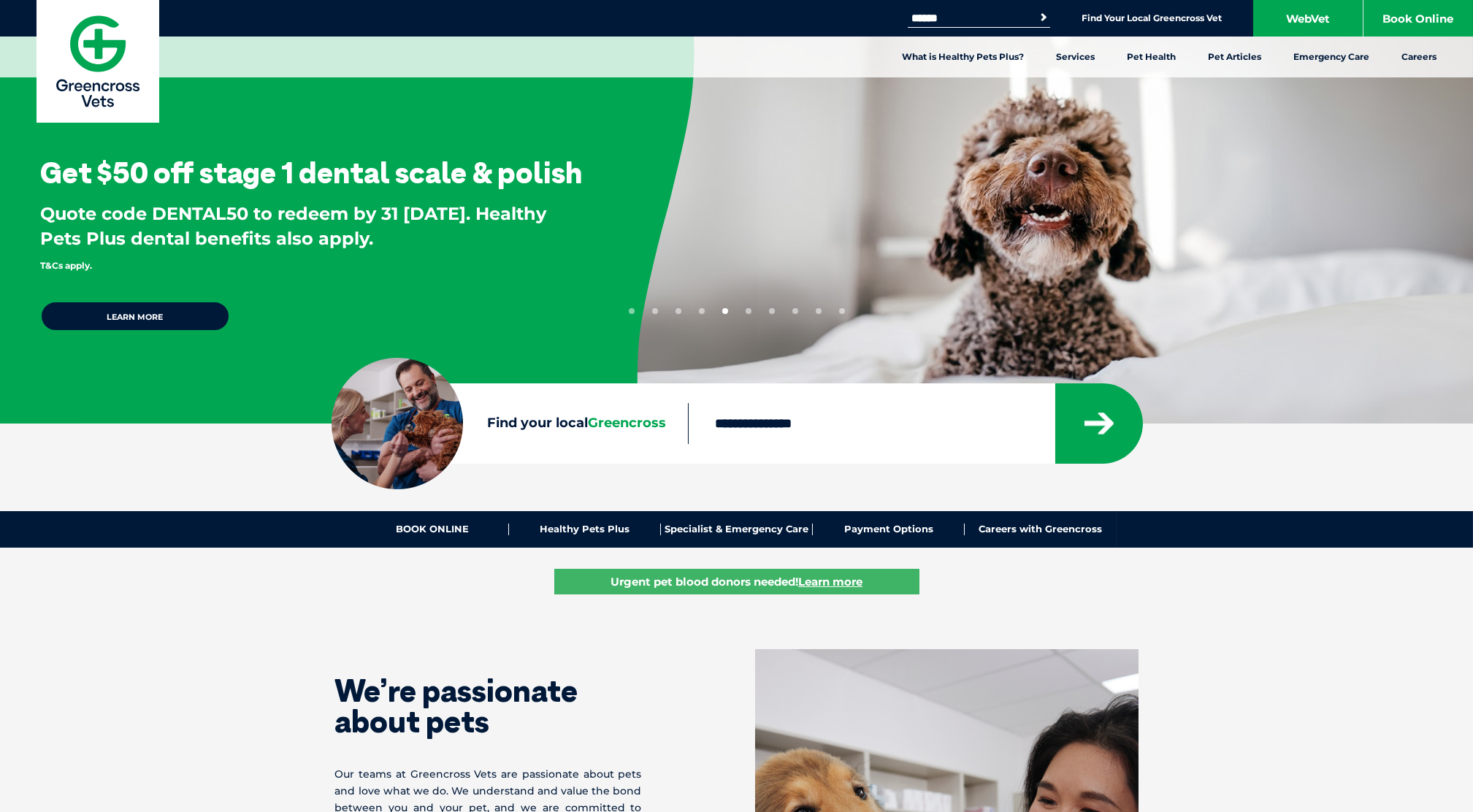
click at [749, 313] on button "6" at bounding box center [748, 311] width 6 height 6
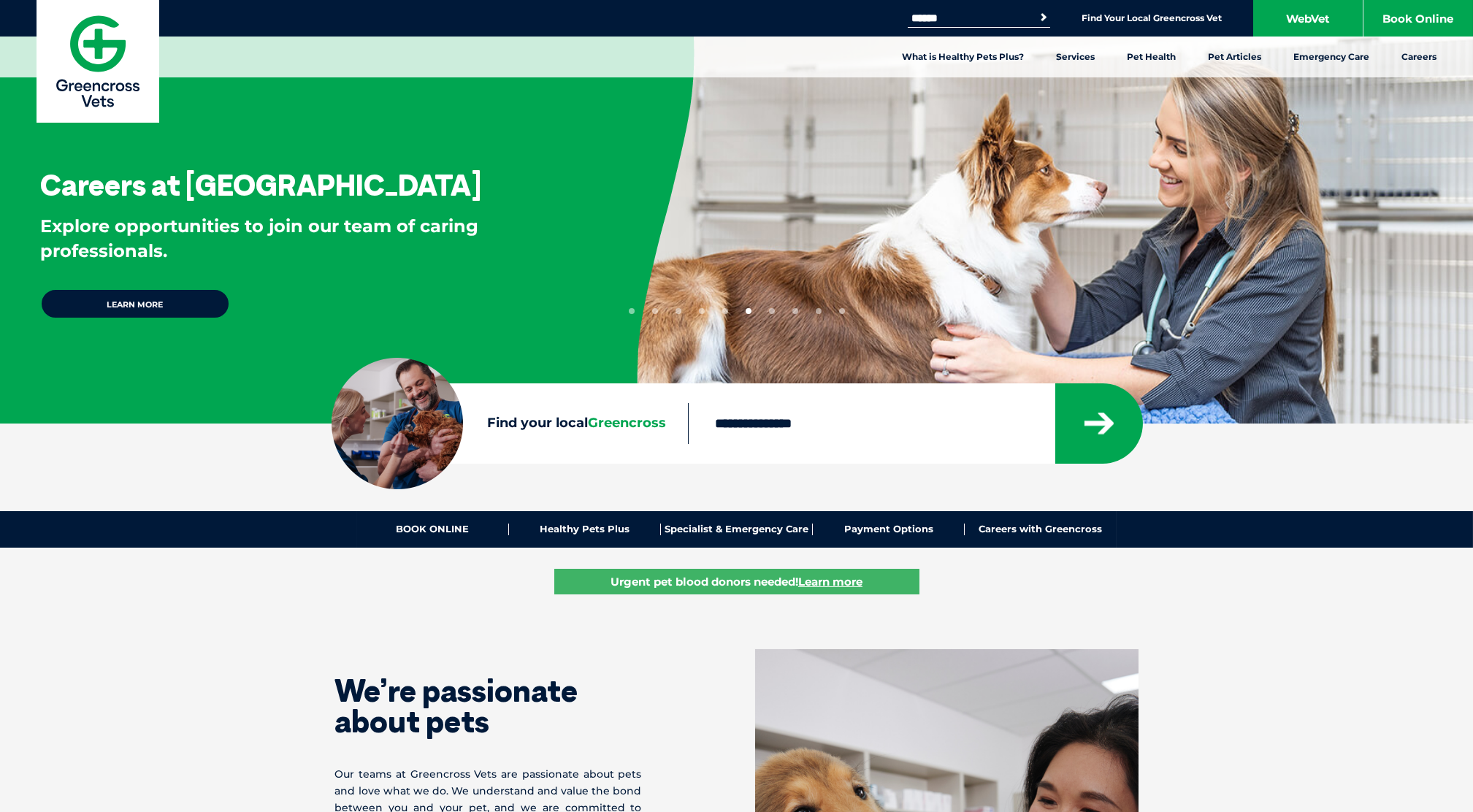
click at [775, 313] on ul "1 2 3 4 5 6 7 8 9 10" at bounding box center [737, 307] width 216 height 12
click at [769, 312] on button "7" at bounding box center [771, 311] width 6 height 6
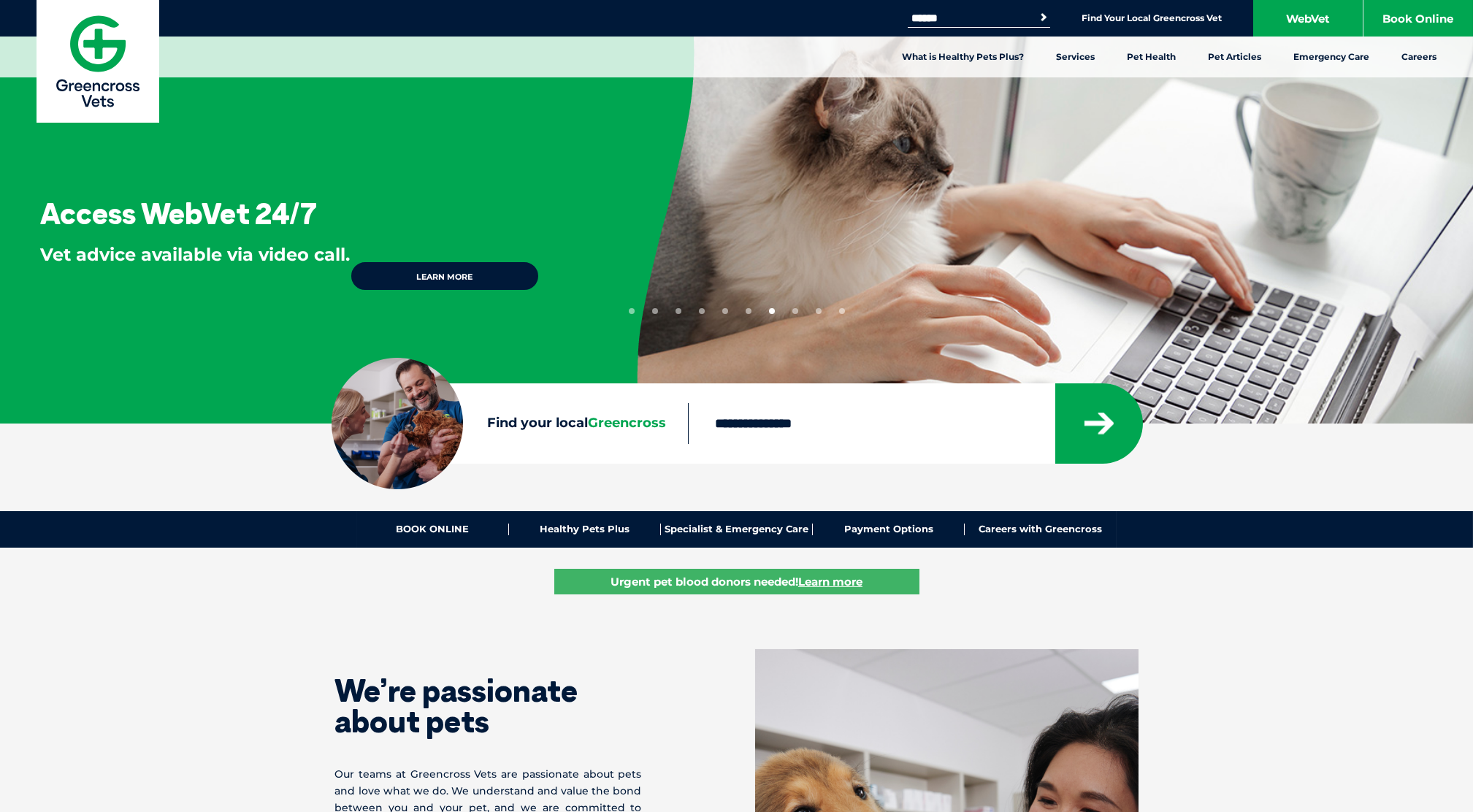
click at [795, 312] on button "8" at bounding box center [795, 311] width 6 height 6
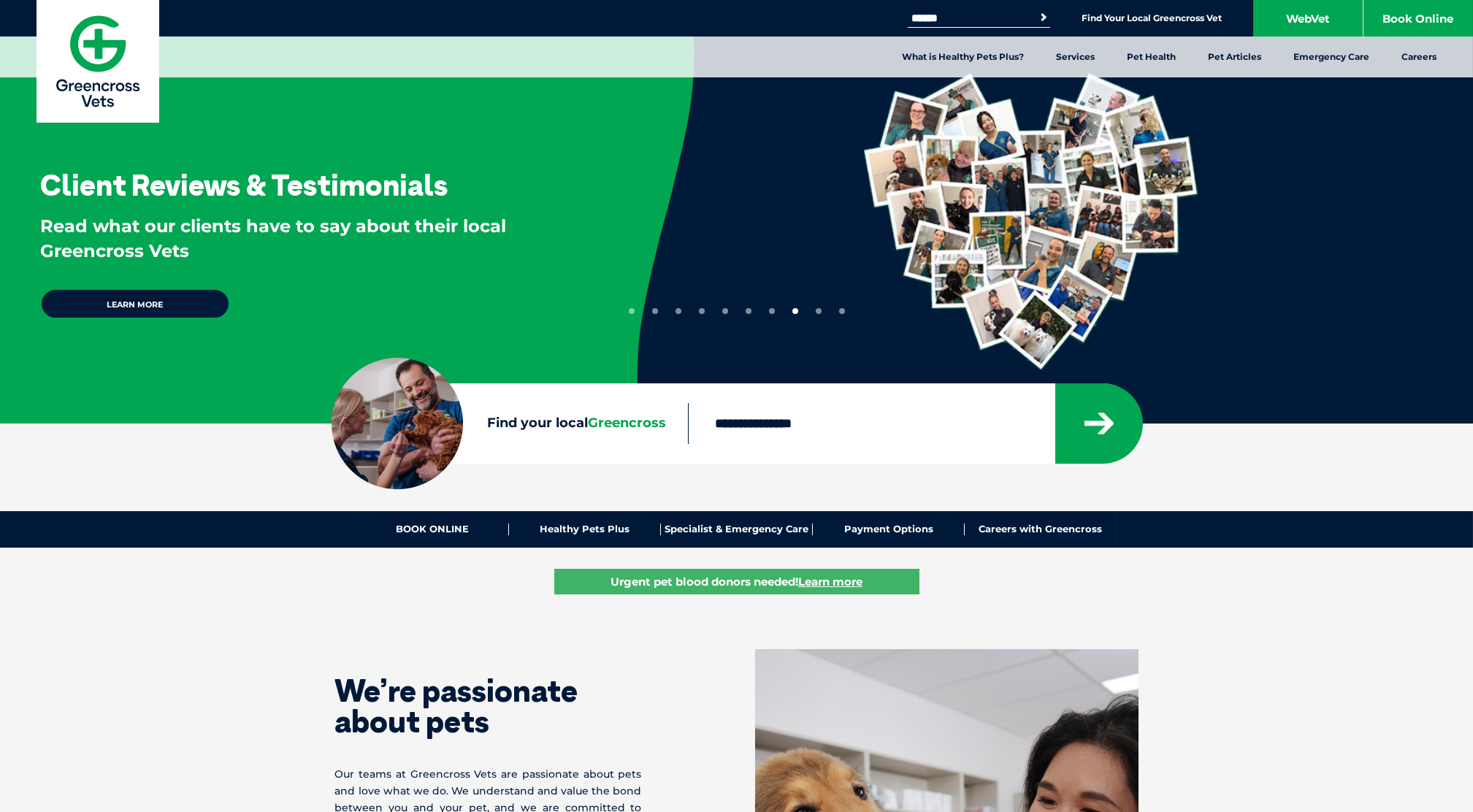
click at [818, 313] on button "9" at bounding box center [818, 311] width 6 height 6
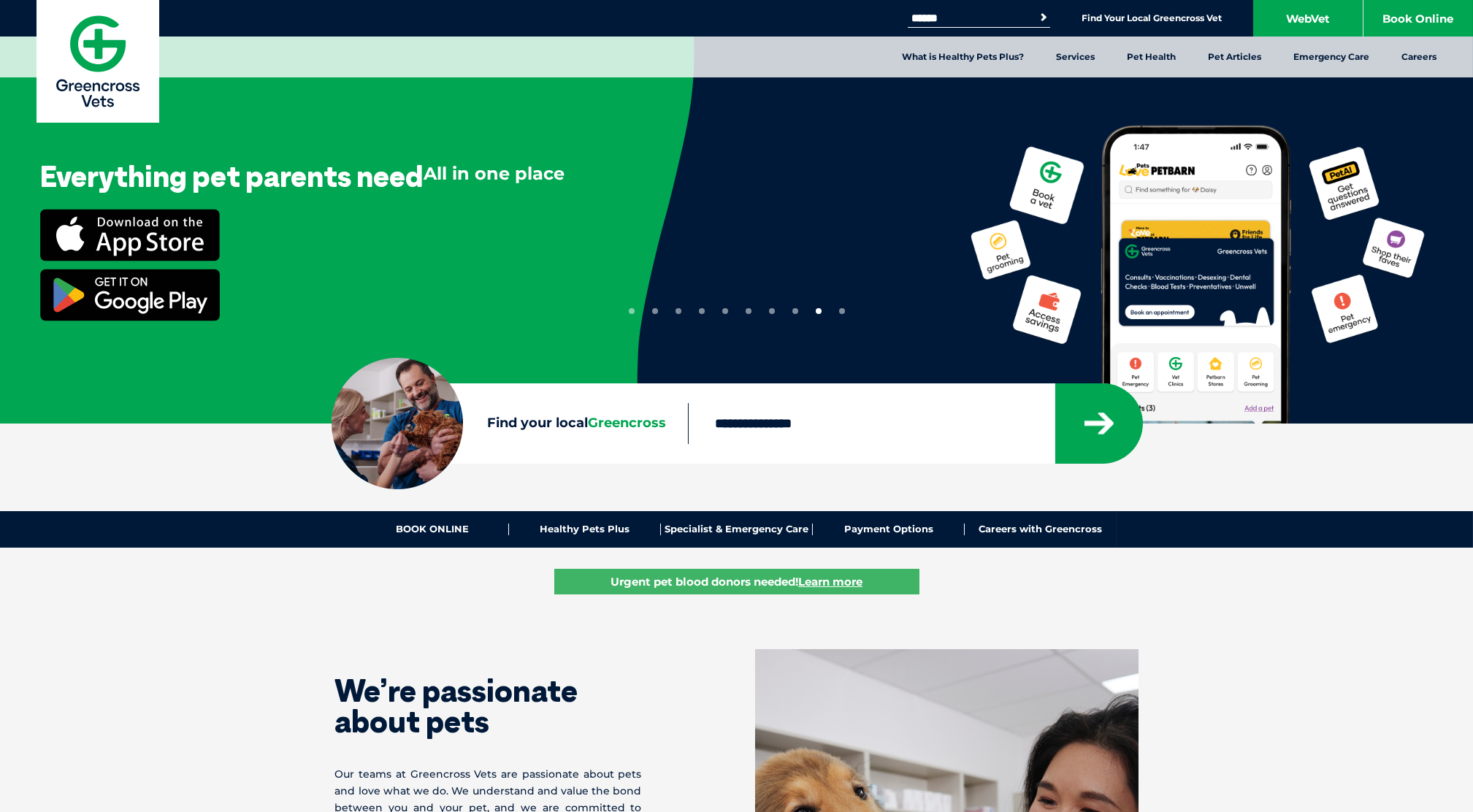
click at [845, 313] on div "Everything pet parents need All in one place" at bounding box center [736, 219] width 1473 height 438
click at [839, 312] on button "10" at bounding box center [841, 311] width 6 height 6
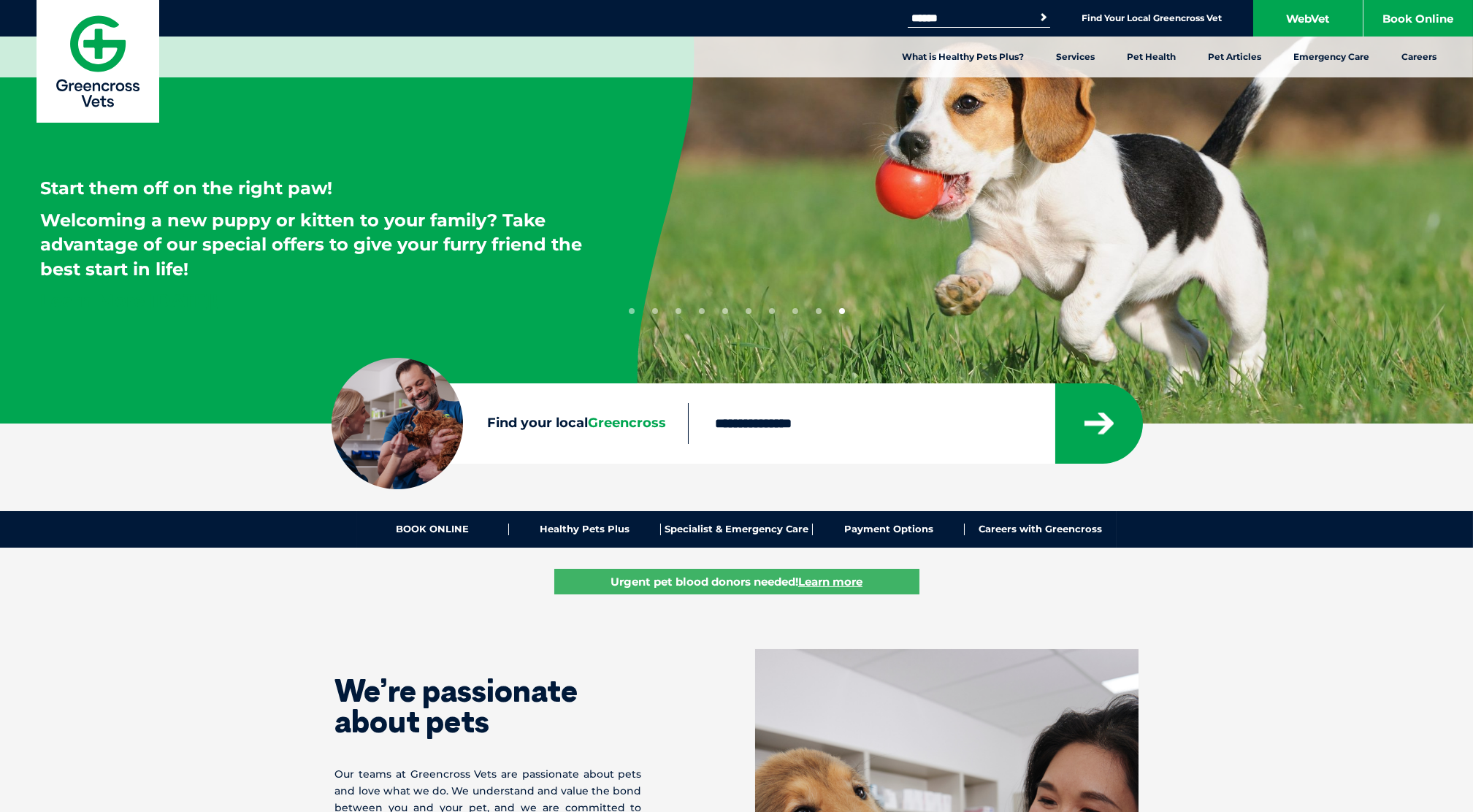
click at [632, 310] on button "1" at bounding box center [632, 311] width 6 height 6
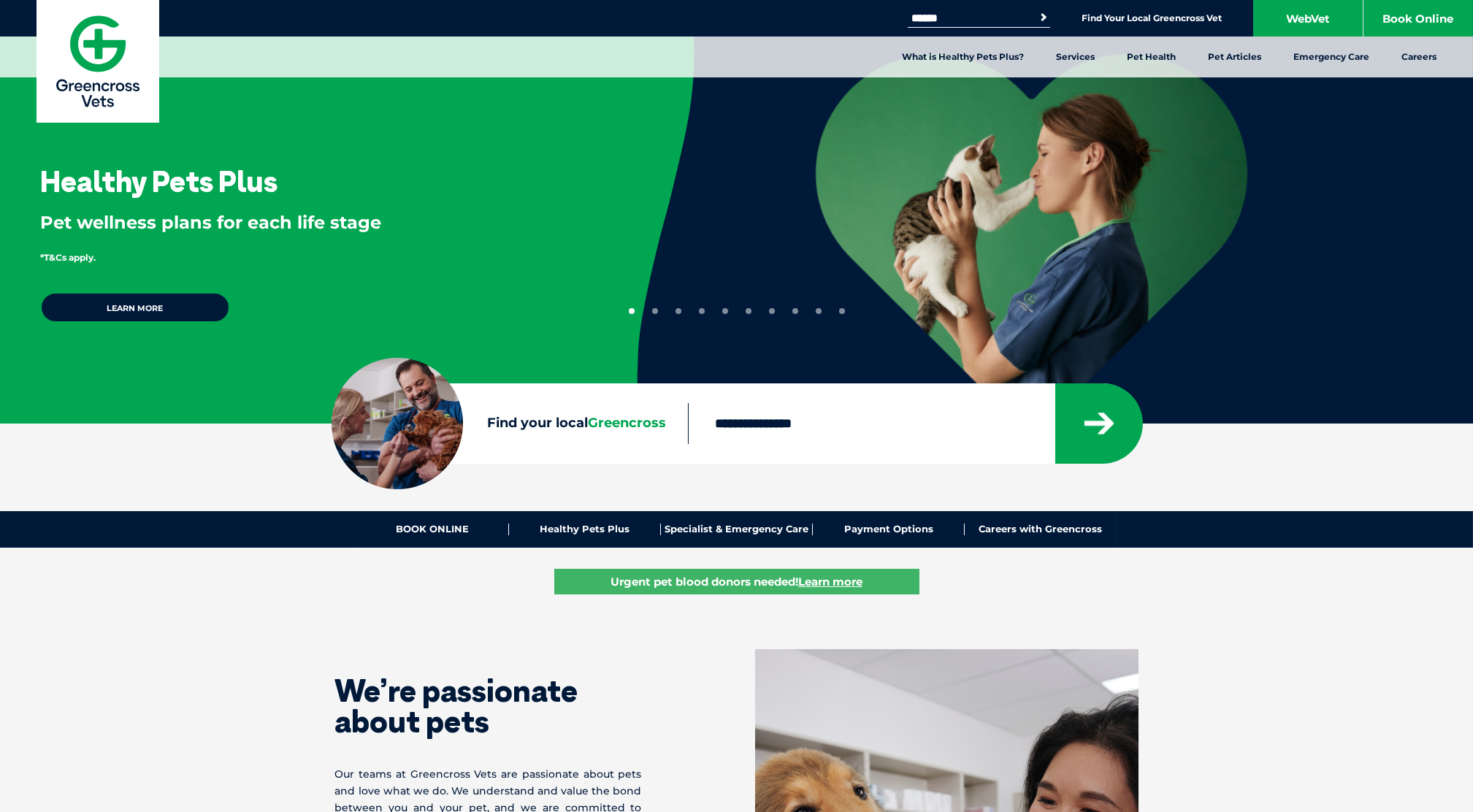
click at [182, 306] on link "Learn more" at bounding box center [135, 307] width 190 height 31
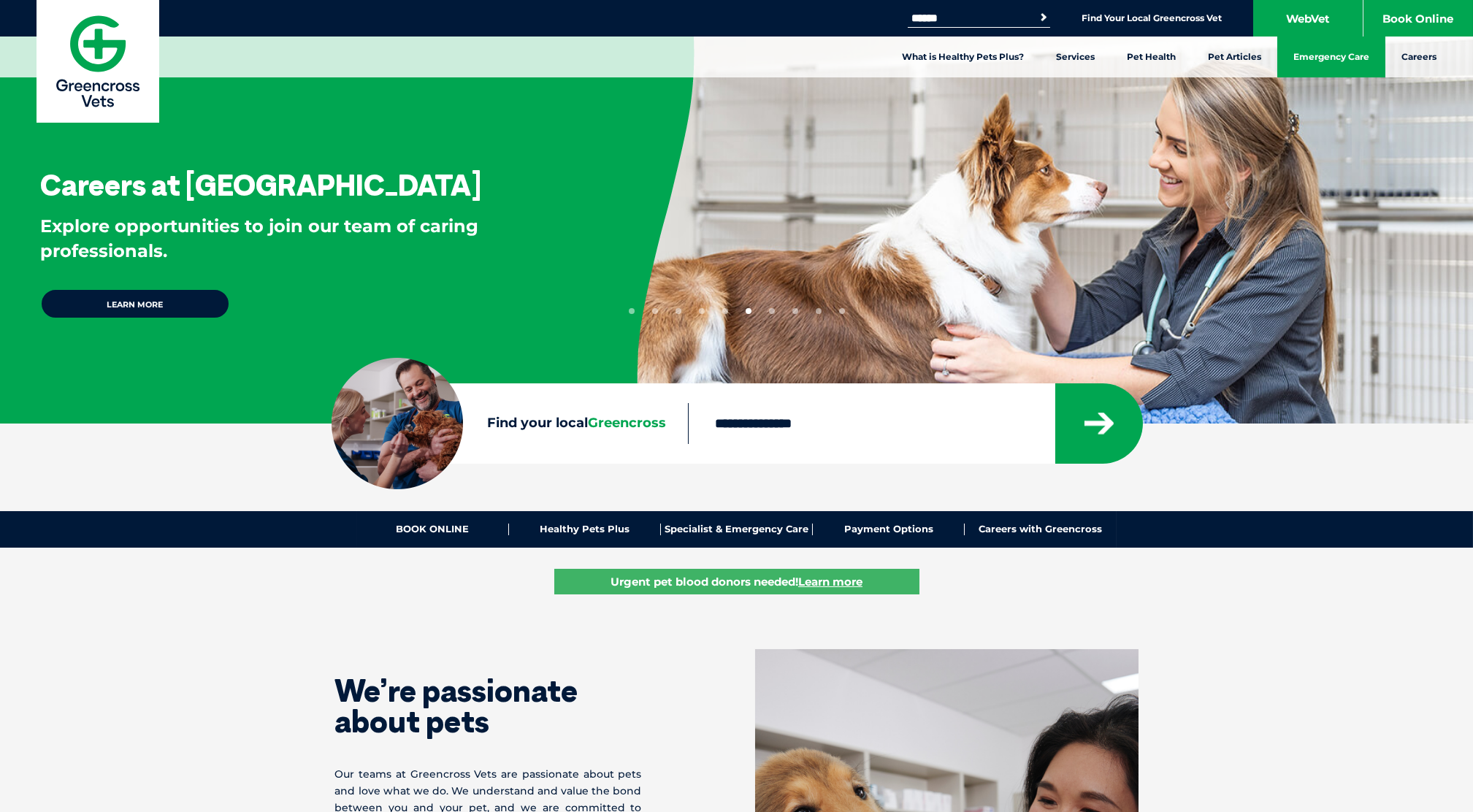
click at [1314, 55] on link "Emergency Care" at bounding box center [1331, 57] width 108 height 41
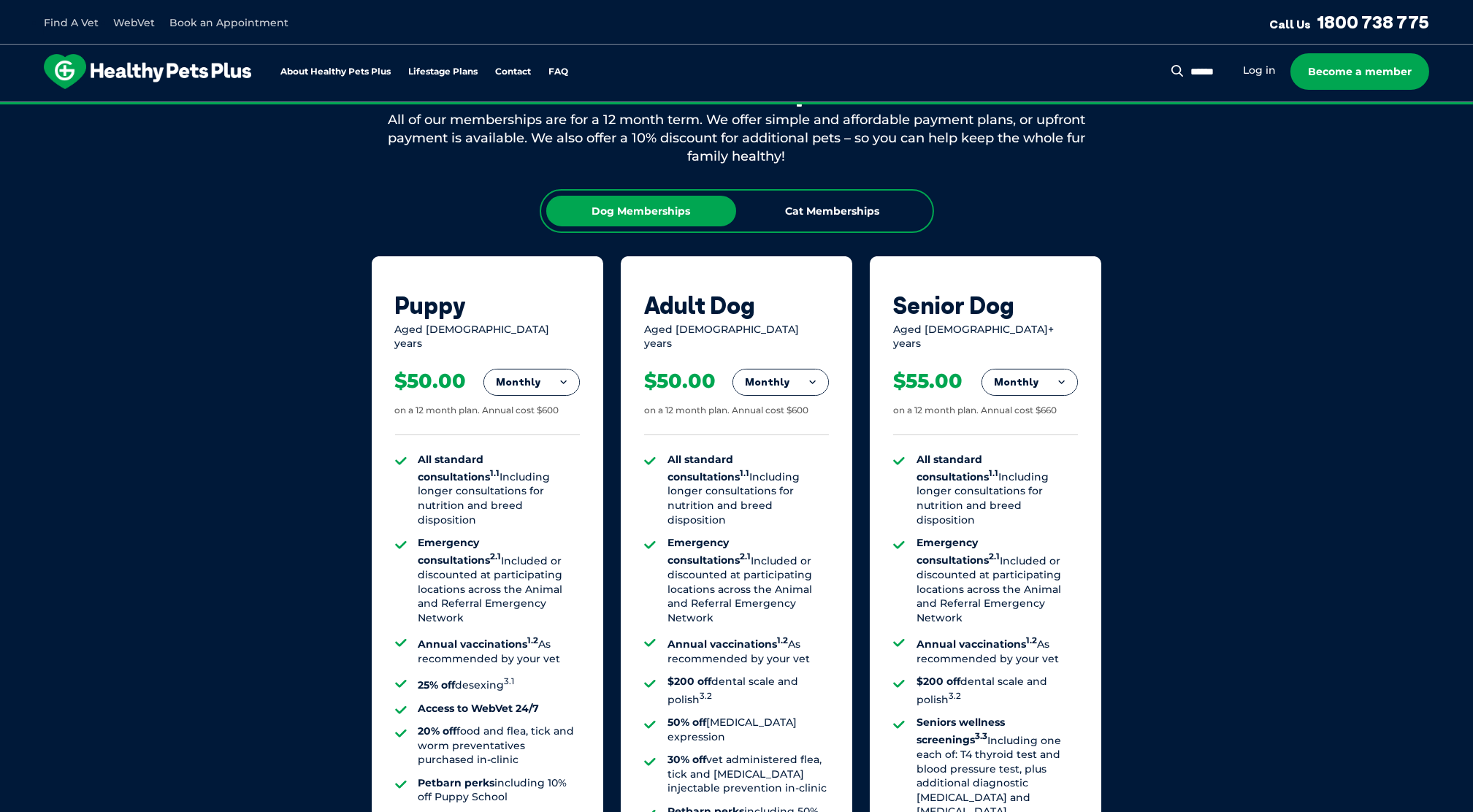
scroll to position [842, 0]
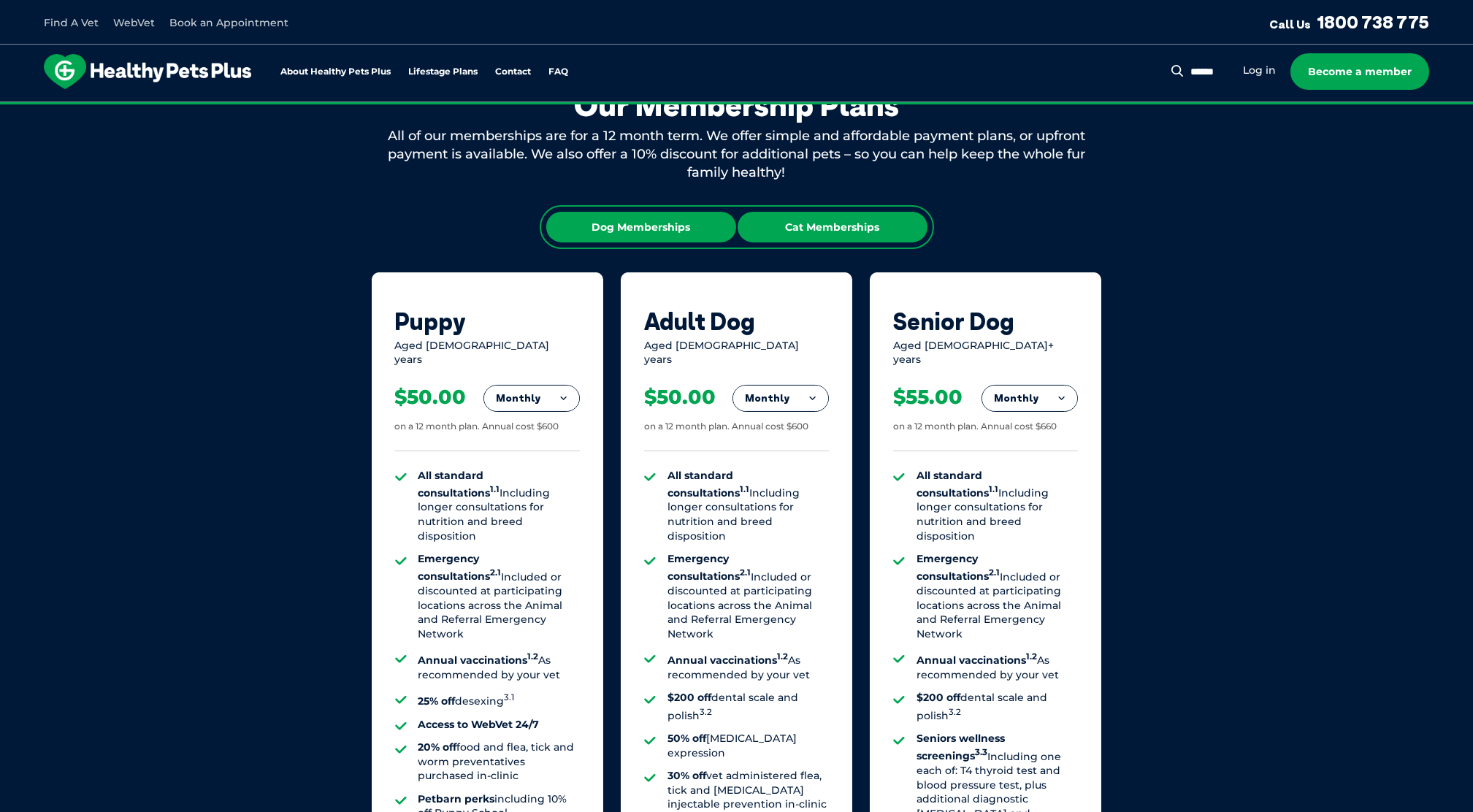
click at [816, 227] on div "Cat Memberships" at bounding box center [833, 227] width 190 height 31
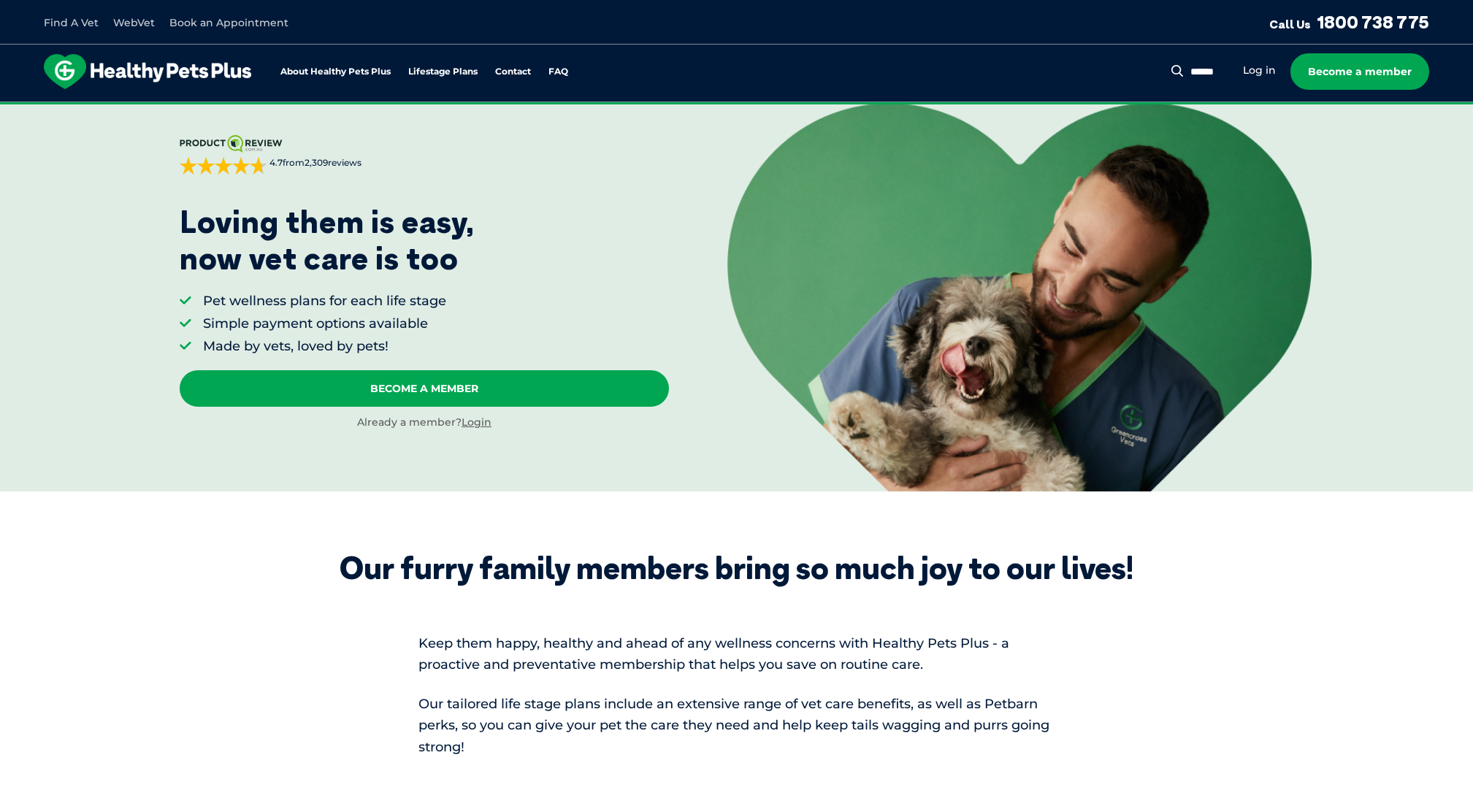
scroll to position [0, 0]
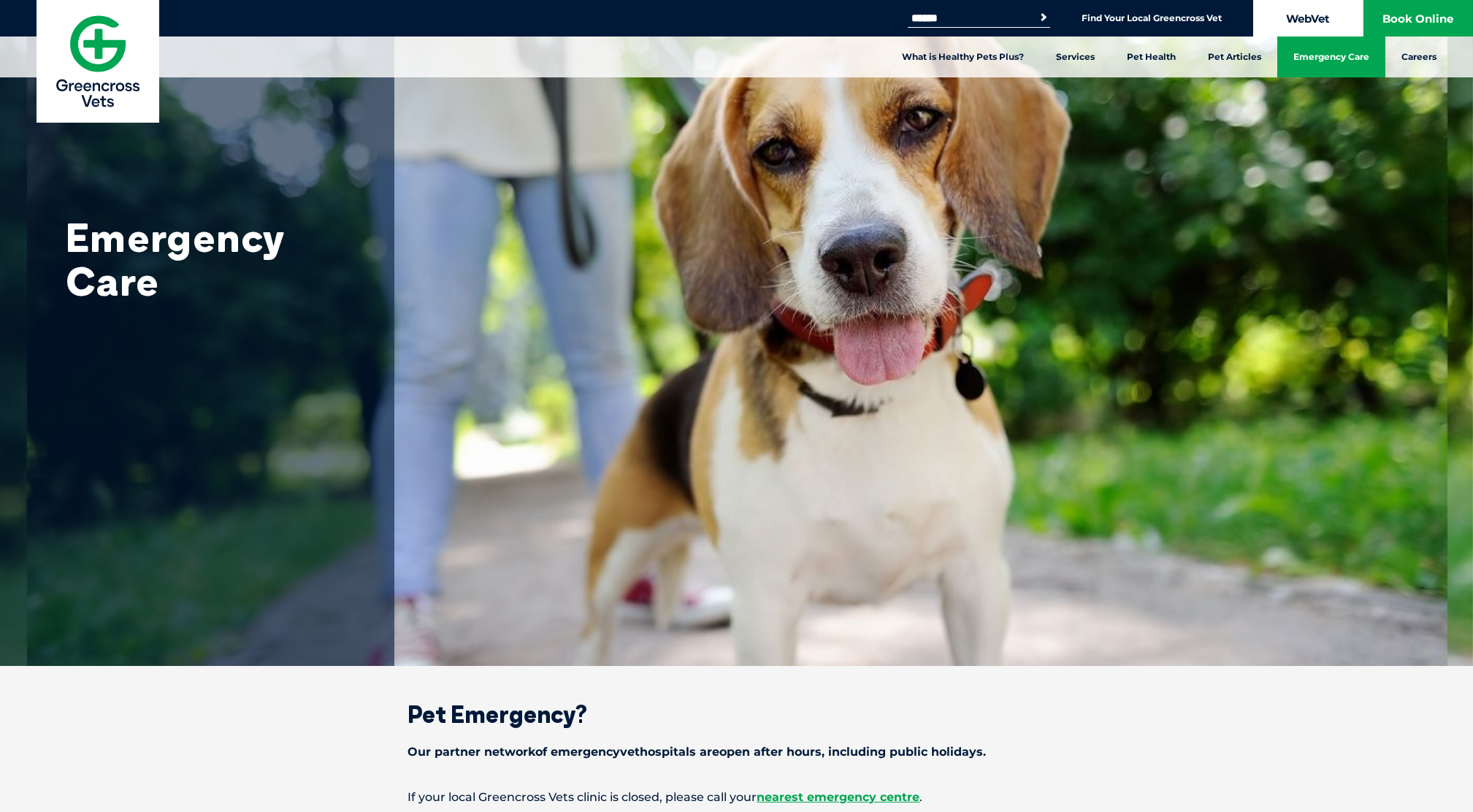
click at [1310, 15] on link "WebVet" at bounding box center [1308, 18] width 110 height 36
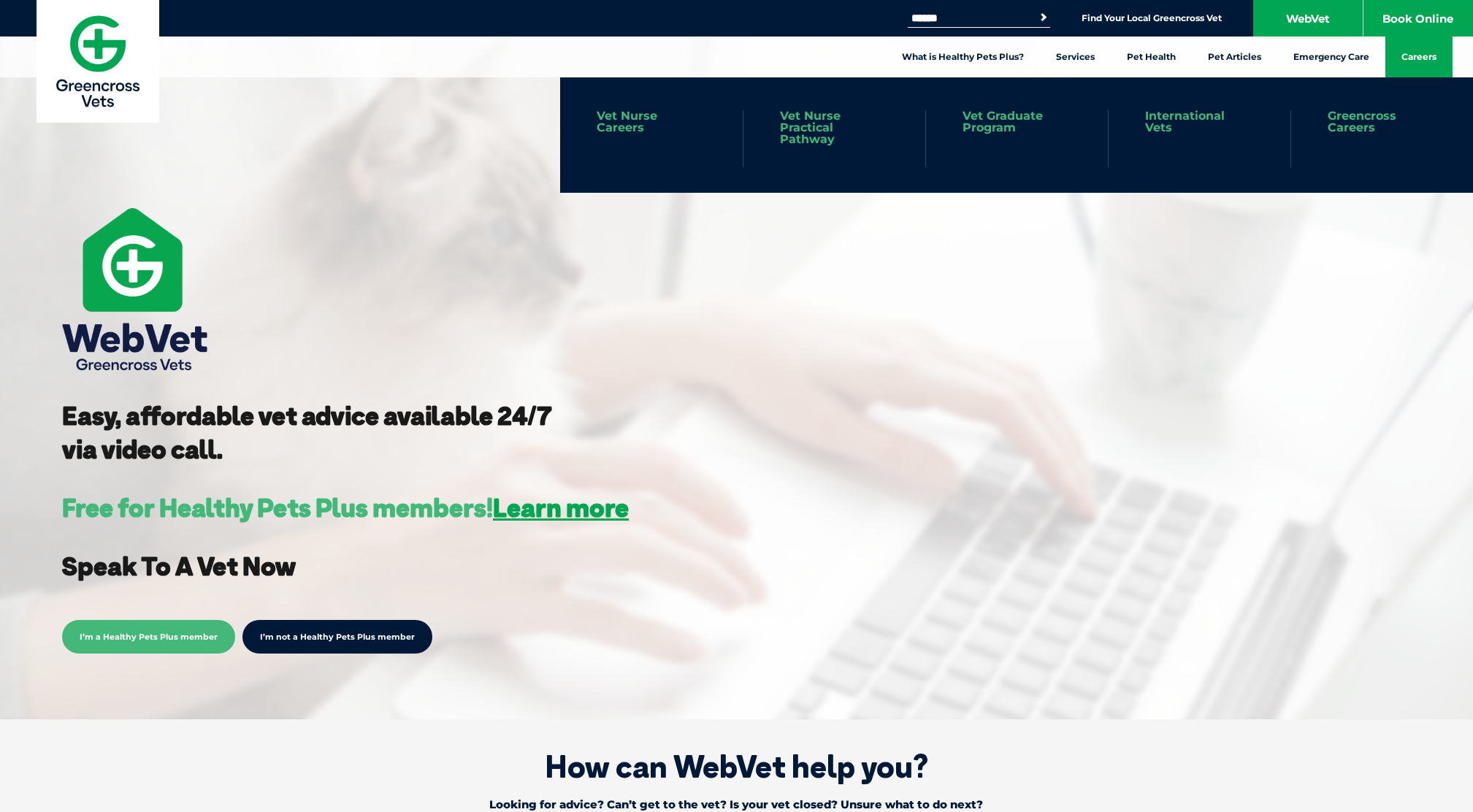
click at [1423, 60] on link "Careers" at bounding box center [1419, 57] width 67 height 41
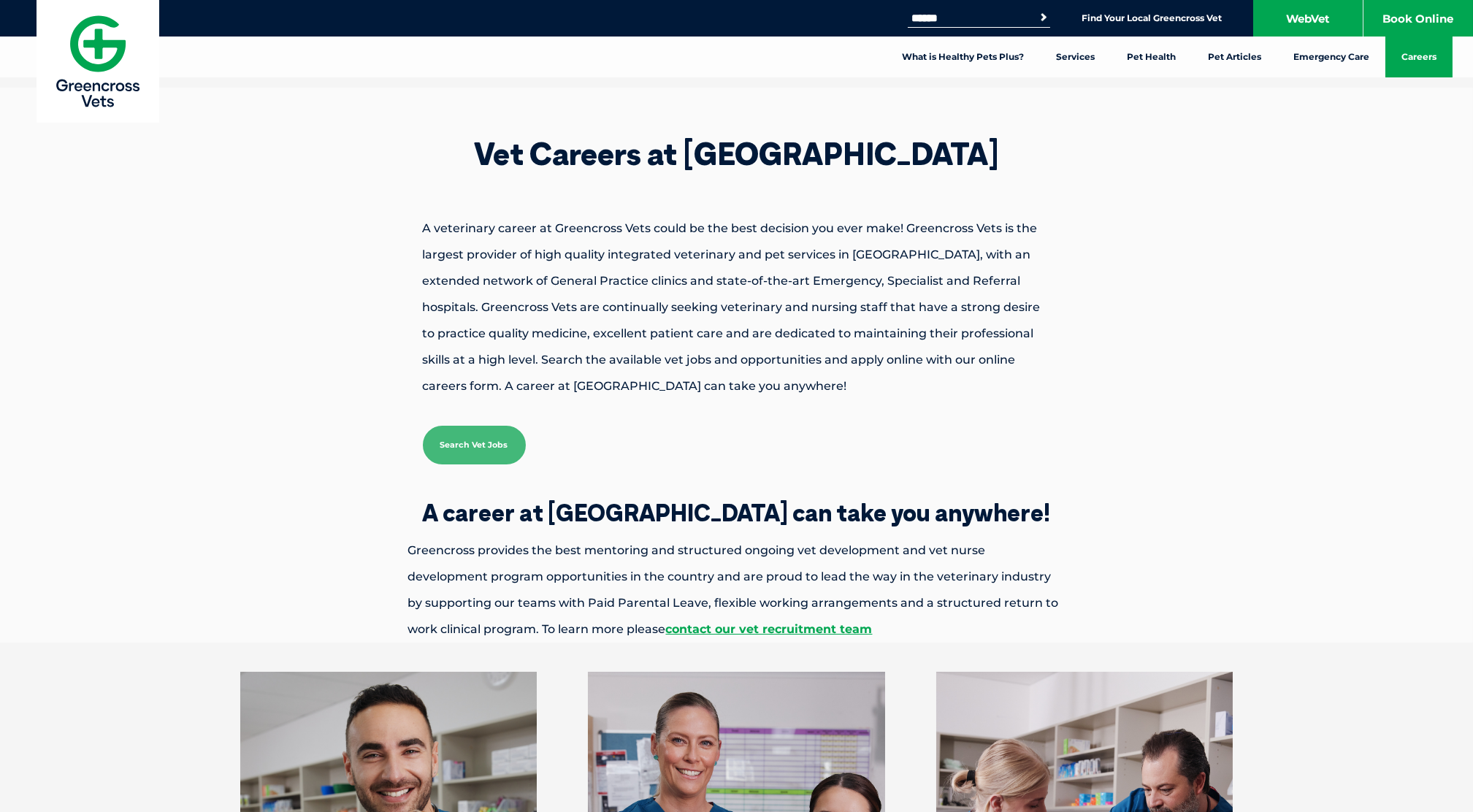
click at [97, 81] on img at bounding box center [97, 61] width 122 height 122
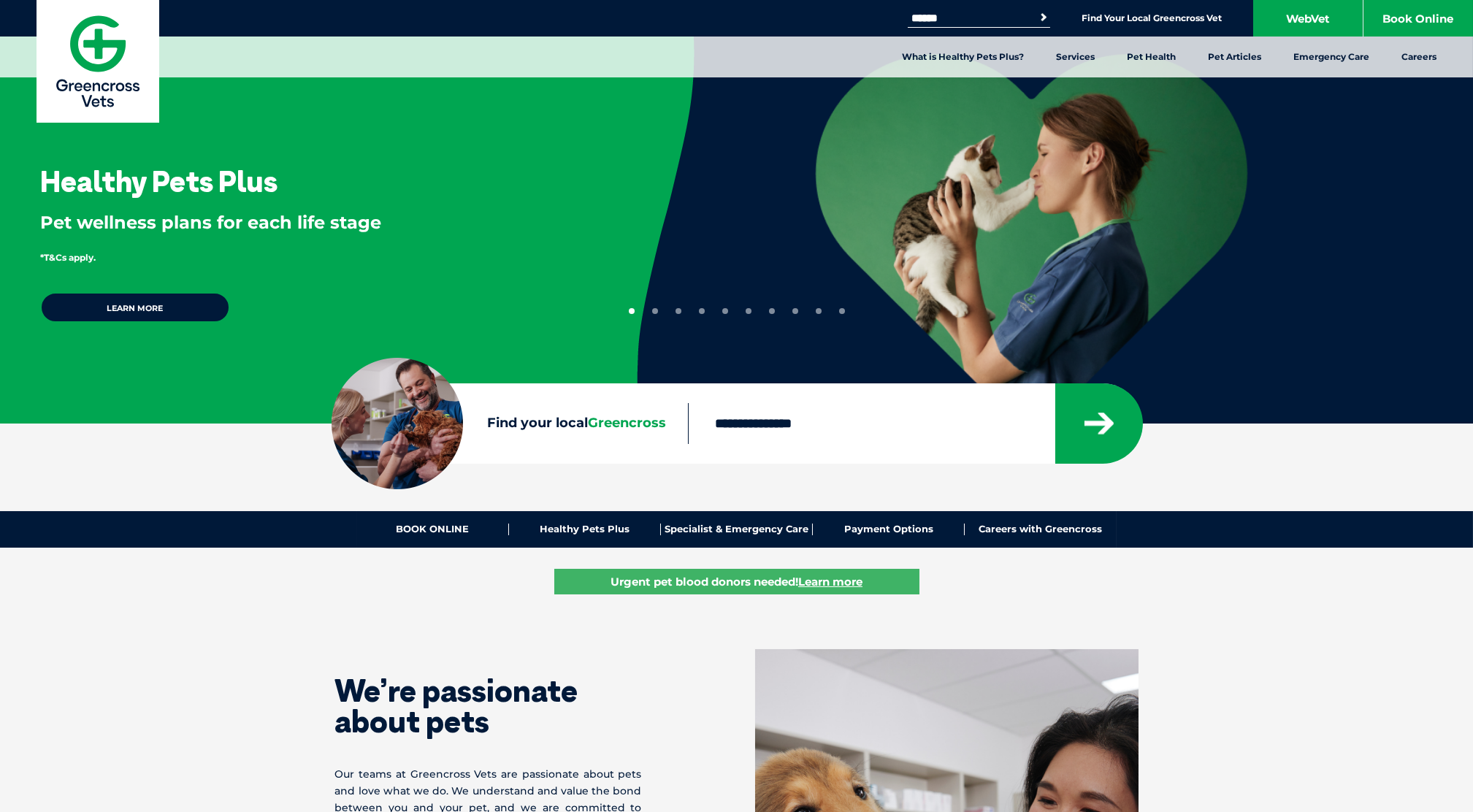
click at [793, 310] on button "8" at bounding box center [795, 311] width 6 height 6
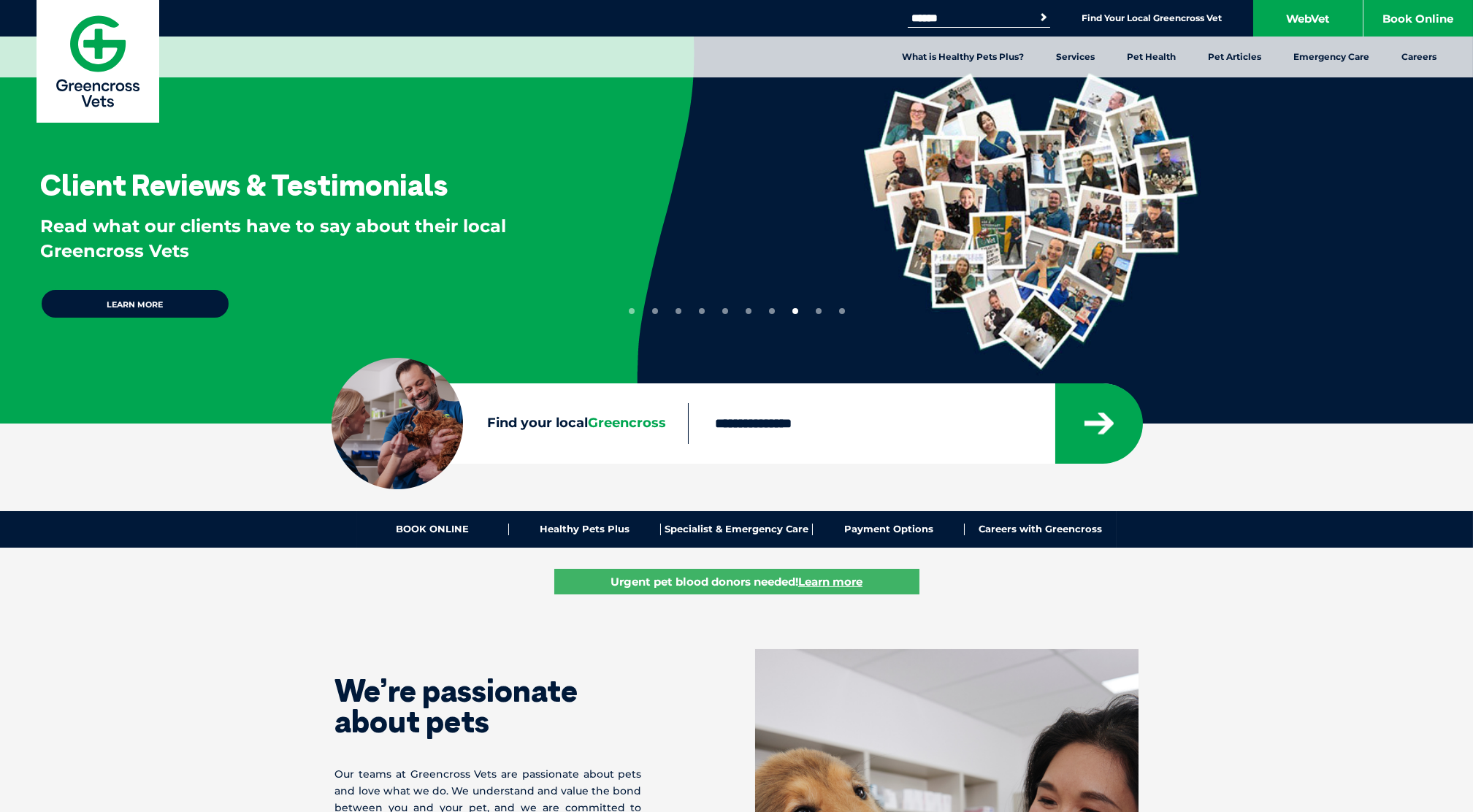
click at [767, 306] on ul "1 2 3 4 5 6 7 8 9 10" at bounding box center [737, 307] width 216 height 12
click at [774, 313] on button "7" at bounding box center [771, 311] width 6 height 6
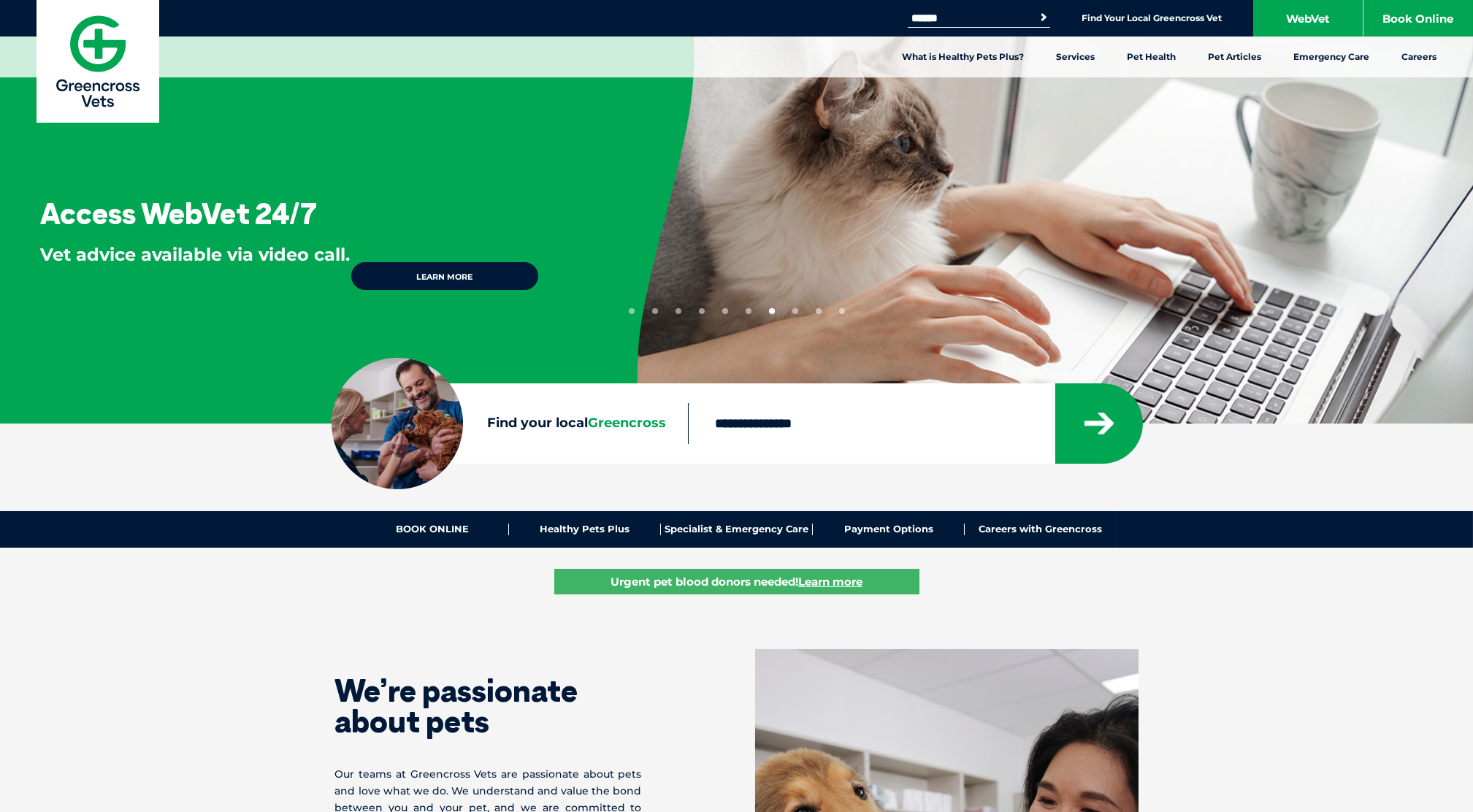
click at [816, 313] on button "9" at bounding box center [818, 311] width 6 height 6
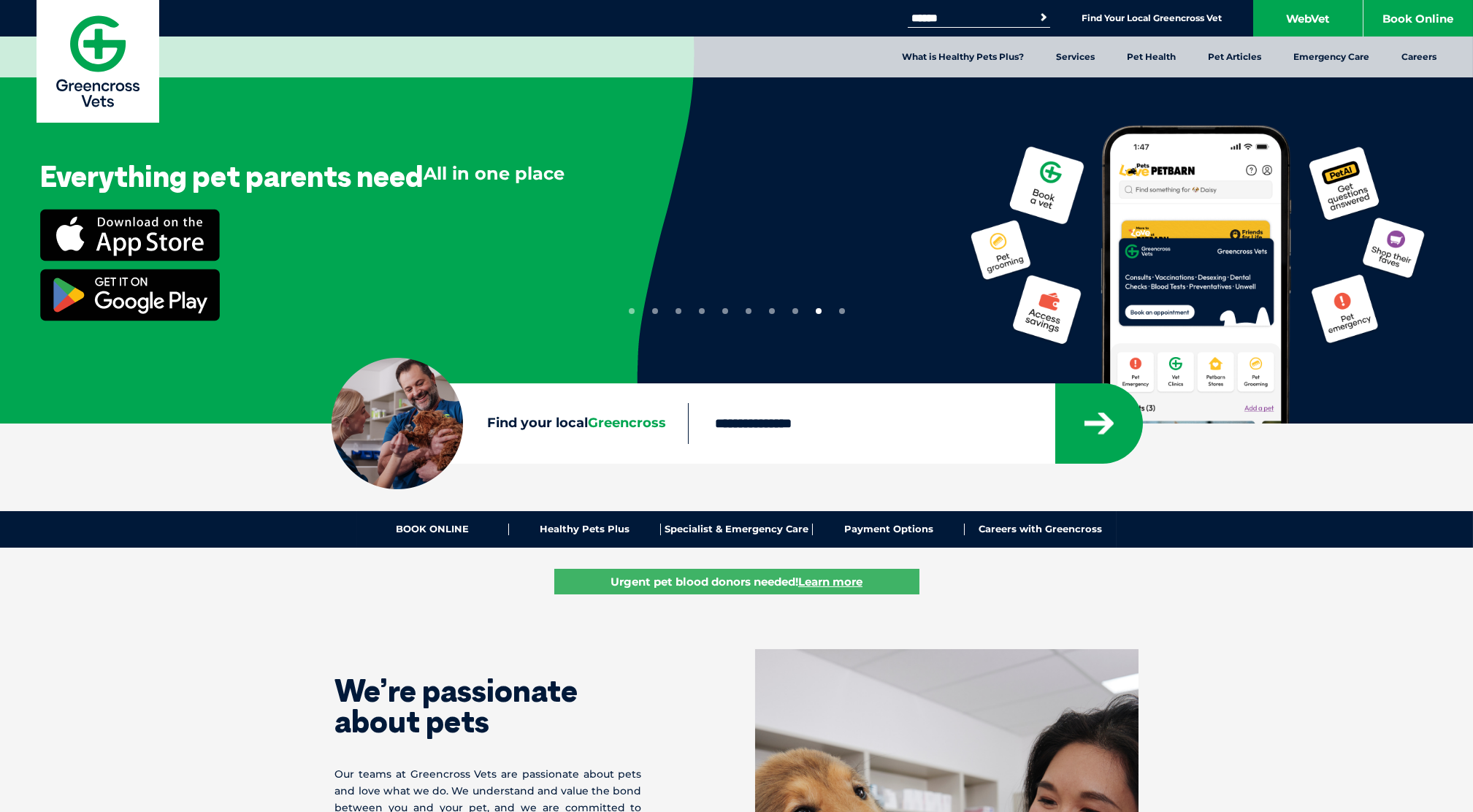
click at [148, 302] on img at bounding box center [129, 294] width 180 height 52
